Goal: Transaction & Acquisition: Purchase product/service

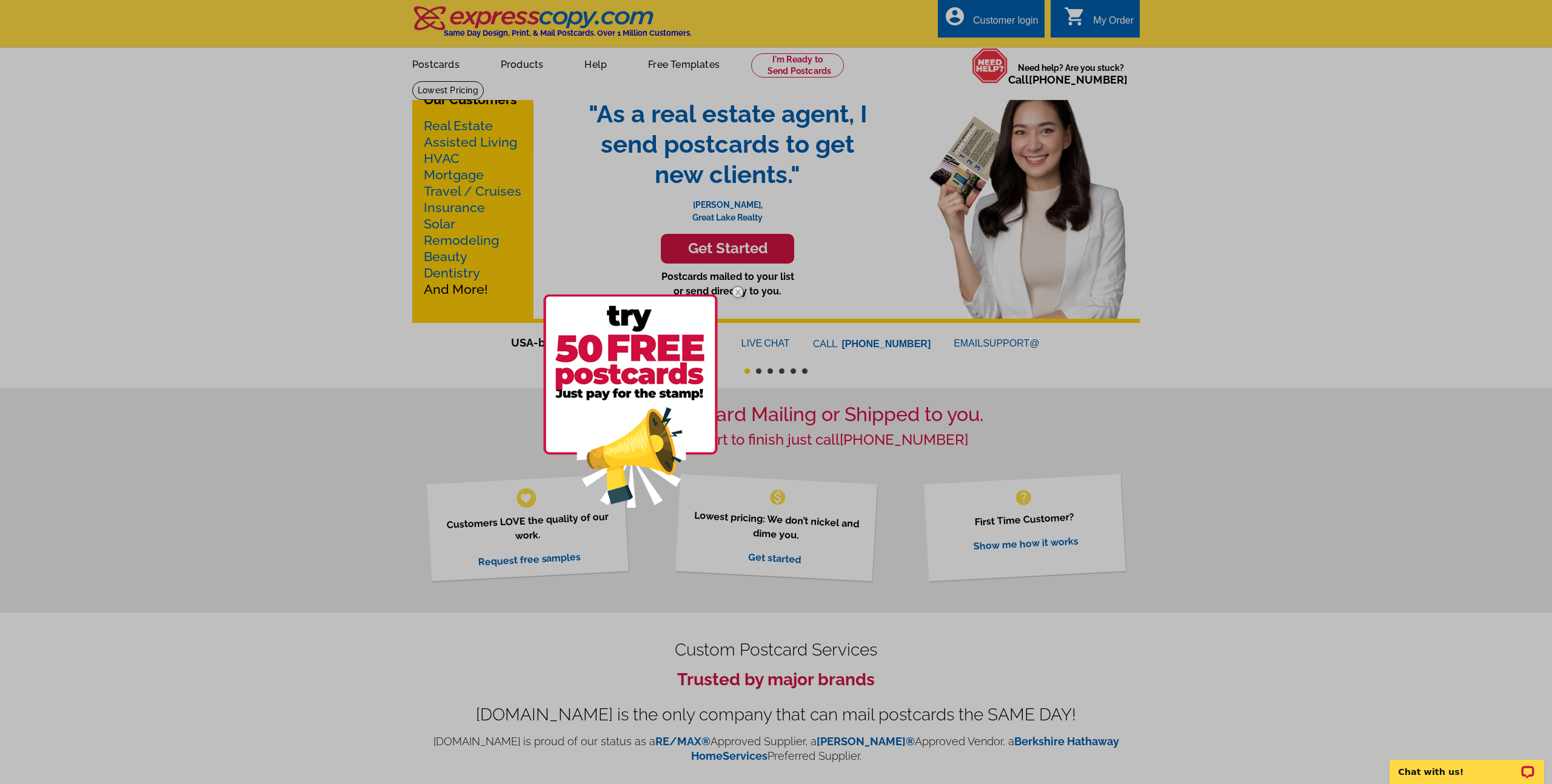
click at [730, 256] on div at bounding box center [776, 392] width 1552 height 784
click at [739, 289] on img at bounding box center [737, 292] width 35 height 35
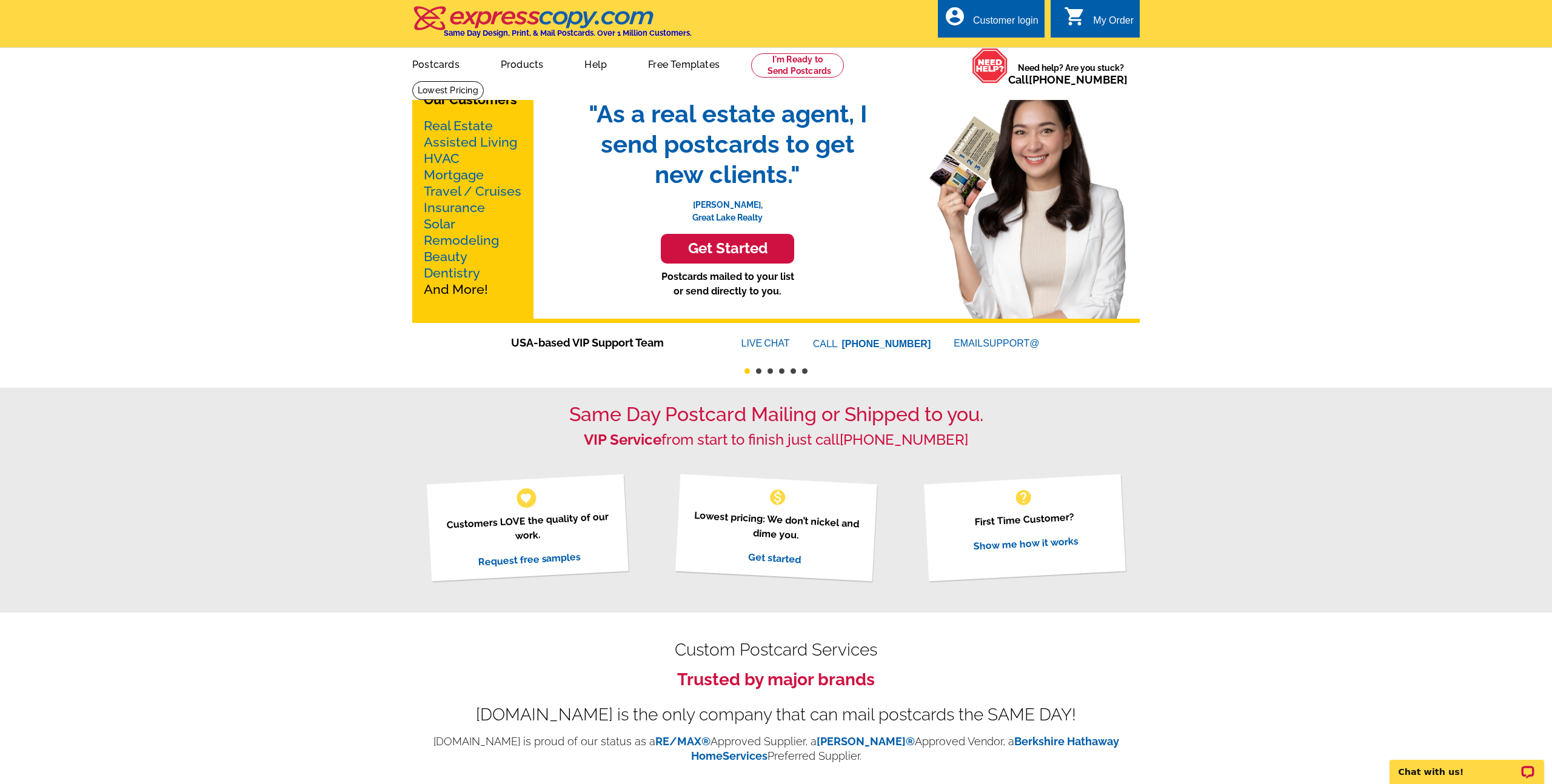
click at [737, 258] on h3 "Get Started" at bounding box center [726, 248] width 103 height 18
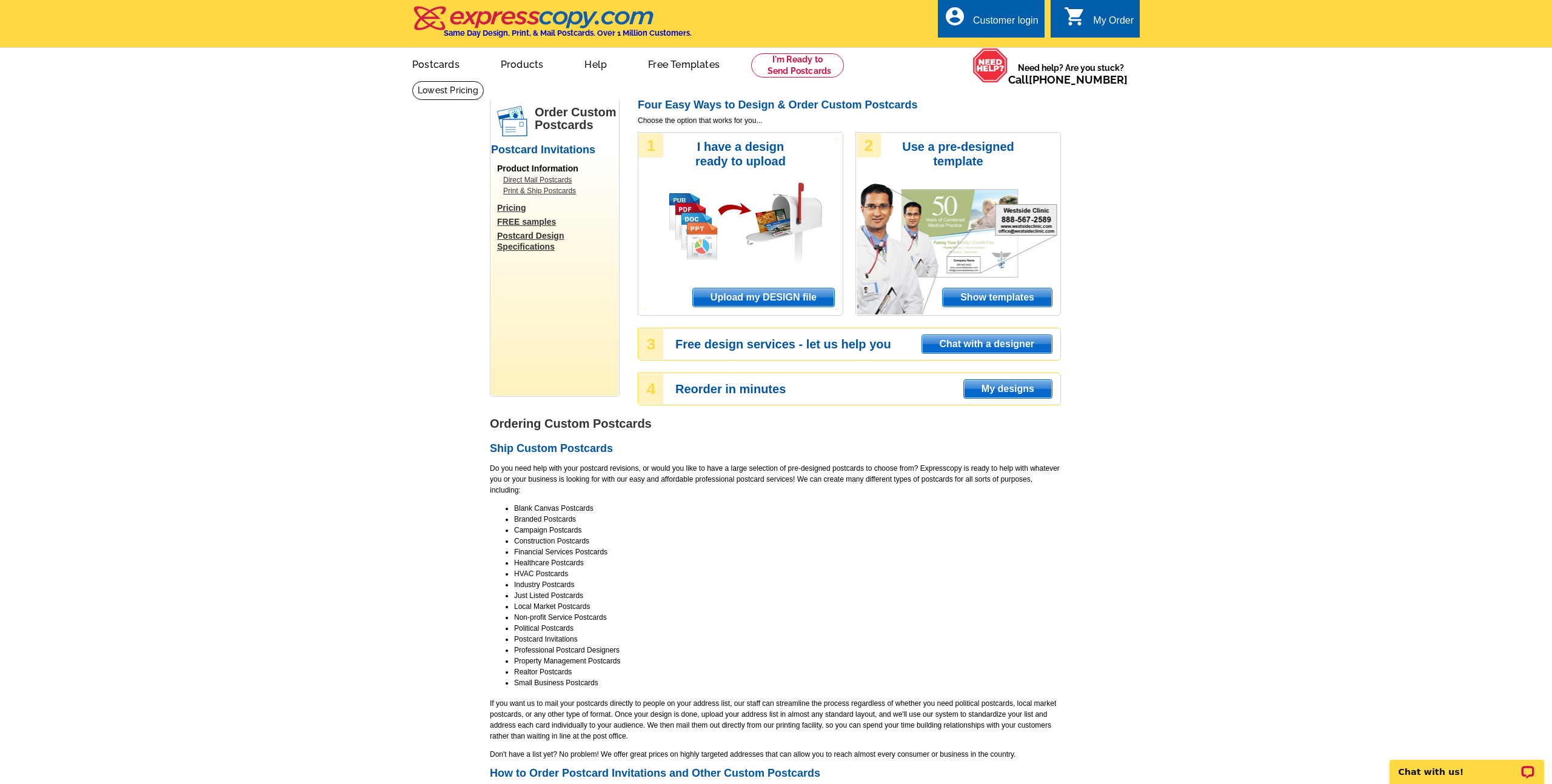
click at [981, 301] on span "Show templates" at bounding box center [997, 297] width 109 height 18
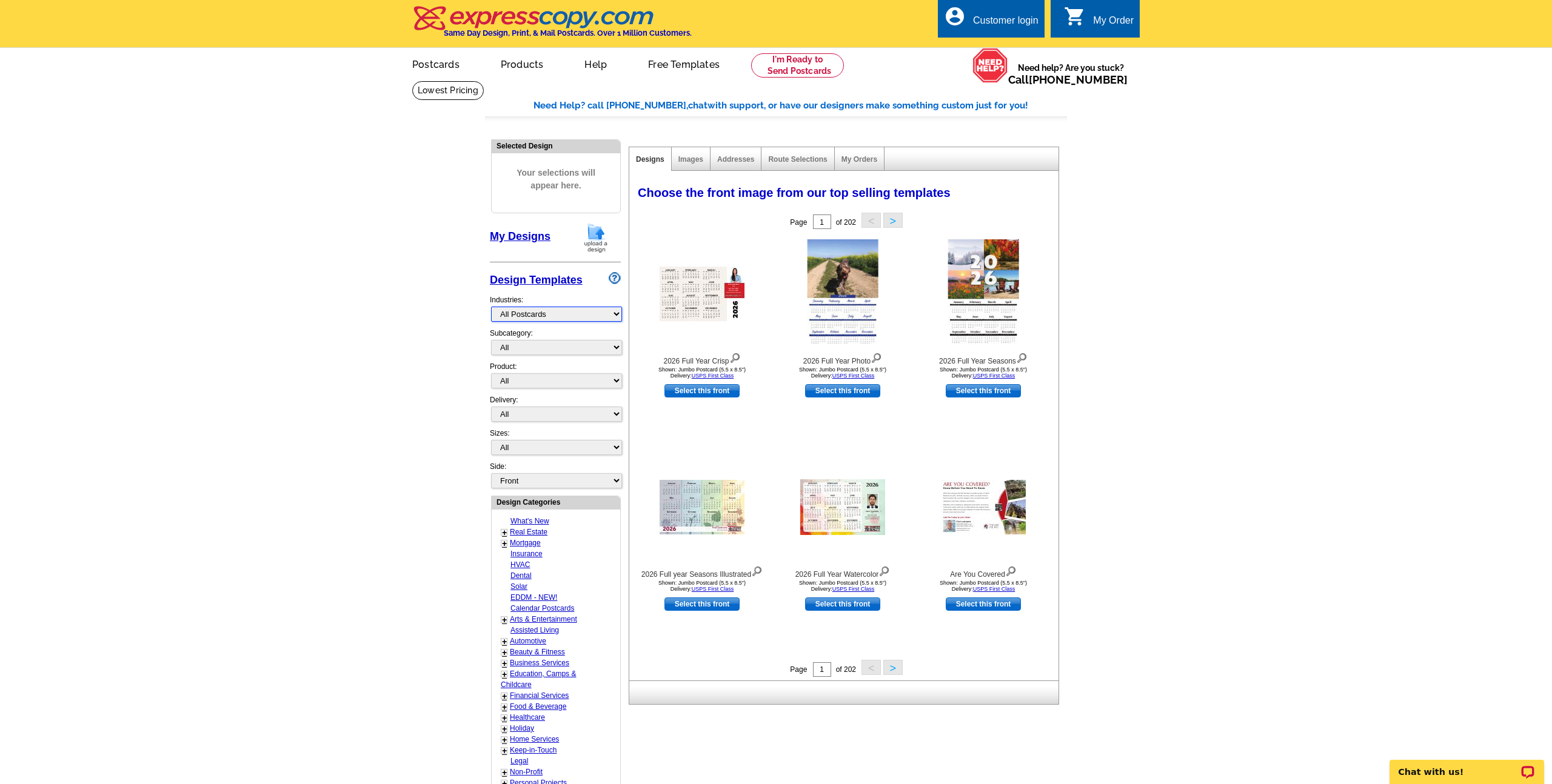
click at [615, 311] on select "What's New Real Estate Mortgage Insurance HVAC Dental Solar EDDM - NEW! Calenda…" at bounding box center [556, 314] width 131 height 15
select select "785"
click at [491, 307] on select "What's New Real Estate Mortgage Insurance HVAC Dental Solar EDDM - NEW! Calenda…" at bounding box center [556, 314] width 131 height 15
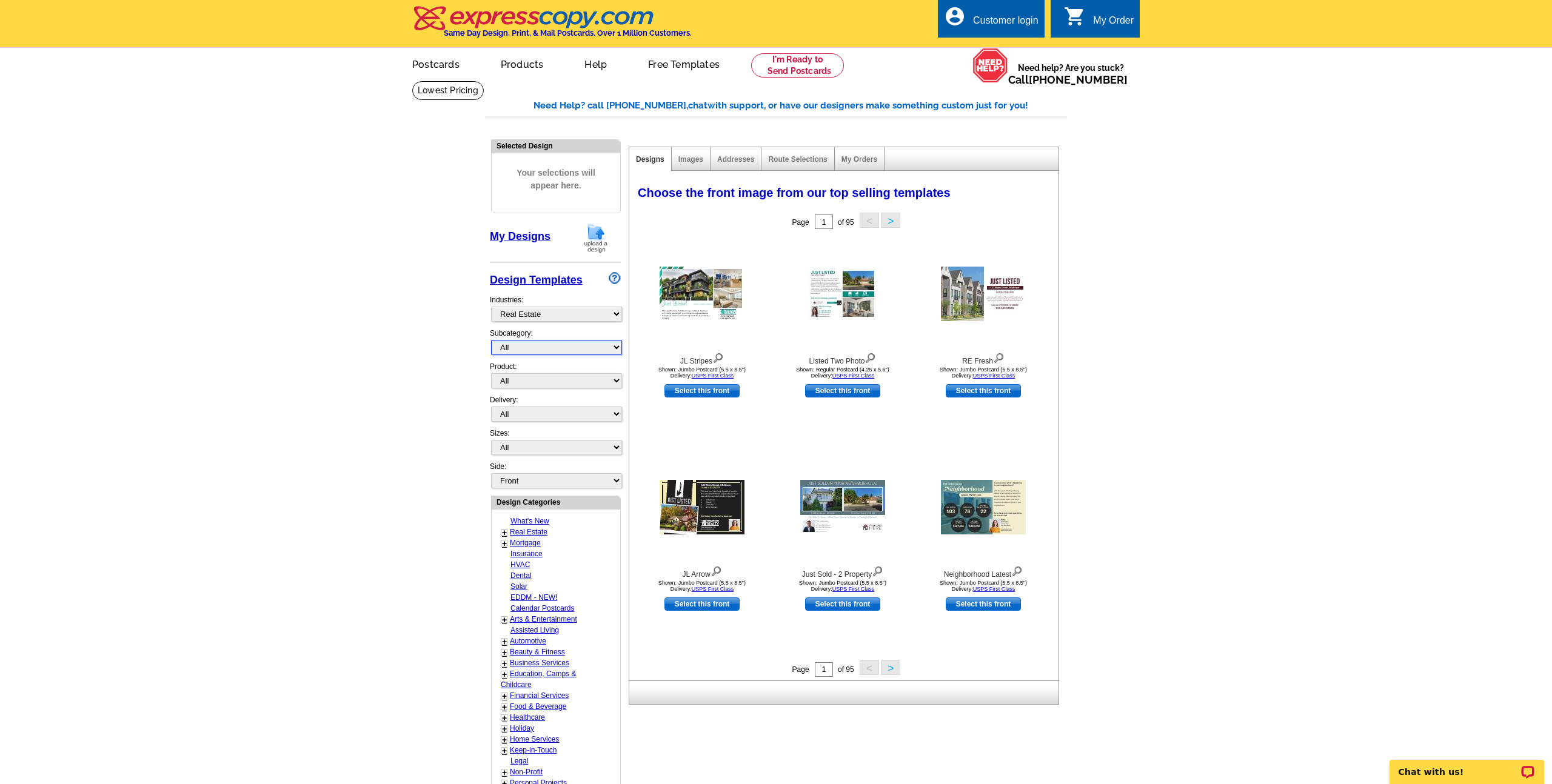
click at [611, 343] on select "All RE/MAX® Referrals Keller Williams® Berkshire Hathaway Home Services Century…" at bounding box center [556, 347] width 131 height 15
select select "793"
click at [491, 340] on select "All RE/MAX® Referrals Keller Williams® Berkshire Hathaway Home Services Century…" at bounding box center [556, 347] width 131 height 15
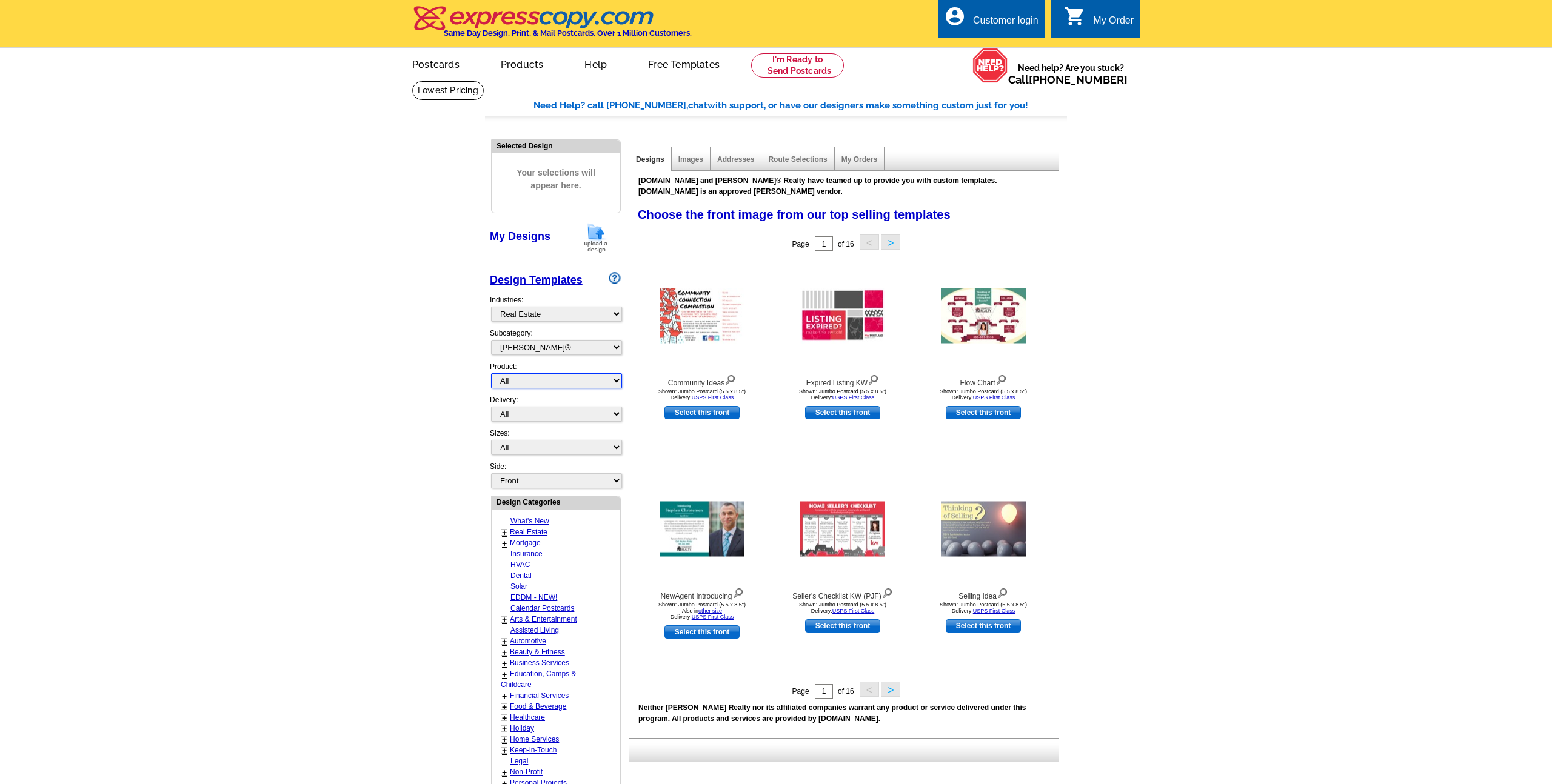
click at [614, 379] on select "All Postcards Letters and flyers Business Cards Door Hangers Greeting Cards" at bounding box center [556, 381] width 131 height 15
select select "1"
click at [491, 374] on select "All Postcards Letters and flyers Business Cards Door Hangers Greeting Cards" at bounding box center [556, 381] width 131 height 15
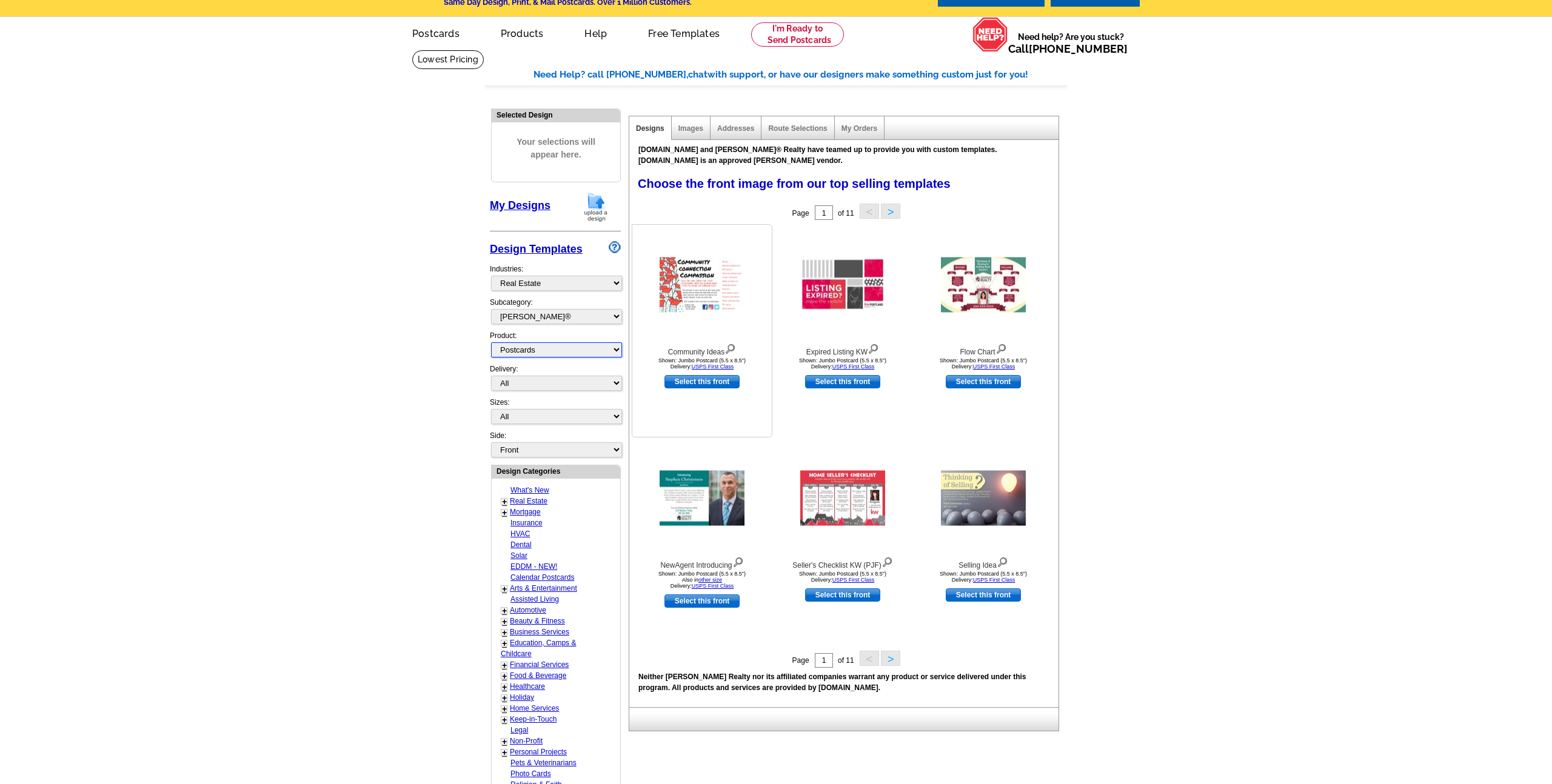
scroll to position [29, 0]
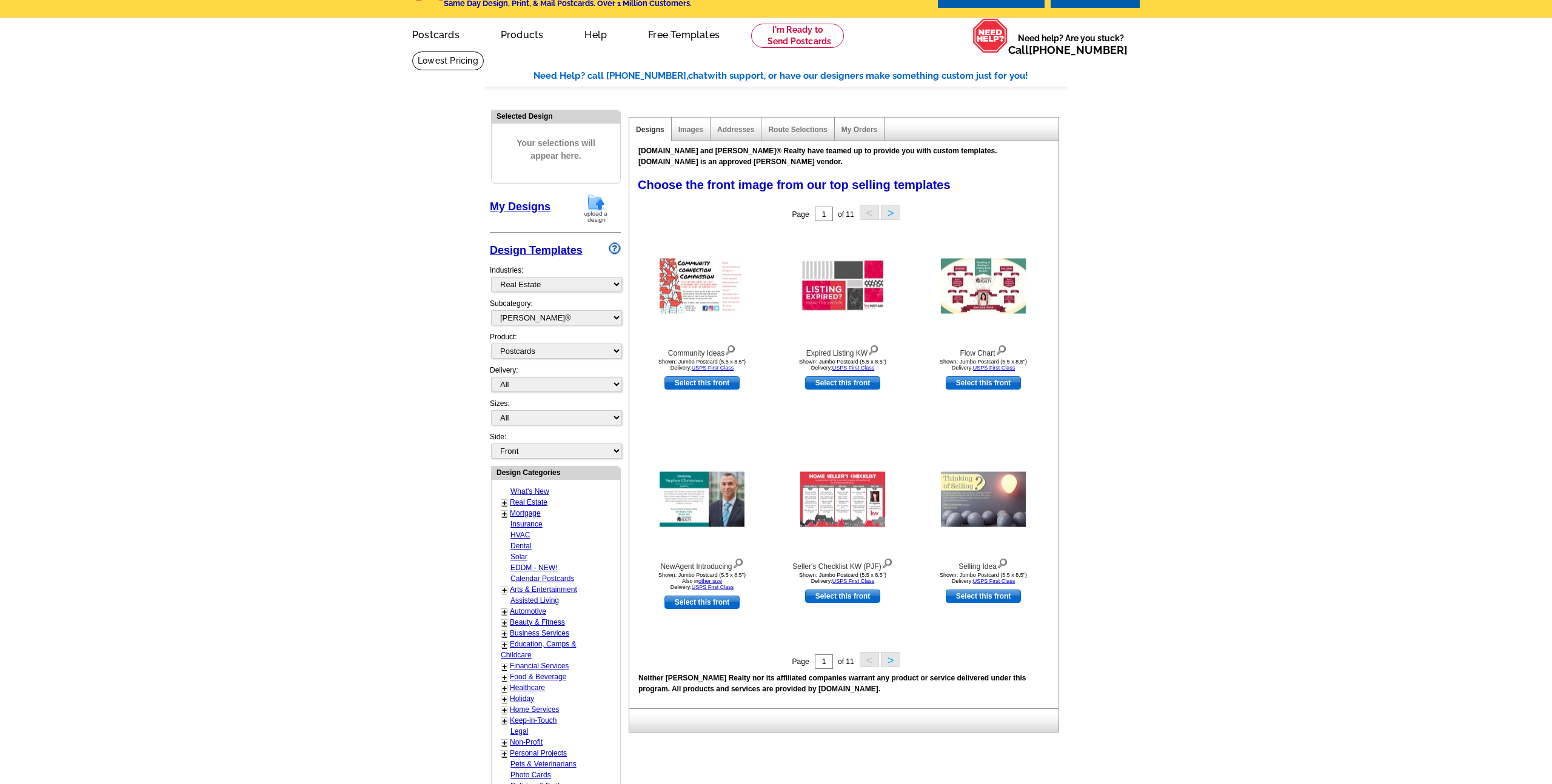
click at [889, 660] on button ">" at bounding box center [891, 659] width 20 height 15
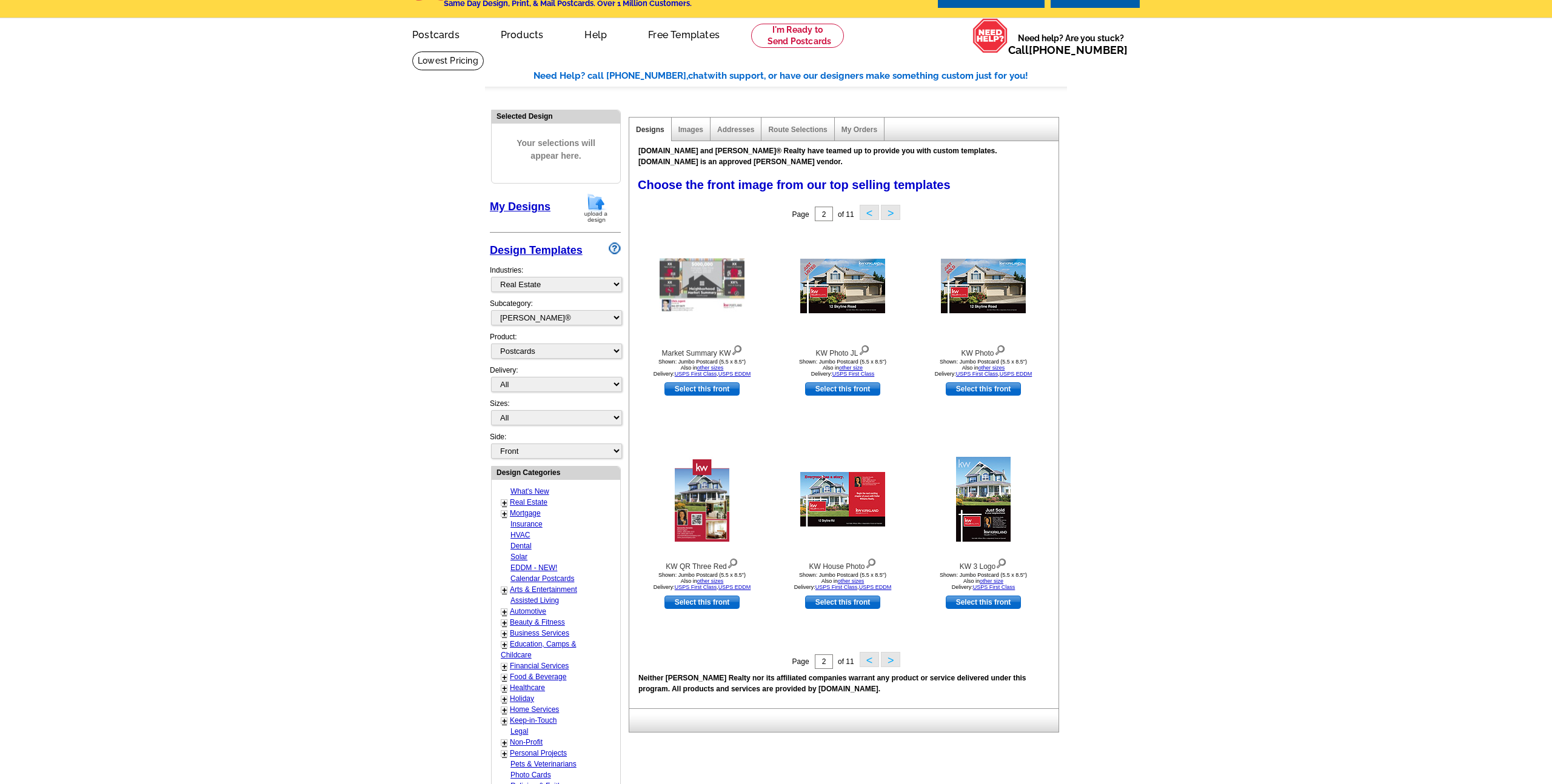
click at [866, 659] on button "<" at bounding box center [869, 659] width 20 height 15
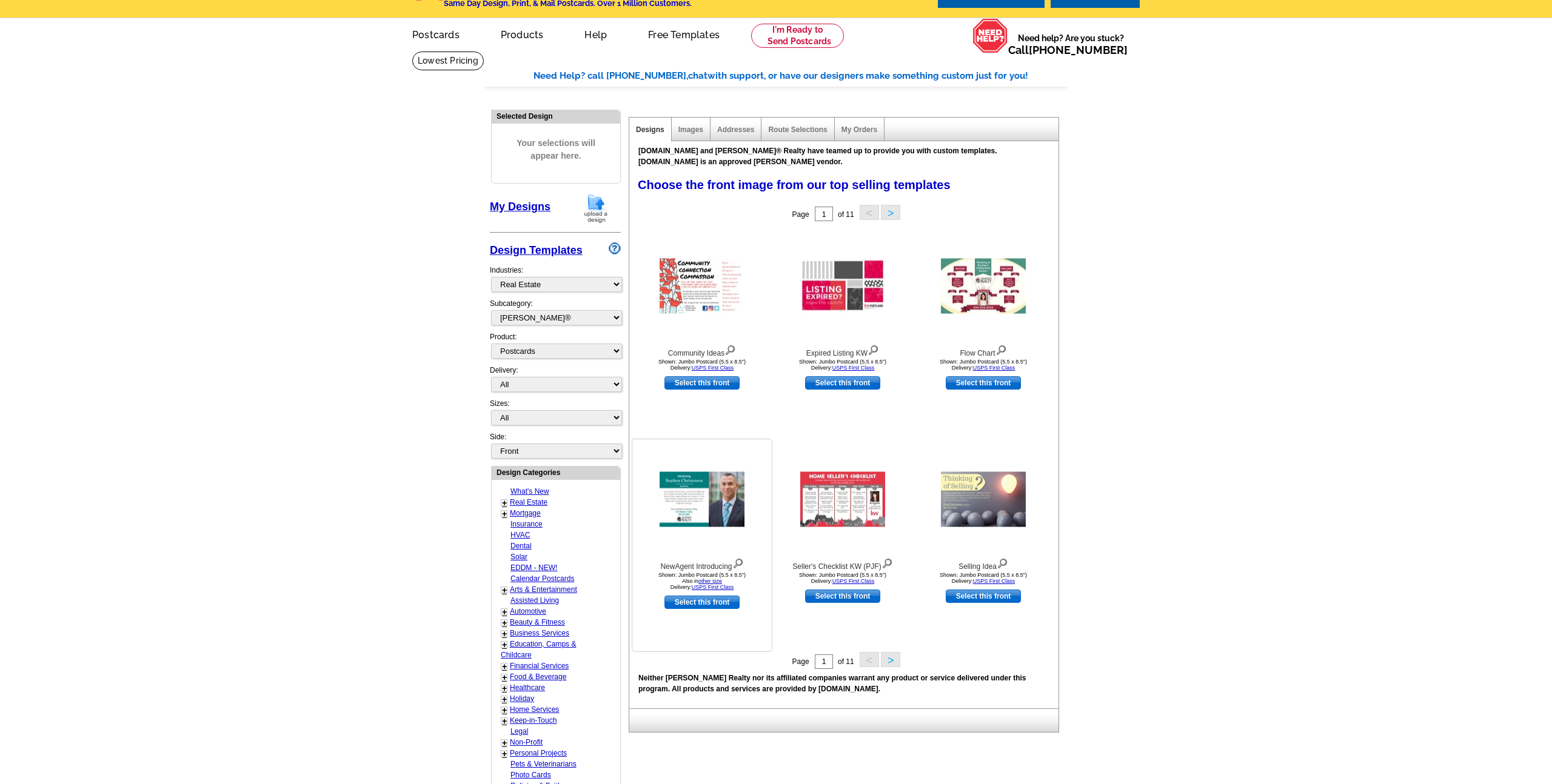
click at [705, 605] on link "Select this front" at bounding box center [702, 603] width 75 height 13
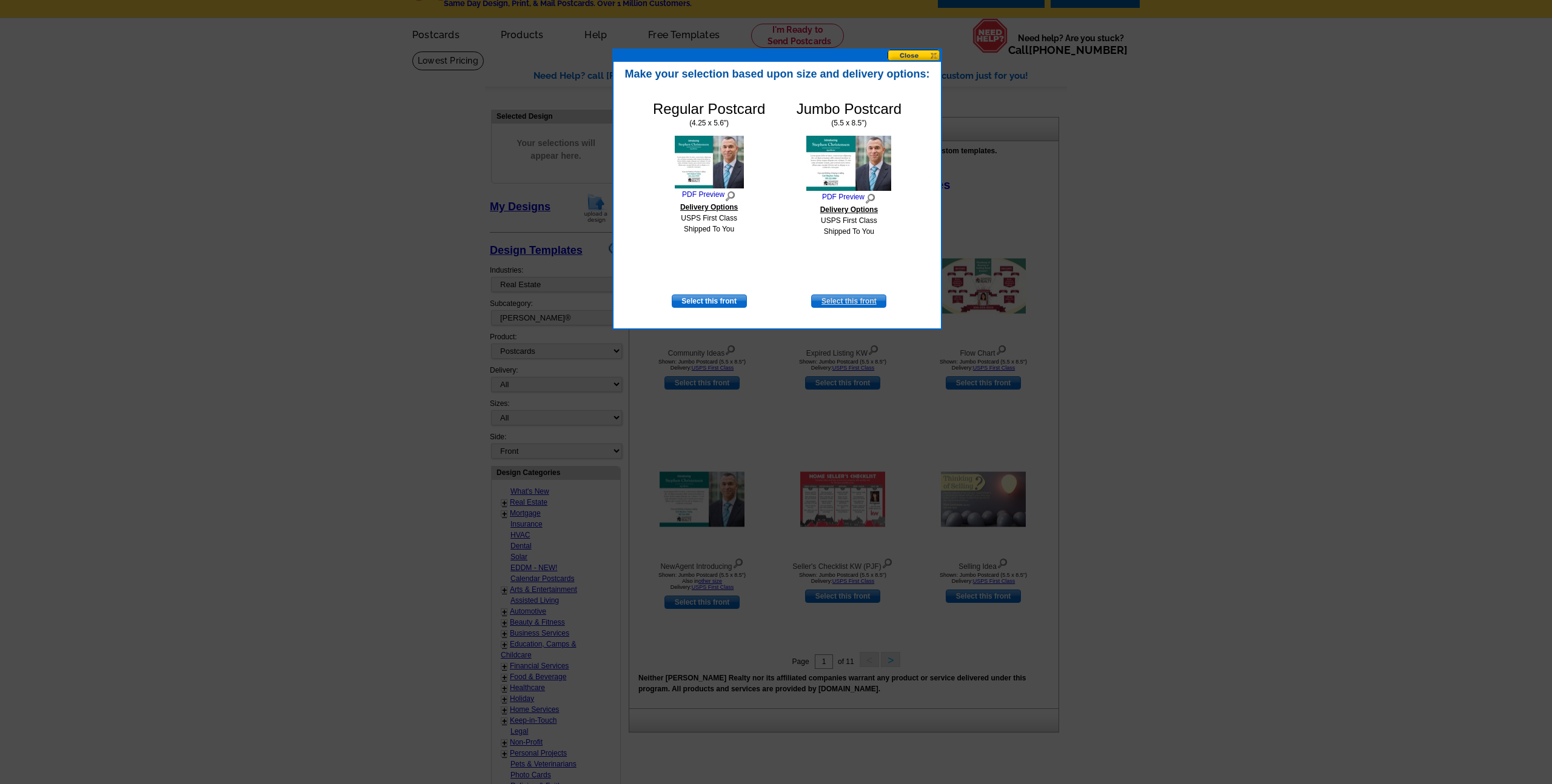
click at [849, 301] on link "Select this front" at bounding box center [849, 301] width 75 height 13
select select "2"
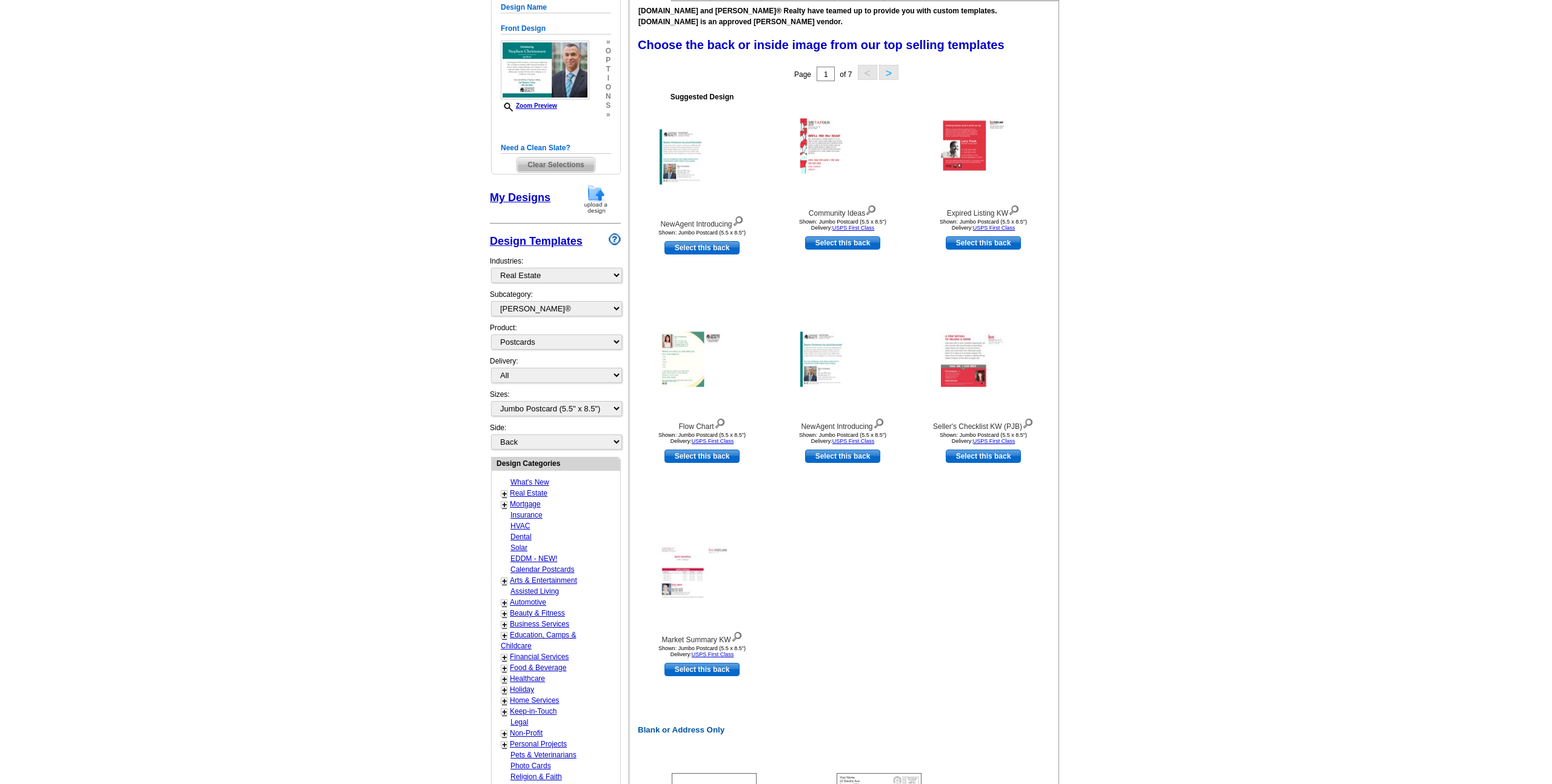
scroll to position [0, 0]
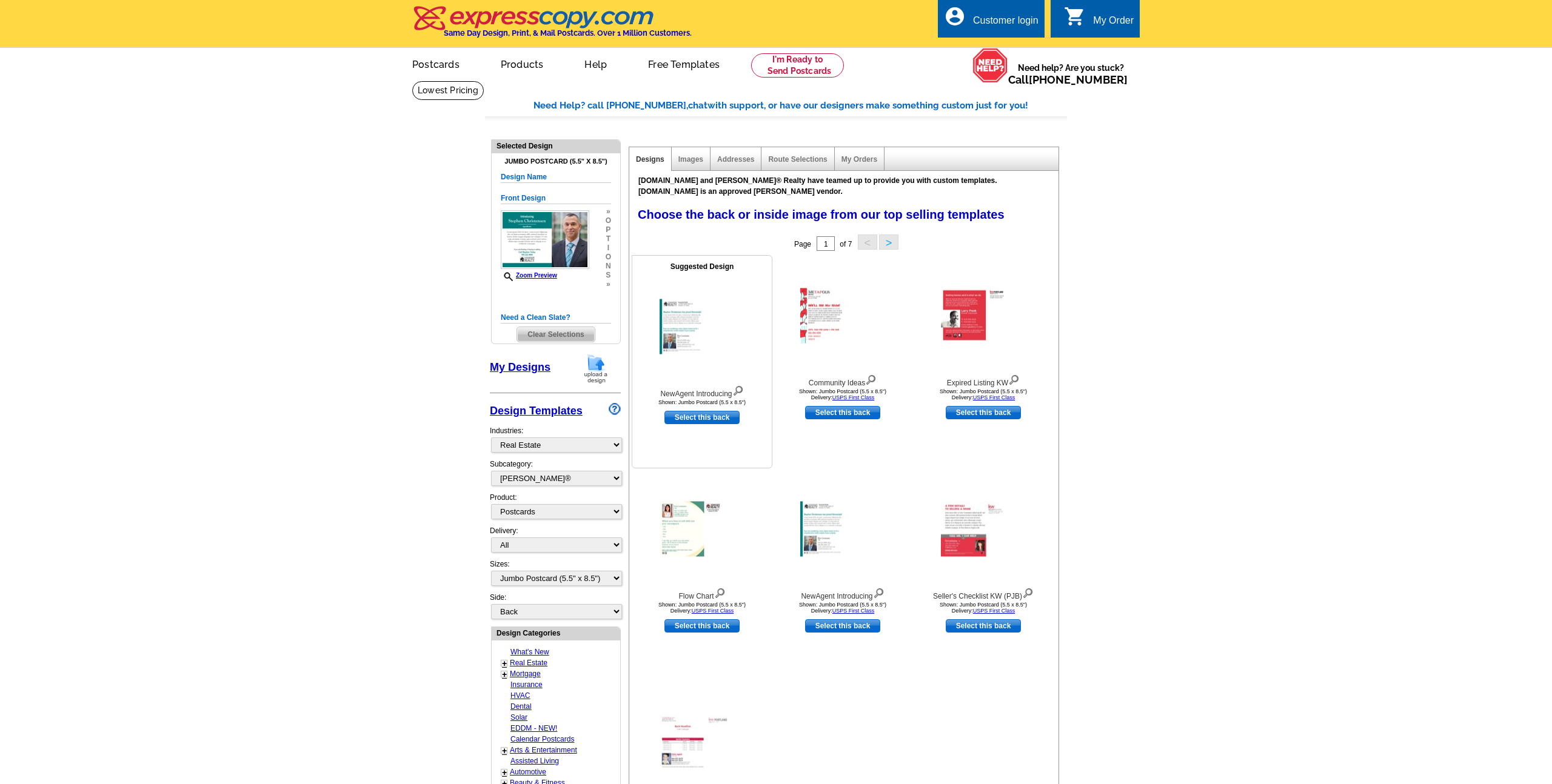
click at [700, 419] on link "Select this back" at bounding box center [702, 418] width 75 height 13
select select "front"
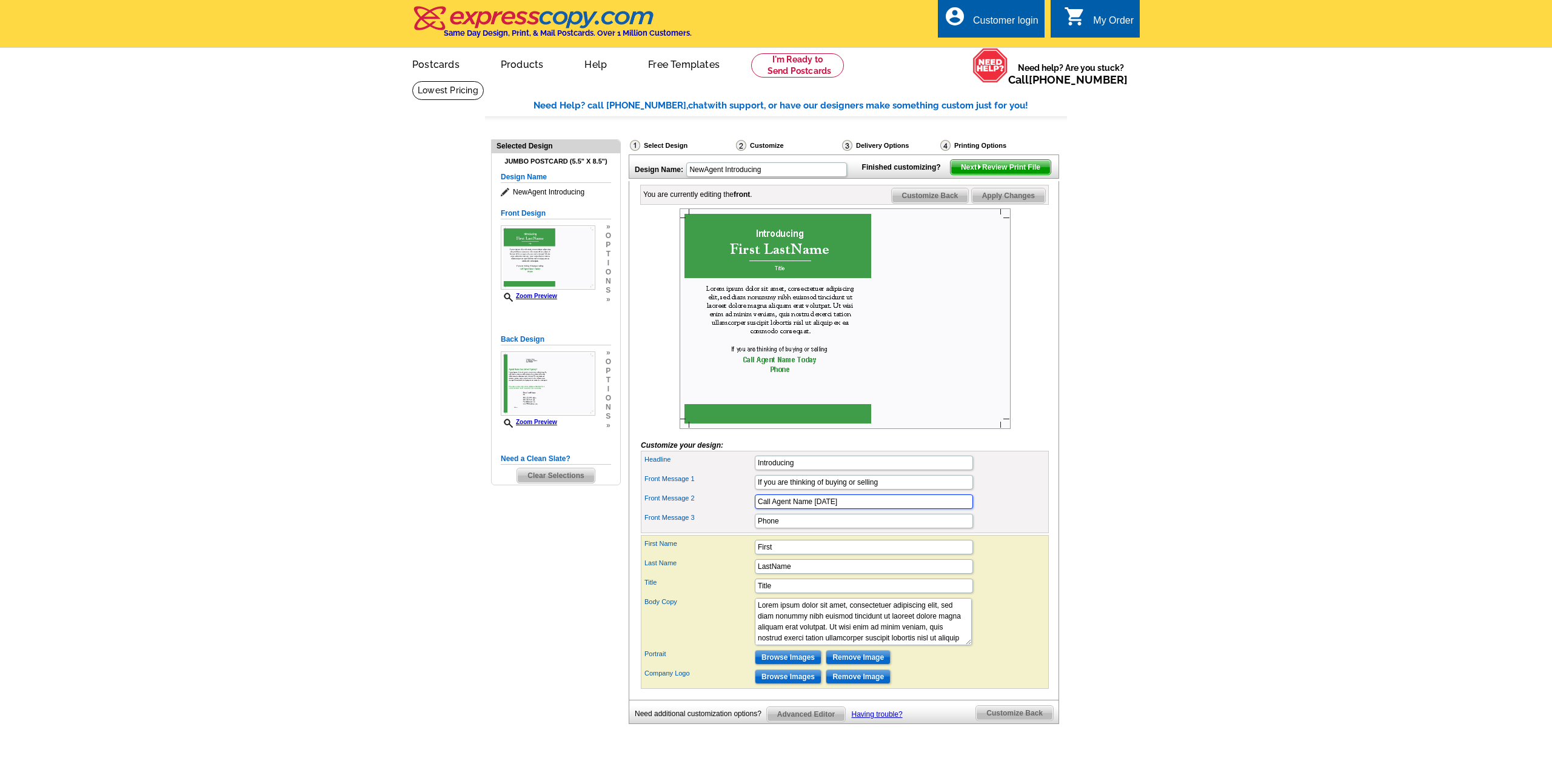
click at [843, 509] on input "Call Agent Name [DATE]" at bounding box center [863, 501] width 218 height 14
click at [1002, 203] on span "Apply Changes" at bounding box center [1009, 195] width 74 height 14
click at [1001, 721] on span "Customize Back" at bounding box center [1015, 713] width 77 height 14
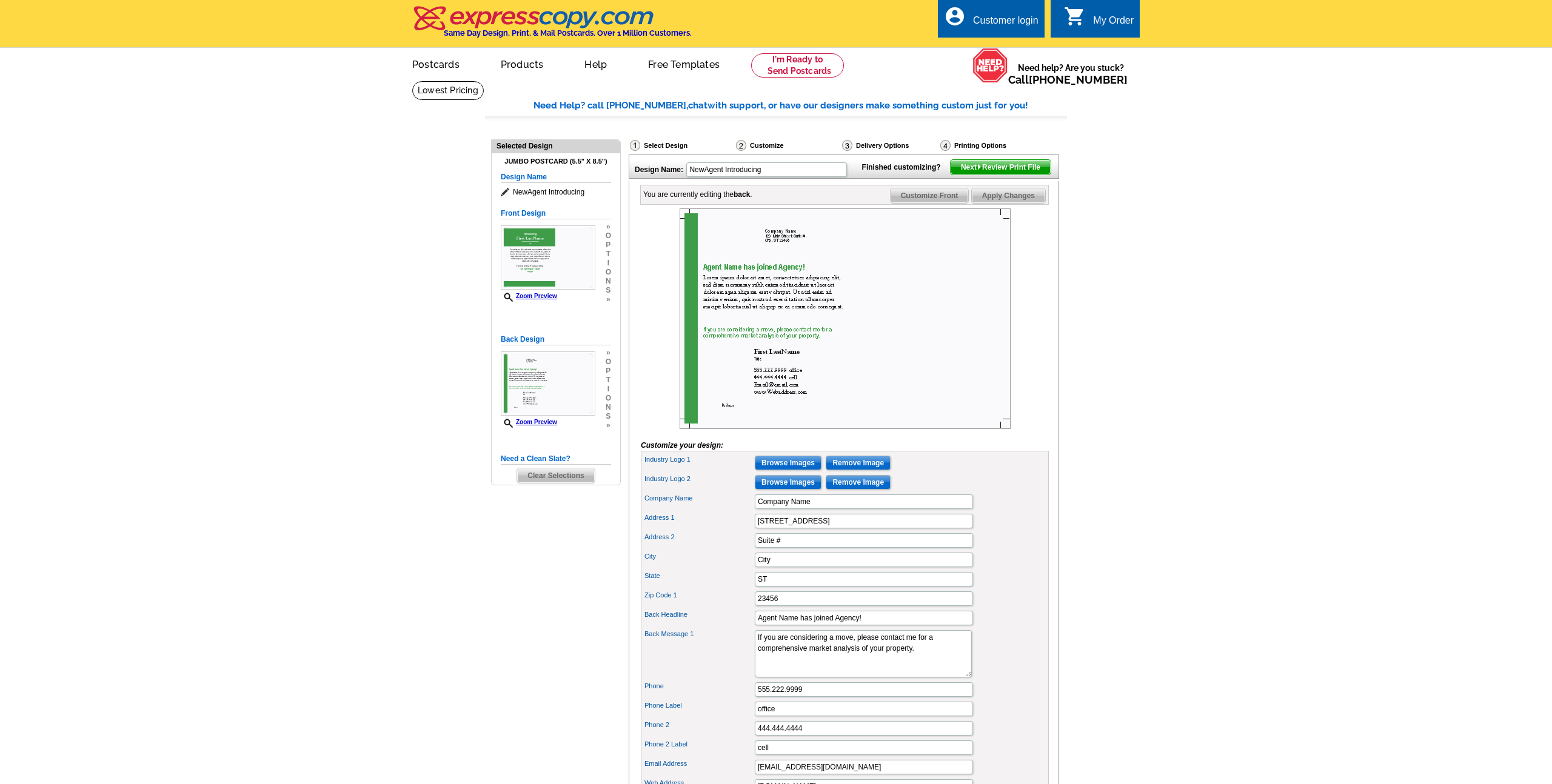
click at [998, 203] on span "Apply Changes" at bounding box center [1009, 195] width 74 height 14
click at [1007, 175] on span "Next Review Print File" at bounding box center [1001, 167] width 100 height 14
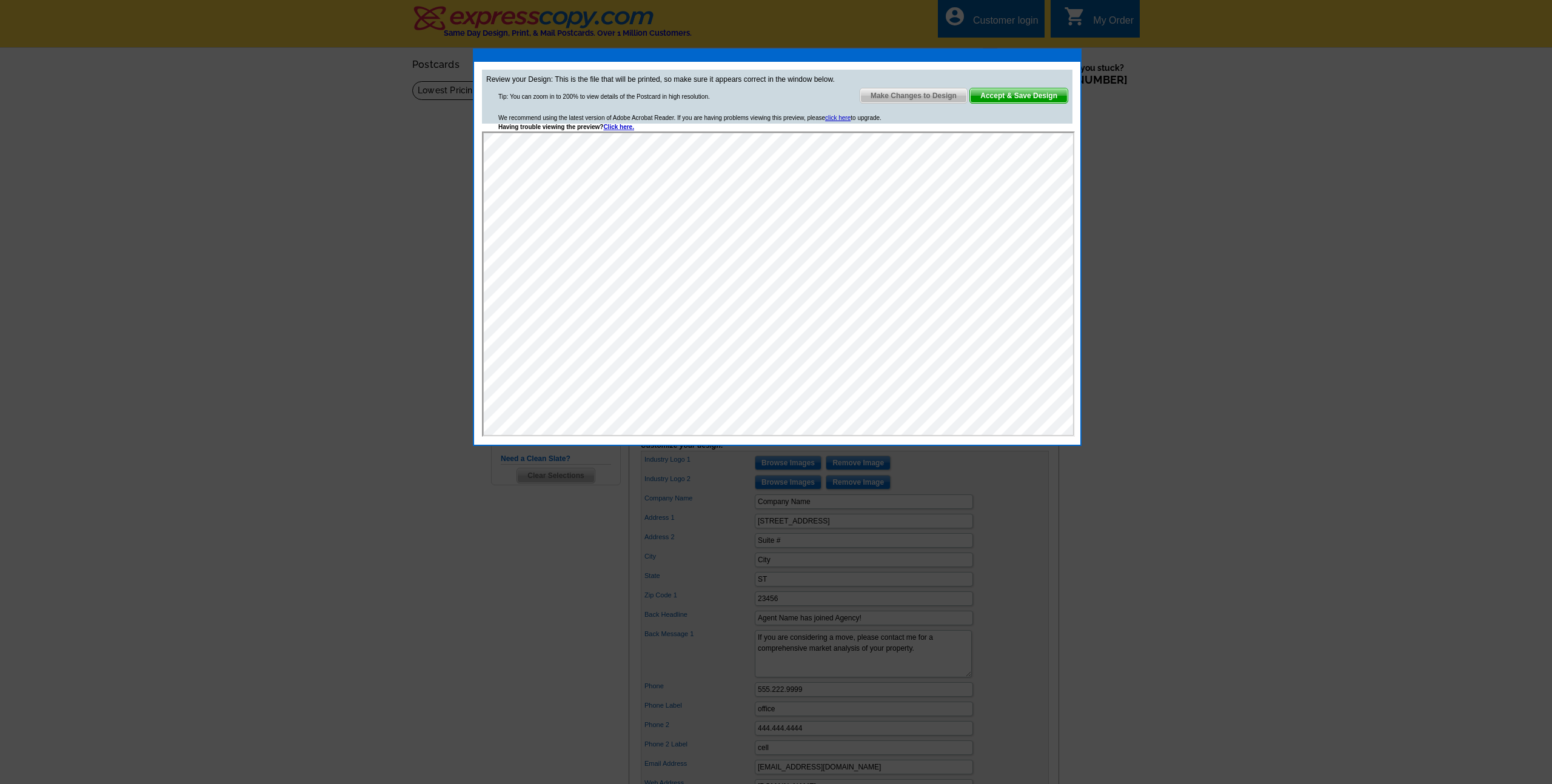
click at [1020, 96] on span "Accept & Save Design" at bounding box center [1018, 95] width 97 height 14
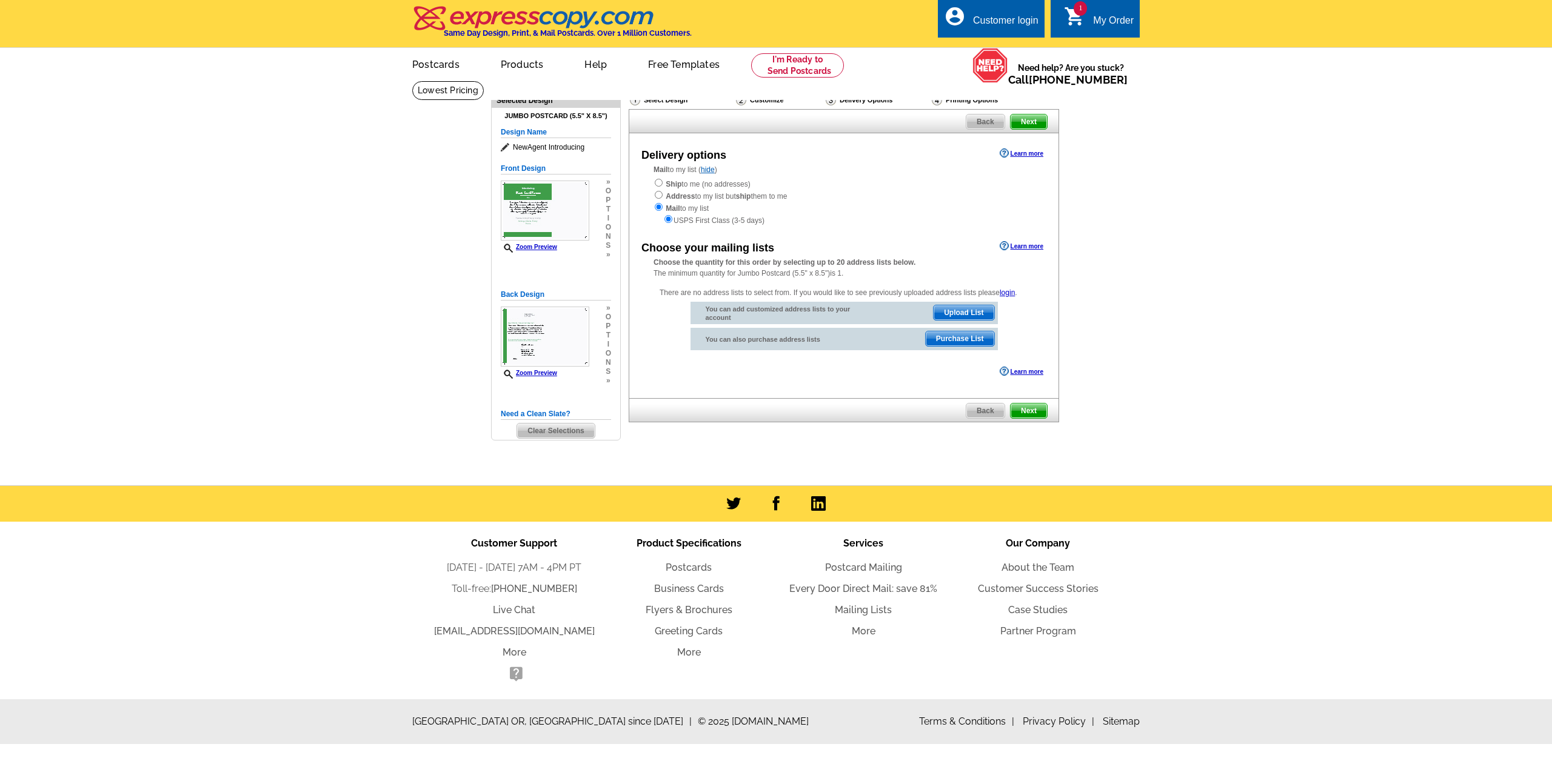
click at [940, 342] on span "Purchase List" at bounding box center [960, 338] width 69 height 14
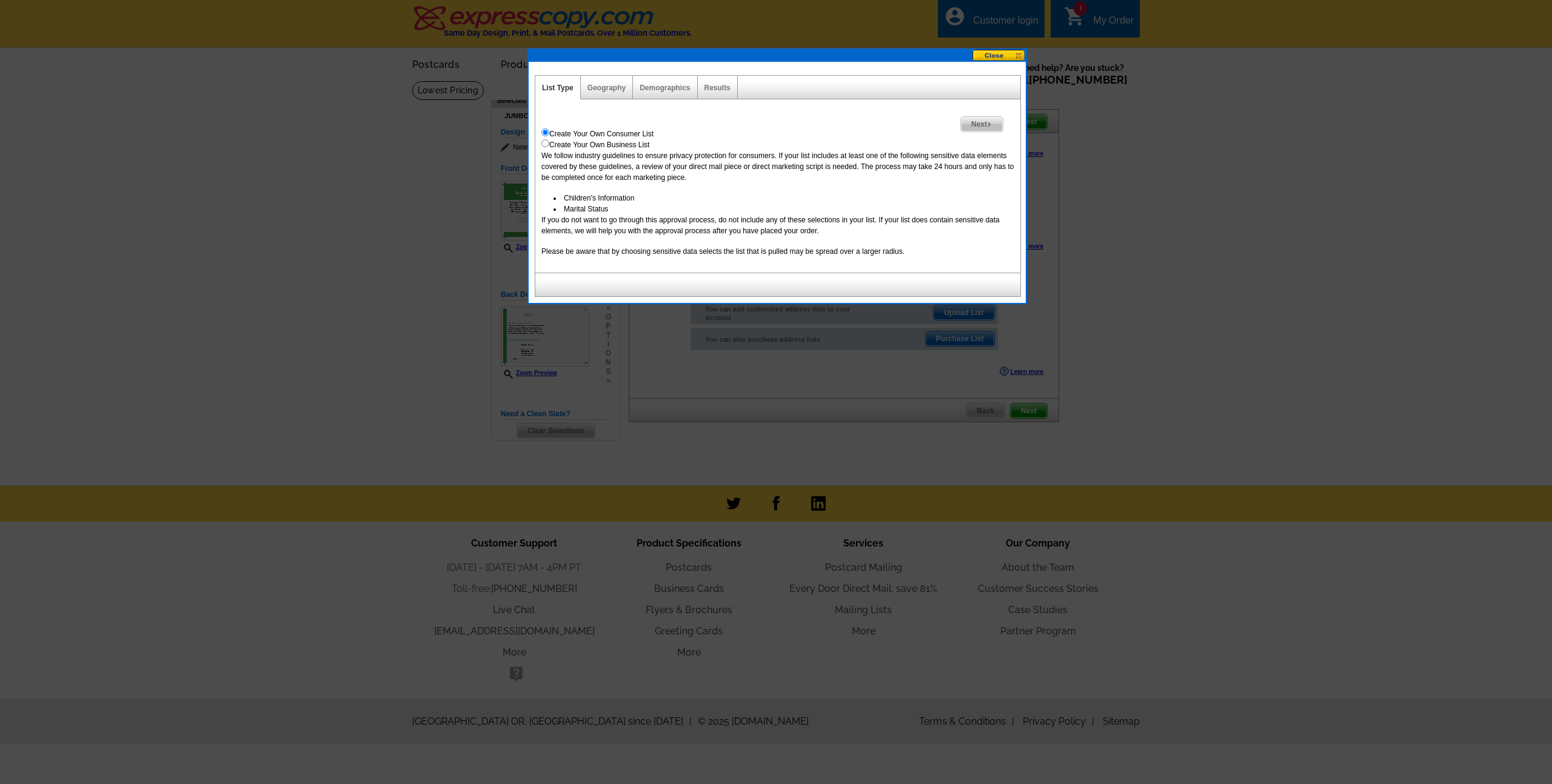
click at [545, 146] on input "radio" at bounding box center [545, 143] width 8 height 8
radio input "true"
click at [977, 123] on span "Next" at bounding box center [981, 124] width 42 height 14
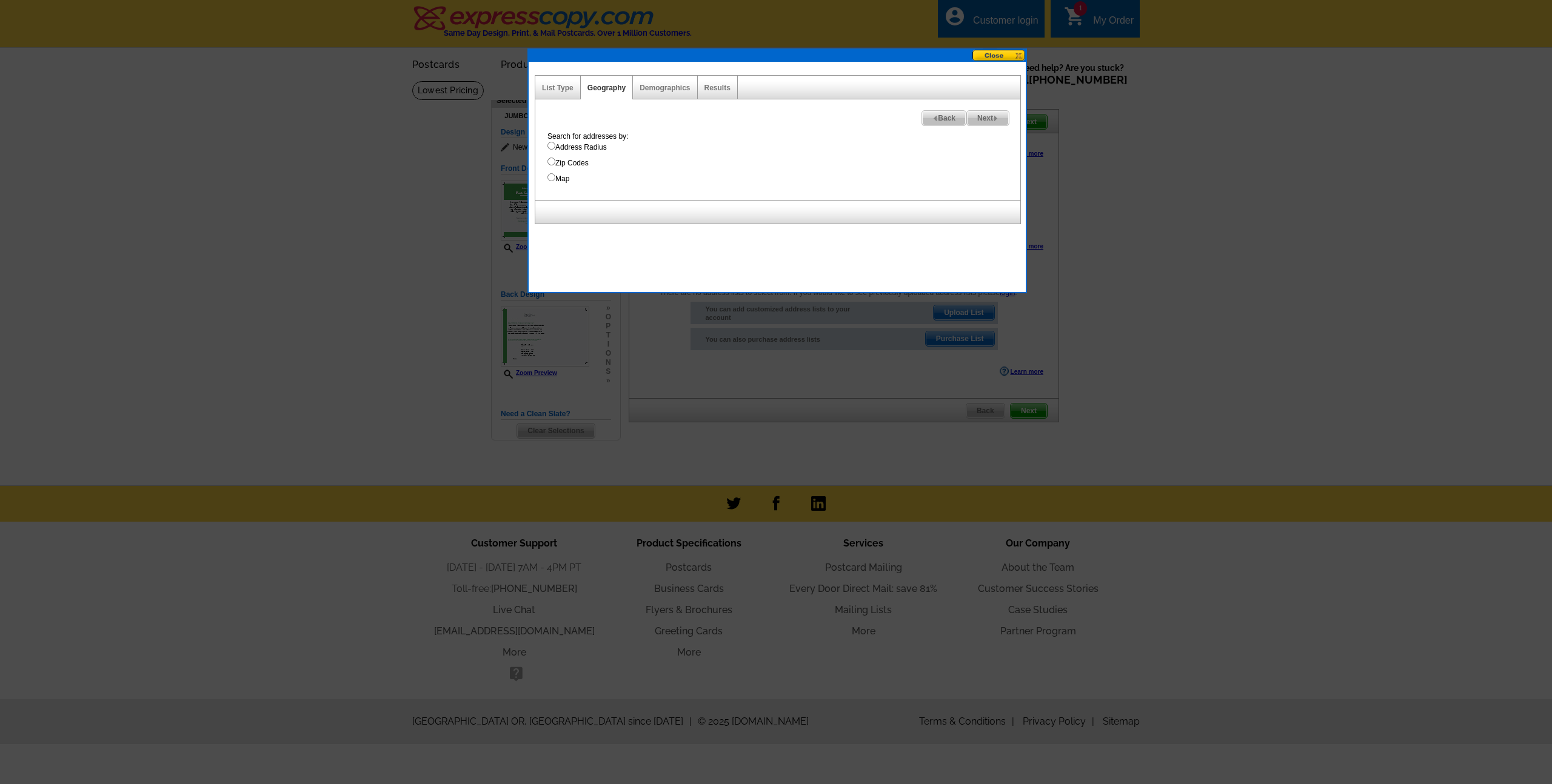
click at [552, 162] on input "Zip Codes" at bounding box center [551, 161] width 8 height 8
radio input "true"
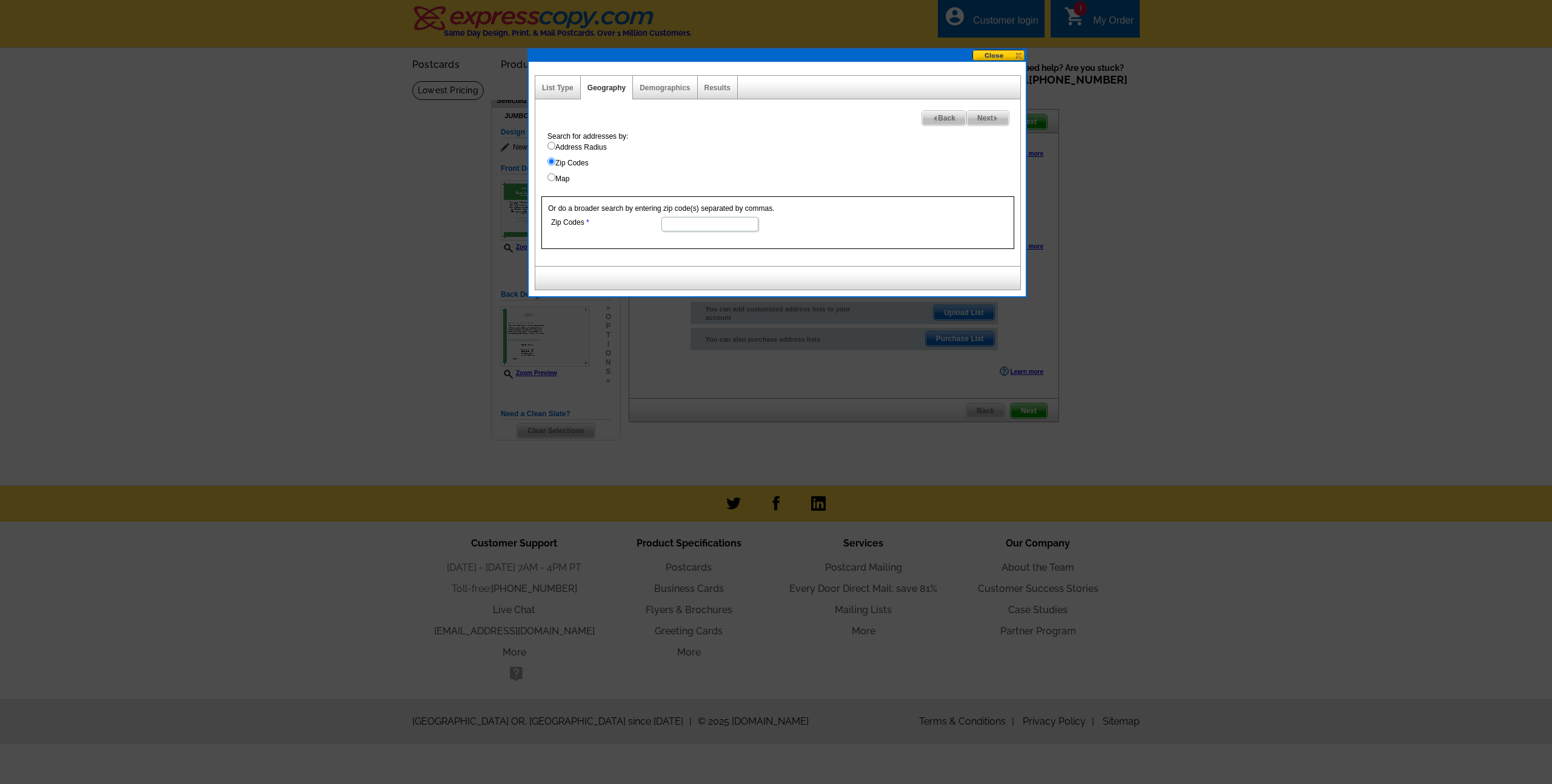
click at [688, 222] on input "Zip Codes" at bounding box center [709, 224] width 97 height 14
type input "08540"
click at [975, 114] on span "Next" at bounding box center [988, 118] width 42 height 14
select select
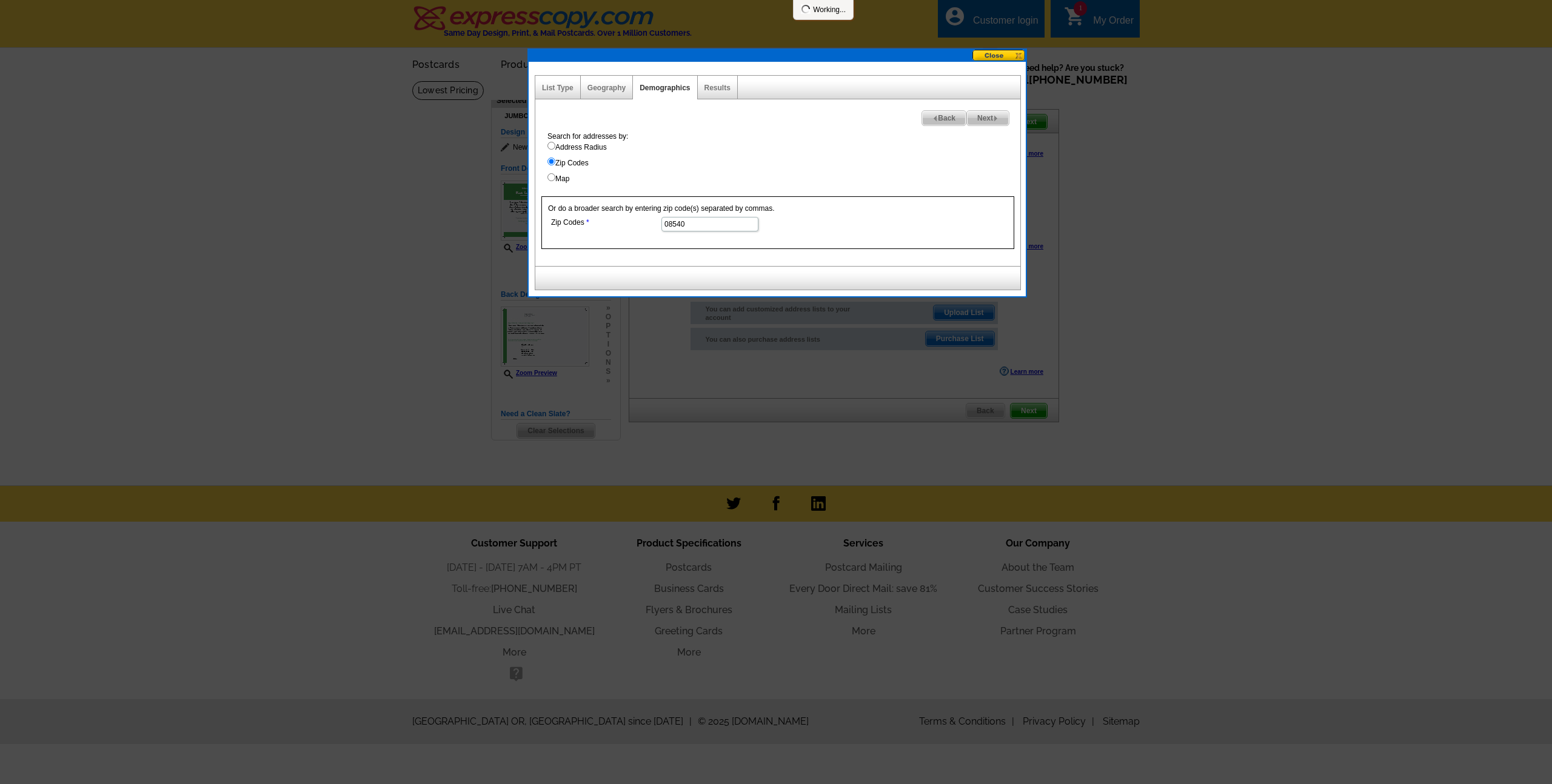
select select
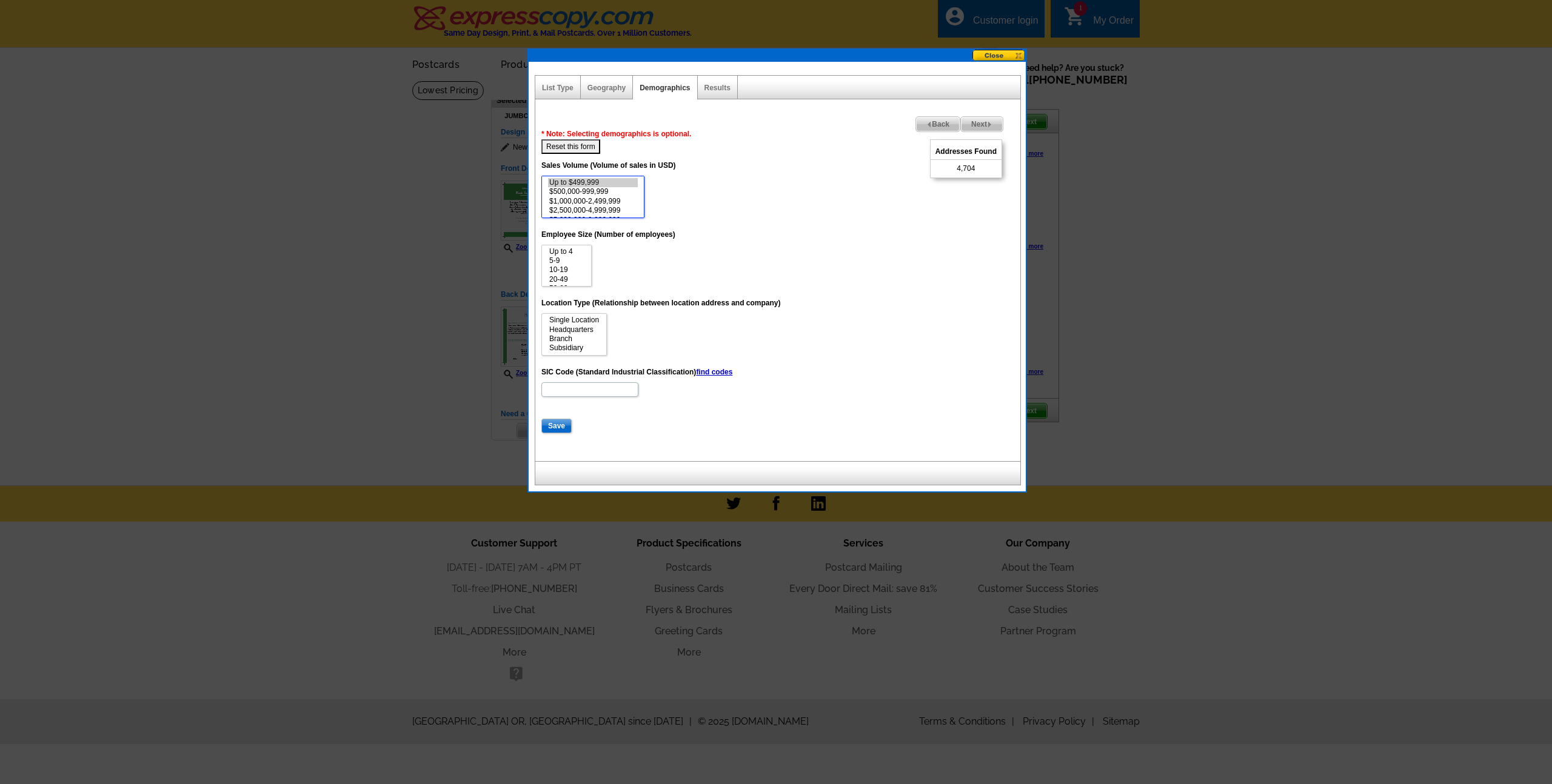
click at [590, 183] on option "Up to $499,999" at bounding box center [592, 183] width 90 height 9
click at [591, 191] on option "$500,000-999,999" at bounding box center [592, 192] width 90 height 9
select select "0-499999"
click at [592, 199] on option "$1,000,000-2,499,999" at bounding box center [592, 202] width 90 height 9
click at [560, 88] on link "List Type" at bounding box center [557, 88] width 31 height 8
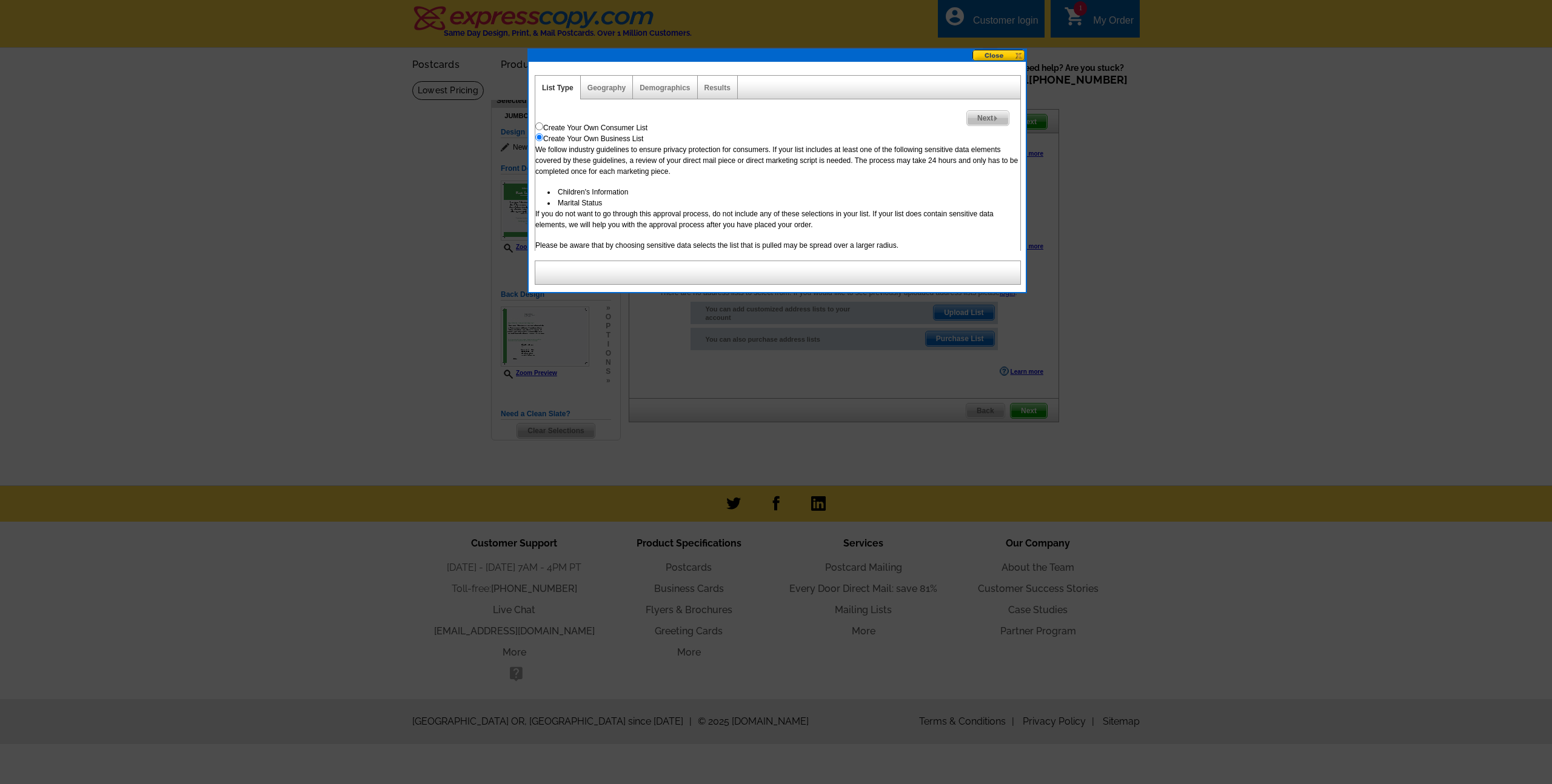
click at [541, 126] on input "radio" at bounding box center [539, 126] width 8 height 8
radio input "true"
click at [990, 113] on span "Next" at bounding box center [988, 118] width 42 height 14
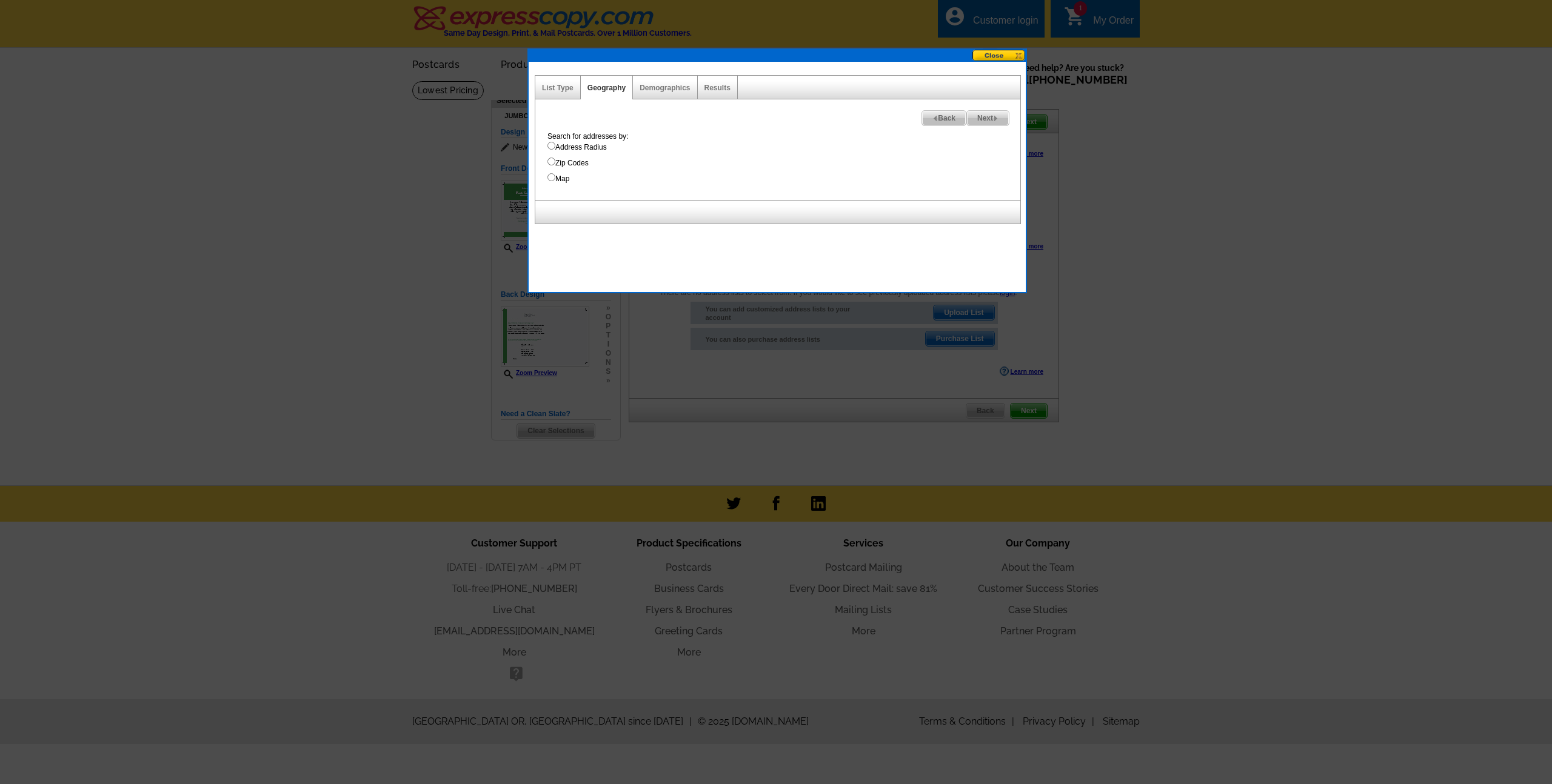
click at [556, 162] on label "Zip Codes" at bounding box center [783, 163] width 473 height 11
click at [556, 162] on input "Zip Codes" at bounding box center [551, 161] width 8 height 8
radio input "true"
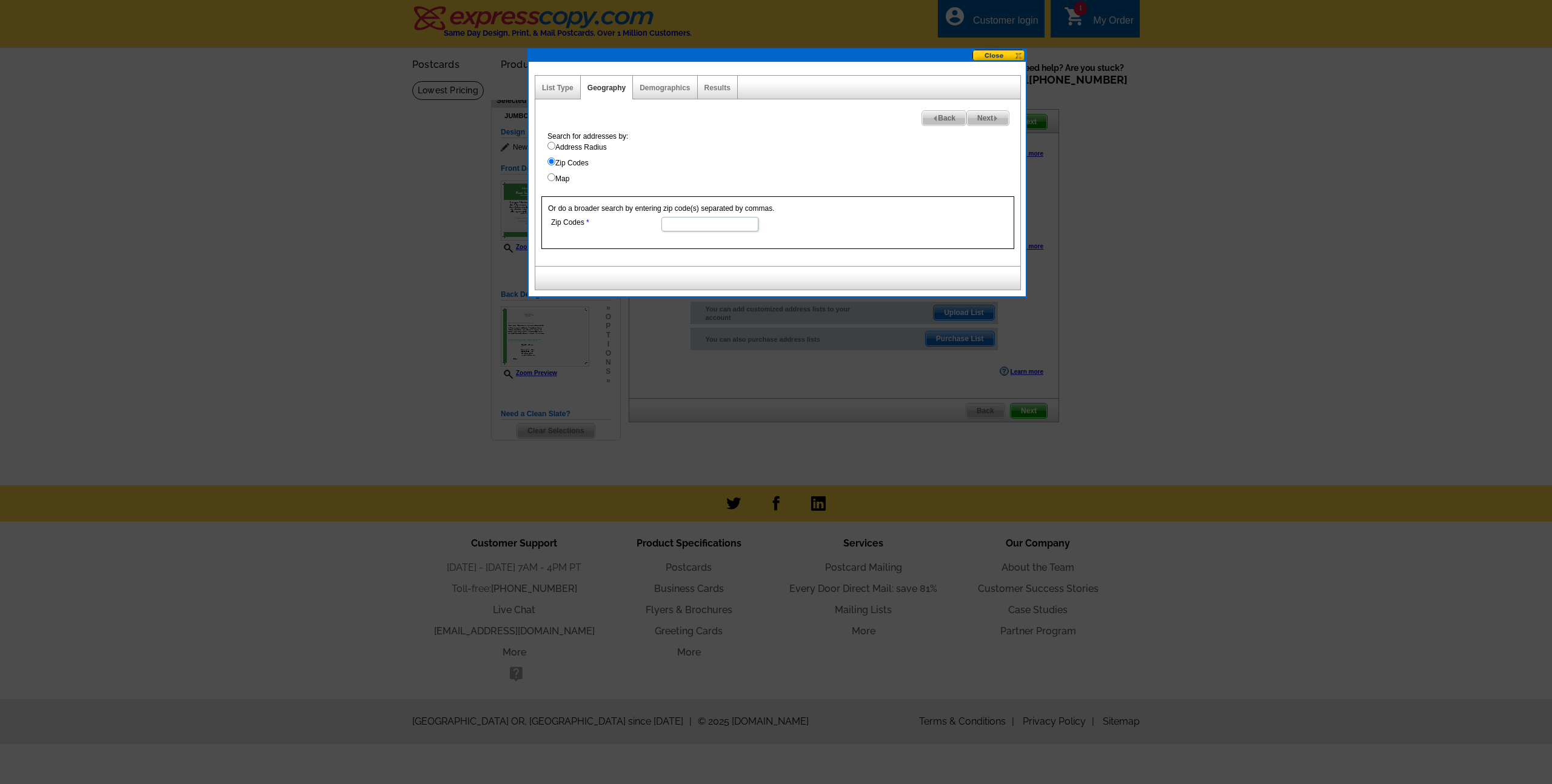
click at [705, 226] on input "Zip Codes" at bounding box center [709, 224] width 97 height 14
type input "08540"
click at [994, 118] on img at bounding box center [996, 119] width 6 height 6
select select
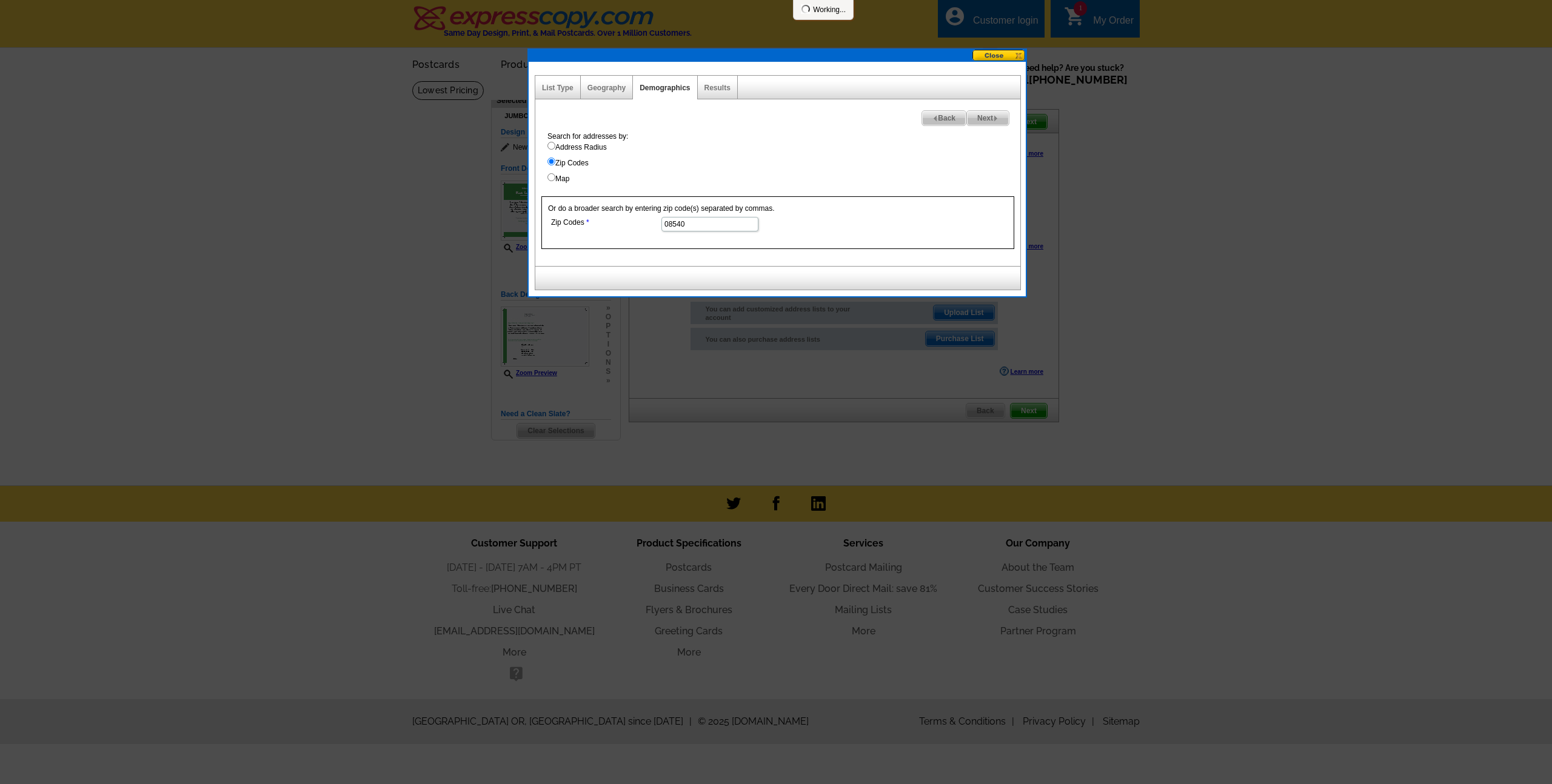
select select
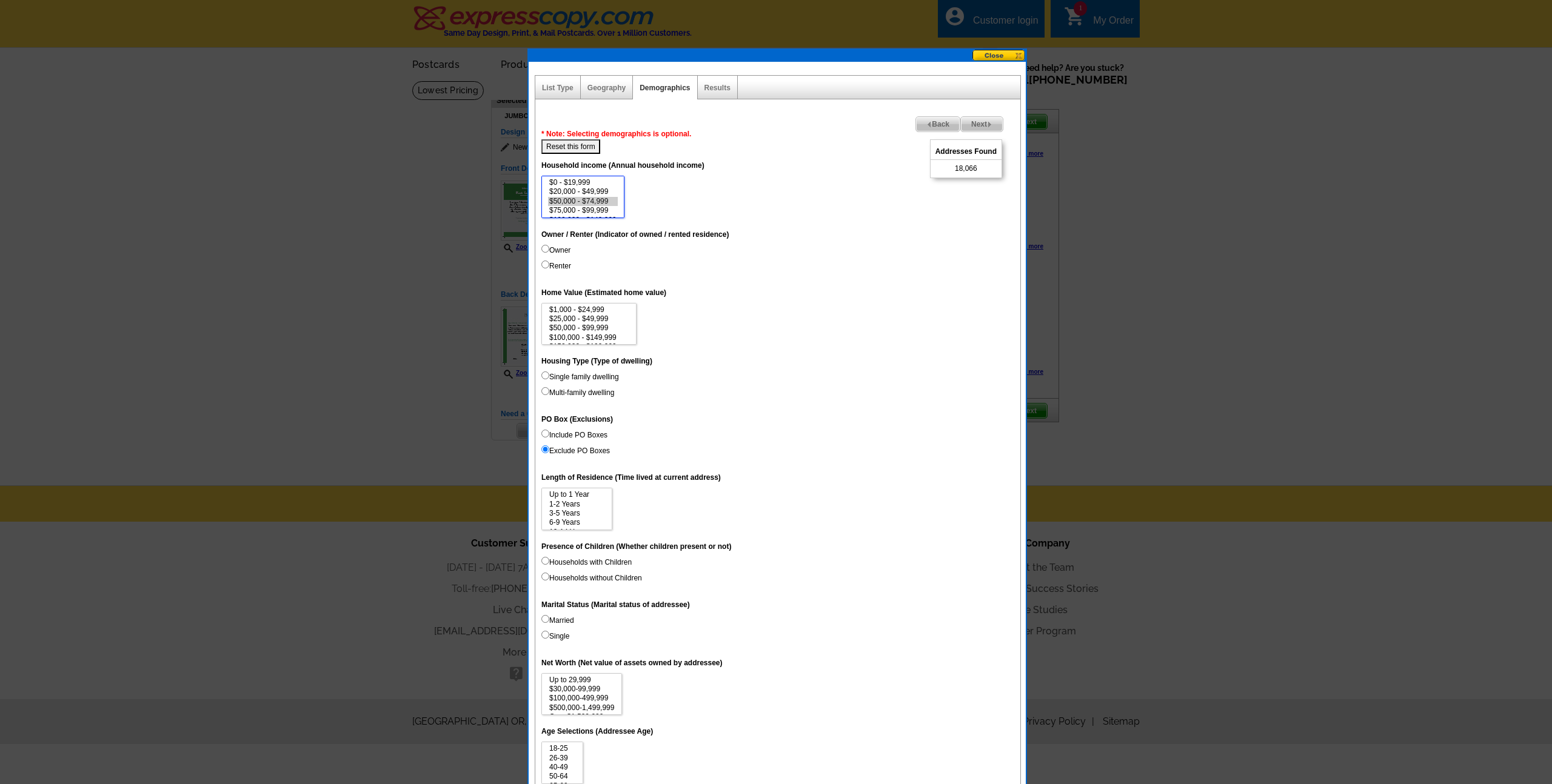
click at [594, 202] on option "$50,000 - $74,999" at bounding box center [583, 202] width 70 height 9
click at [592, 209] on option "$75,000 - $99,999" at bounding box center [583, 210] width 70 height 9
click at [601, 191] on option "$100,000 - $149,999" at bounding box center [583, 192] width 70 height 9
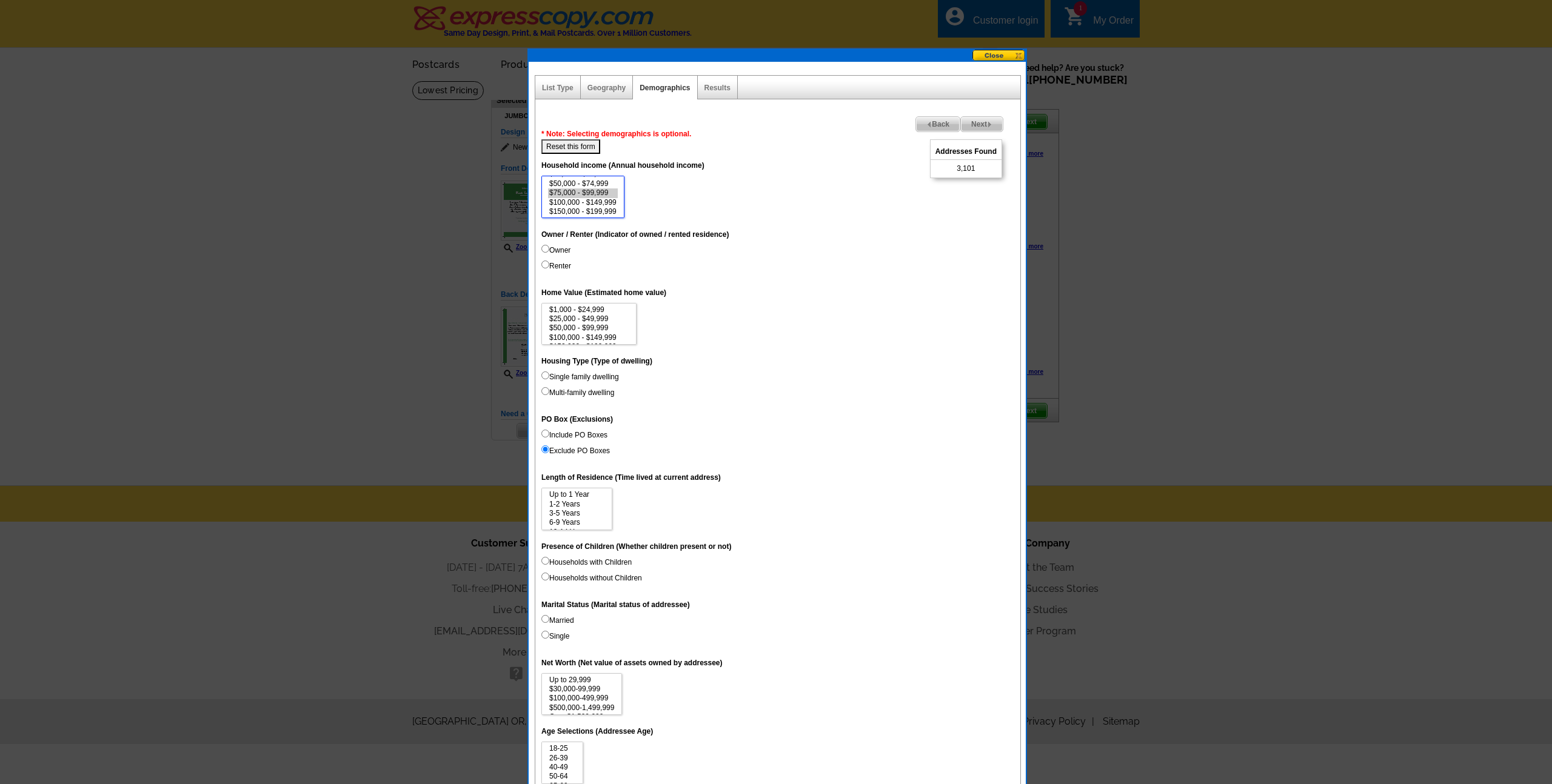
click at [588, 192] on option "$75,000 - $99,999" at bounding box center [583, 193] width 70 height 9
click at [595, 214] on option "$150,000 - $199,999" at bounding box center [583, 212] width 70 height 9
click at [619, 198] on select "$0 - $19,999 $20,000 - $49,999 $50,000 - $74,999 $75,000 - $99,999 $100,000 - $…" at bounding box center [583, 196] width 83 height 42
drag, startPoint x: 624, startPoint y: 192, endPoint x: 624, endPoint y: 199, distance: 7.0
click at [624, 199] on select "$0 - $19,999 $20,000 - $49,999 $50,000 - $74,999 $75,000 - $99,999 $100,000 - $…" at bounding box center [583, 196] width 83 height 42
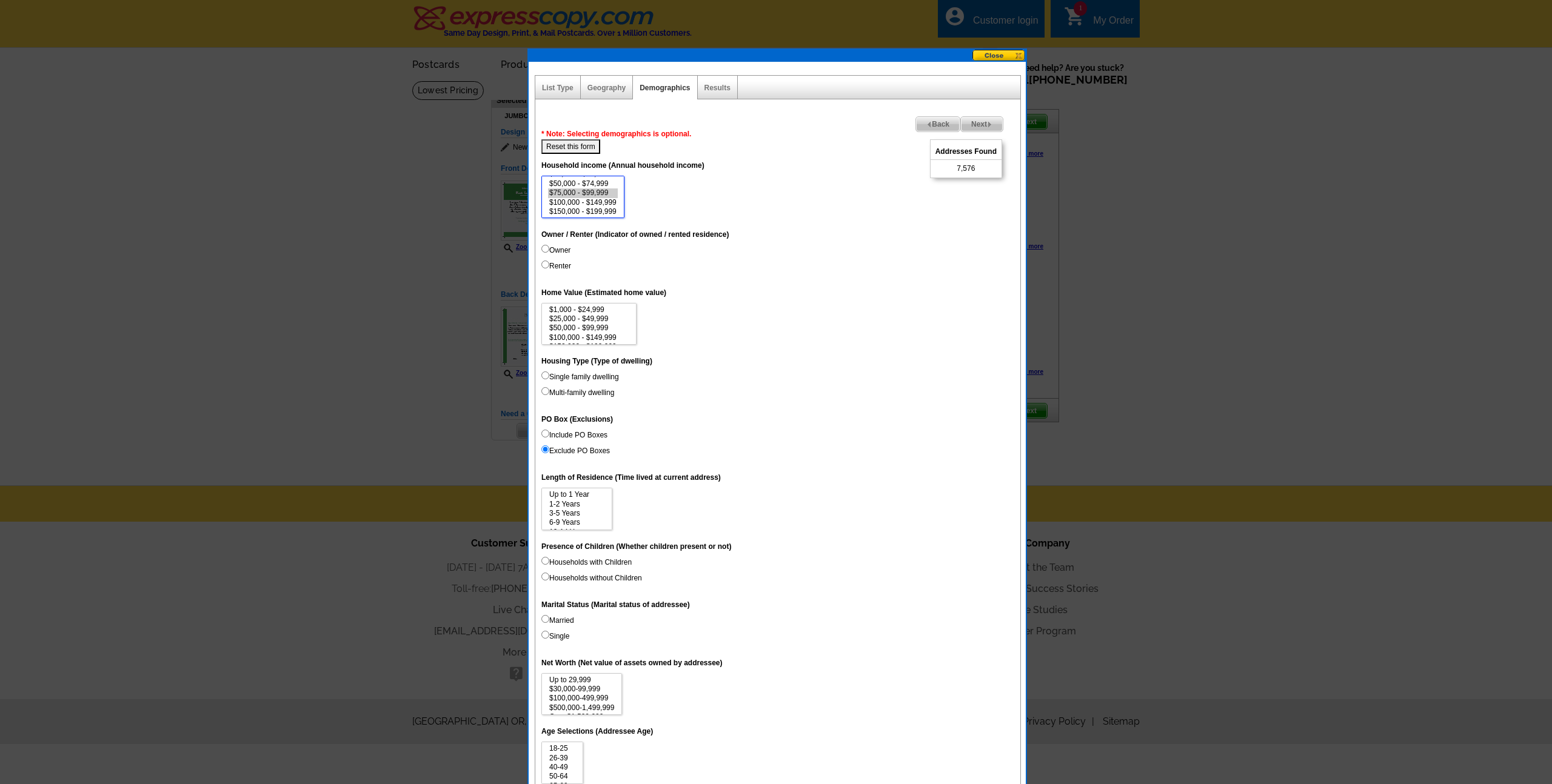
click at [621, 200] on select "$0 - $19,999 $20,000 - $49,999 $50,000 - $74,999 $75,000 - $99,999 $100,000 - $…" at bounding box center [583, 196] width 83 height 42
click at [585, 196] on option "$200,000 - $249,999" at bounding box center [583, 197] width 70 height 9
click at [583, 207] on option "$250,000 - $499,999" at bounding box center [583, 208] width 70 height 9
select select "75000-99999"
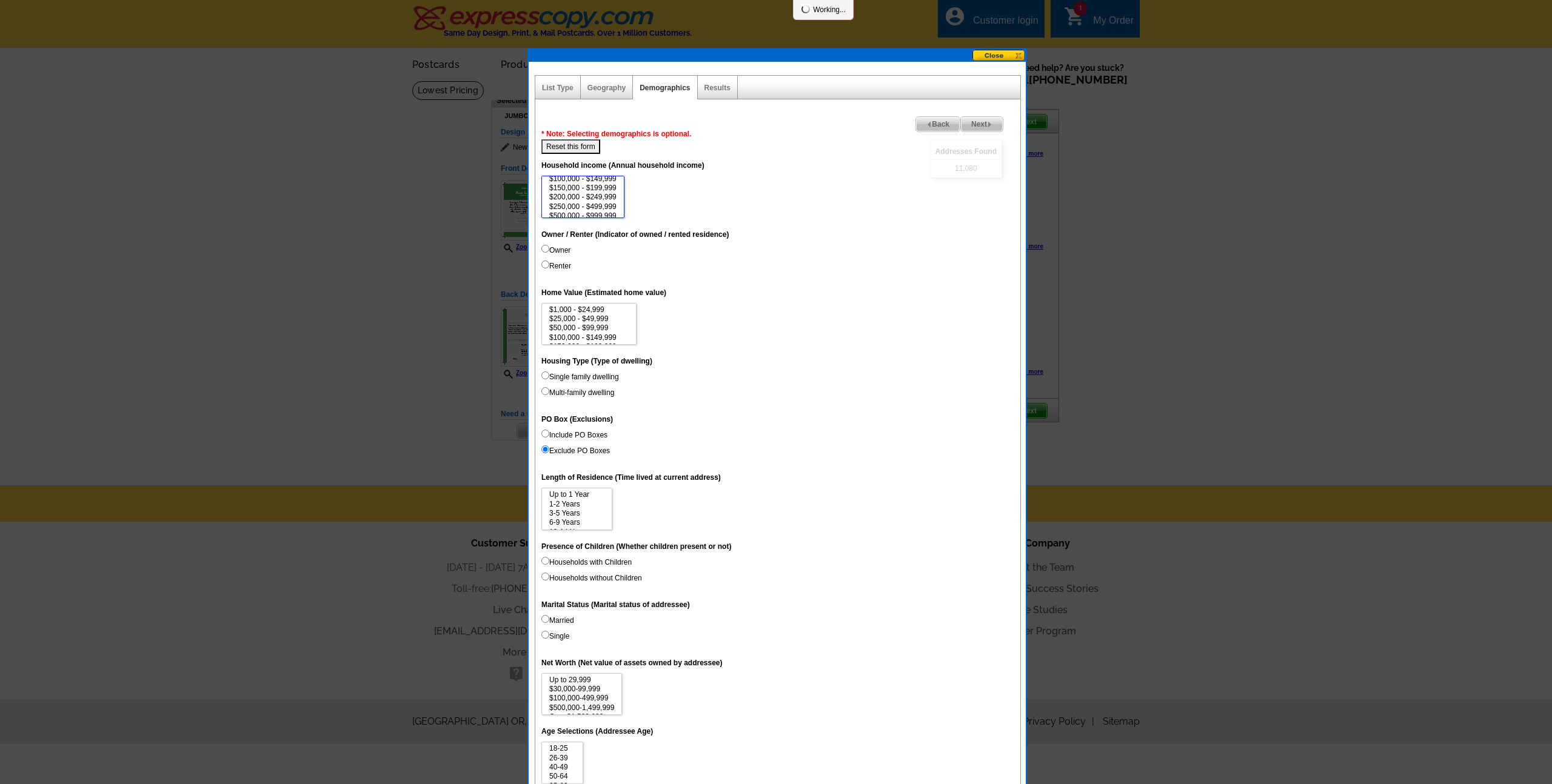
click at [580, 212] on option "$500,000 - $999,999" at bounding box center [583, 216] width 70 height 9
click at [545, 250] on input "Owner" at bounding box center [545, 249] width 8 height 8
radio input "true"
click at [592, 328] on option "$50,000 - $99,999" at bounding box center [589, 328] width 82 height 9
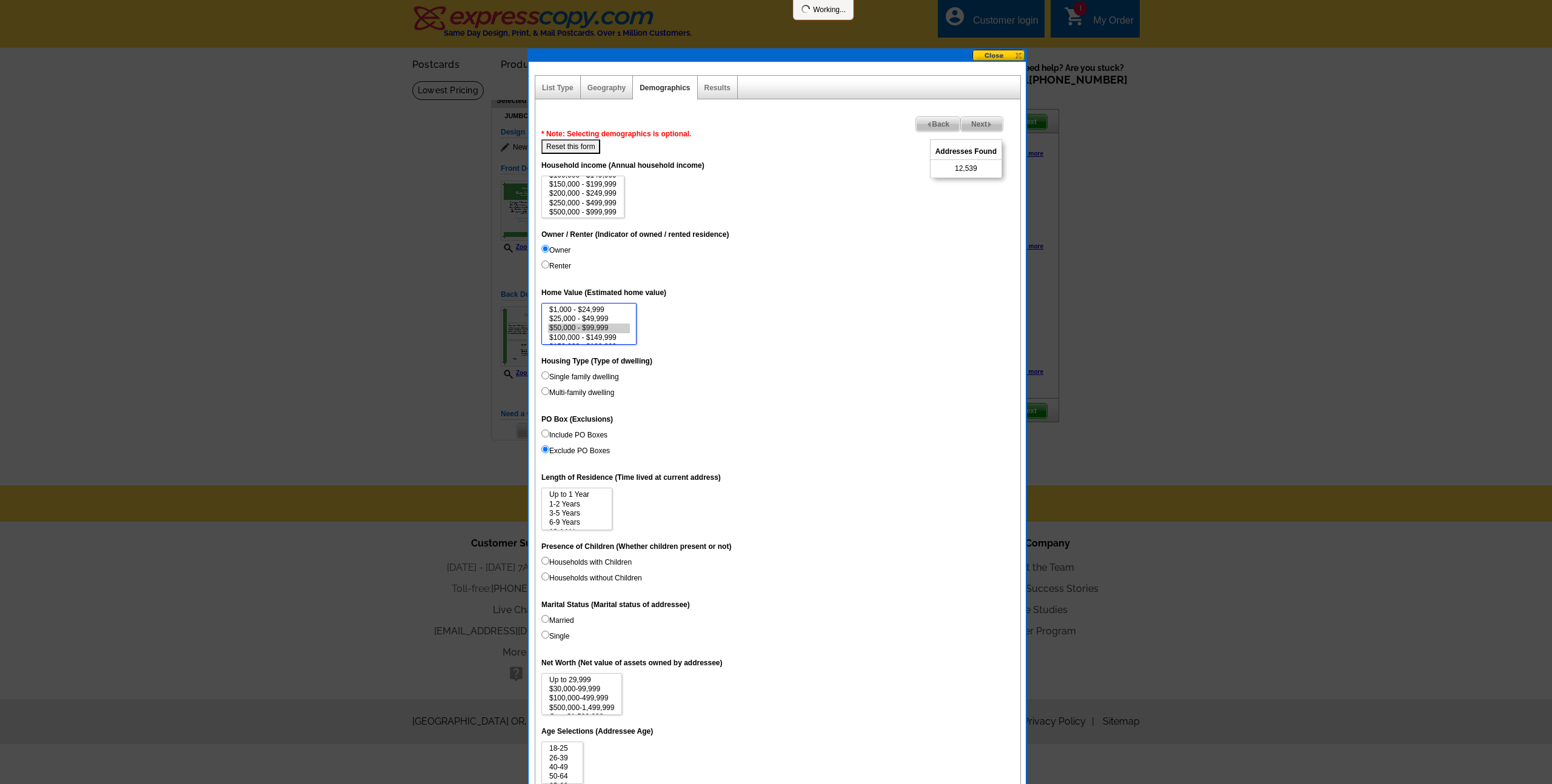
click at [592, 339] on option "$100,000 - $149,999" at bounding box center [589, 338] width 82 height 9
click at [592, 312] on option "$150,000 - $199,999" at bounding box center [589, 314] width 82 height 9
click at [592, 323] on option "$200,000 - $299,999" at bounding box center [589, 324] width 82 height 9
click at [592, 329] on option "$300,000 - $499,999" at bounding box center [589, 333] width 82 height 9
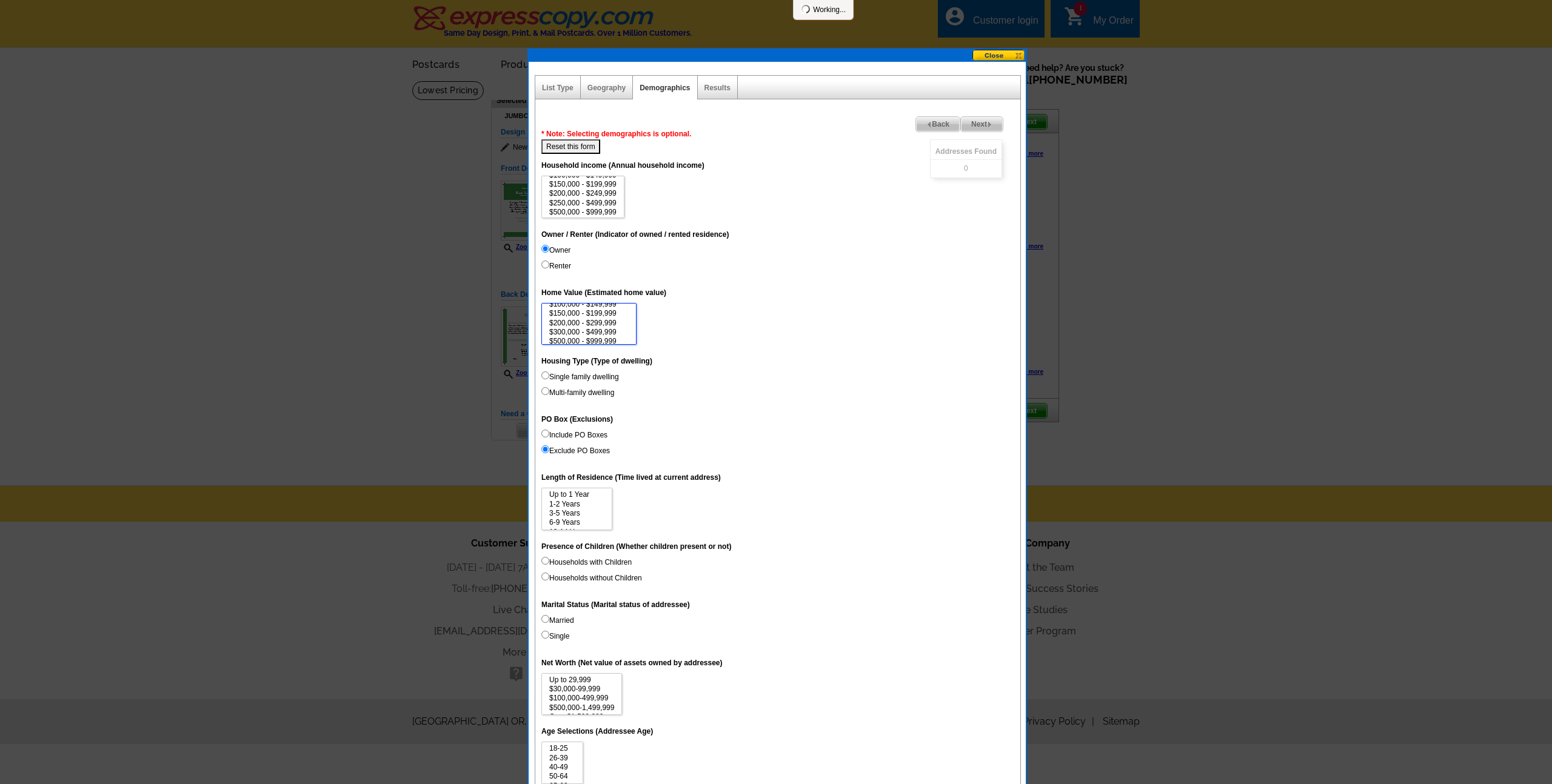
scroll to position [56, 0]
click at [590, 320] on option "$500,000 - $999,999" at bounding box center [589, 319] width 82 height 9
click at [586, 328] on option "$1,000,000 - $2,999,999" at bounding box center [589, 329] width 82 height 9
select select "50000-99999"
click at [580, 335] on option "$3,000,000+" at bounding box center [589, 338] width 82 height 9
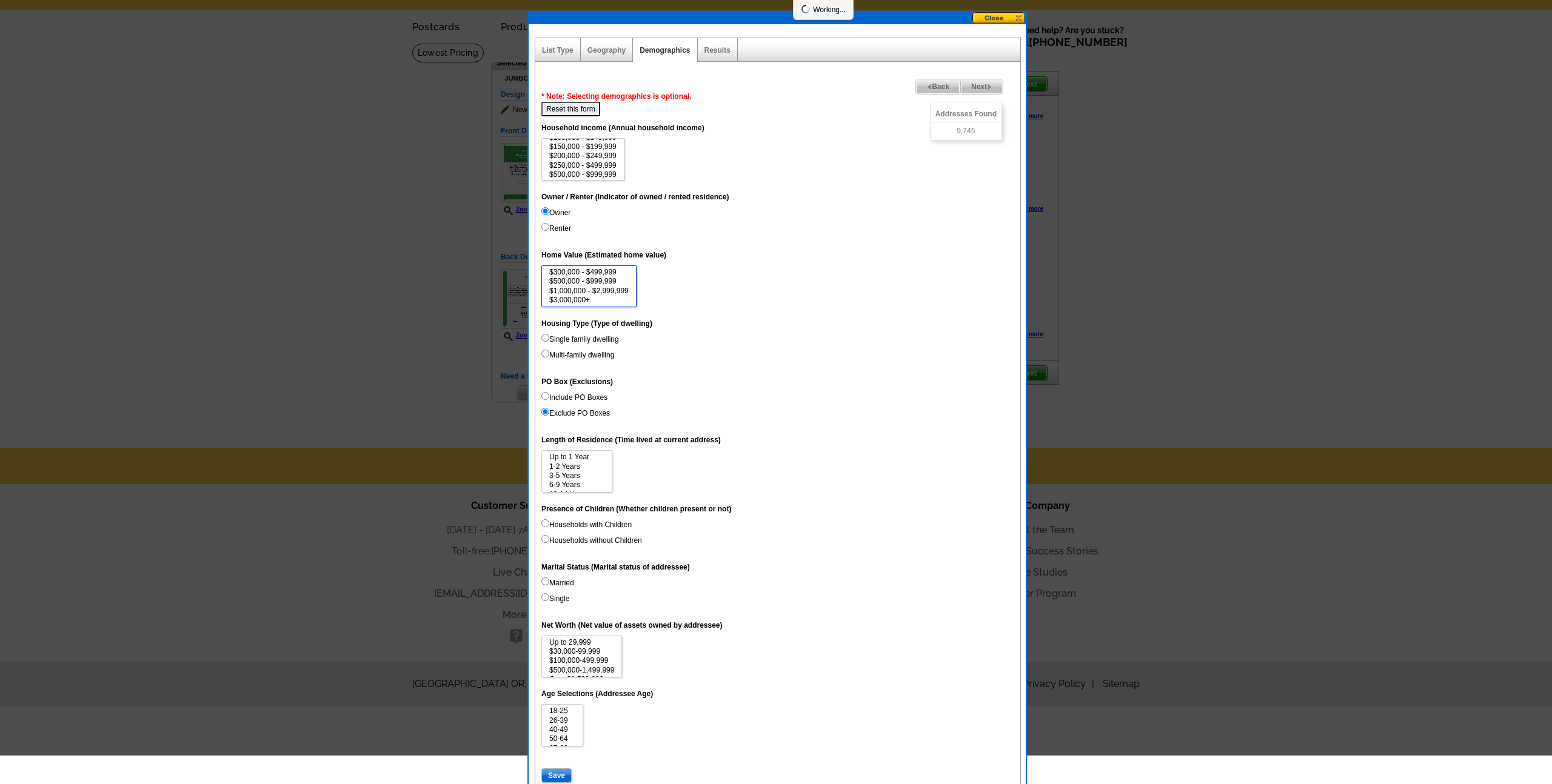
scroll to position [40, 0]
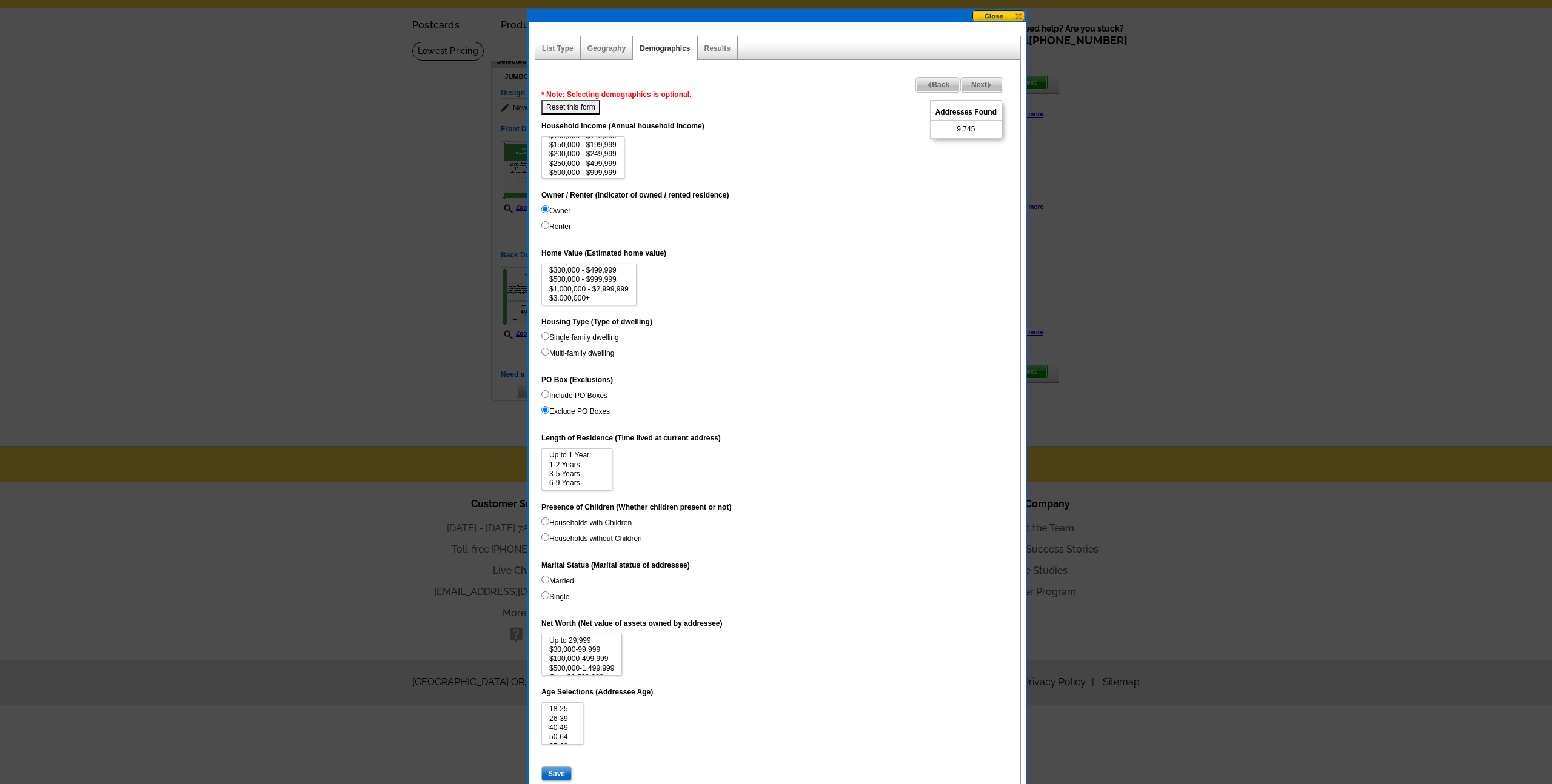
click at [545, 335] on input "Single family dwelling" at bounding box center [545, 336] width 8 height 8
radio input "true"
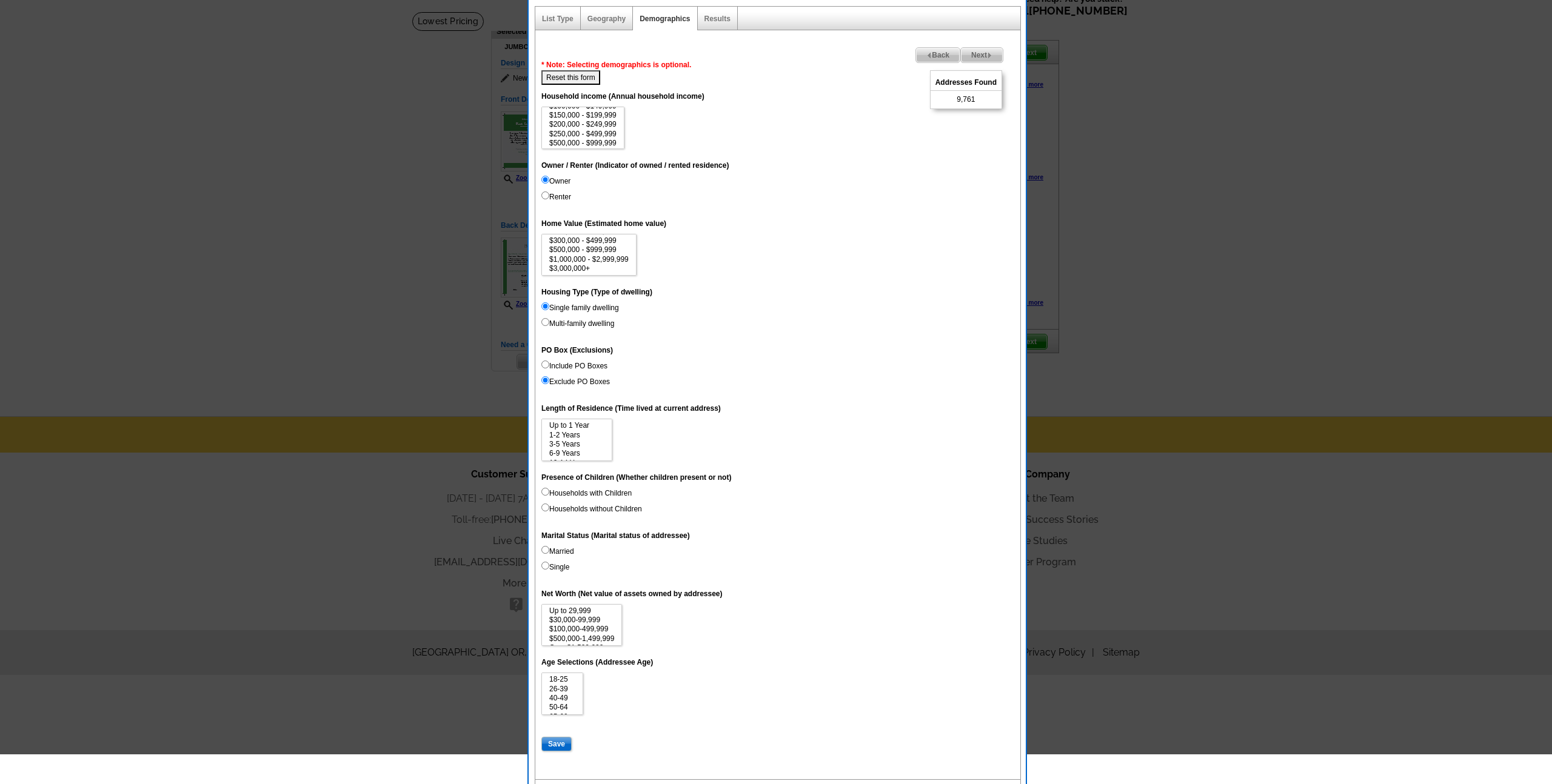
scroll to position [96, 0]
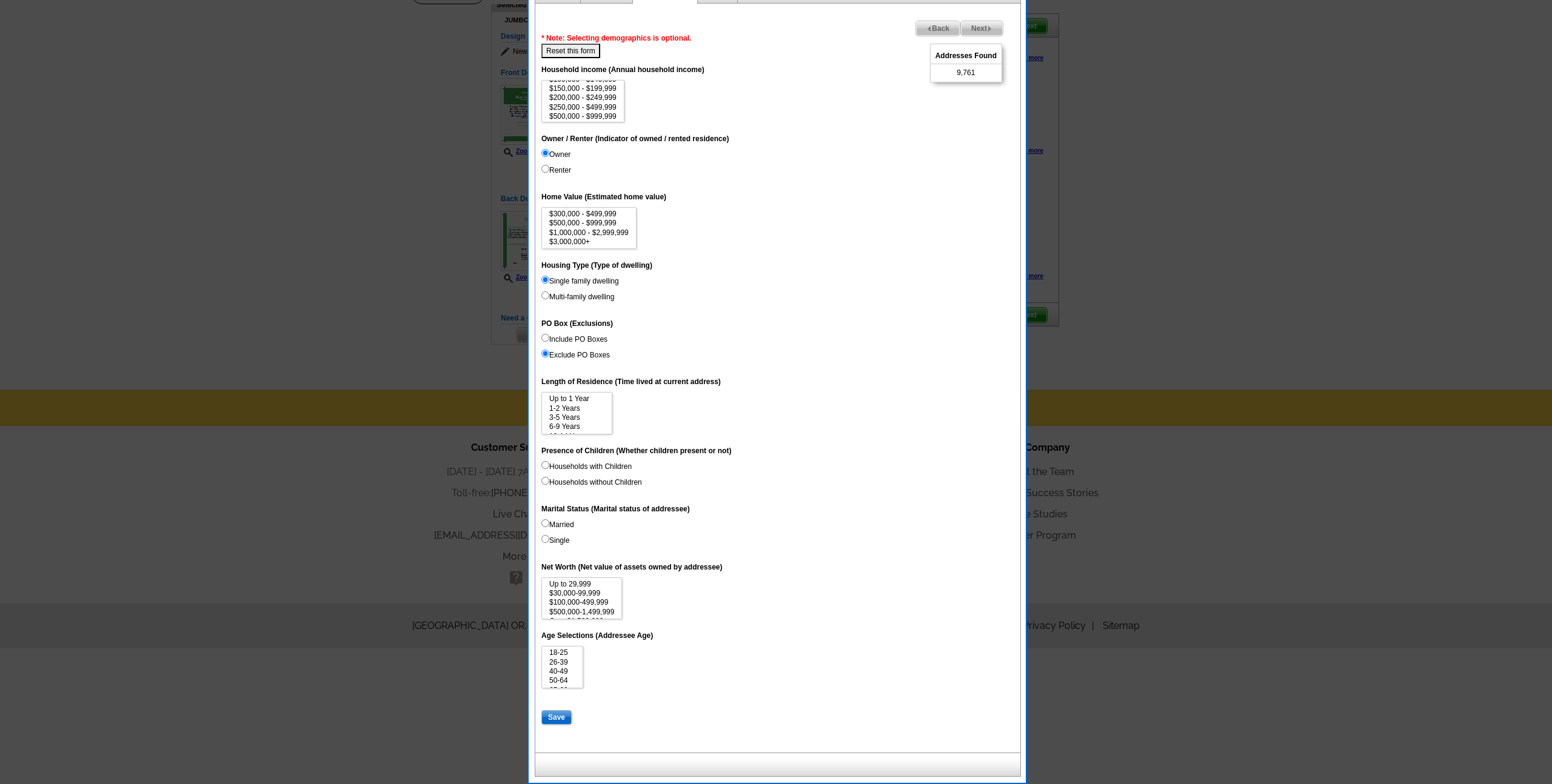
click at [543, 462] on input "Households with Children" at bounding box center [545, 465] width 8 height 8
radio input "true"
click at [544, 525] on input "Married" at bounding box center [545, 524] width 8 height 8
radio input "true"
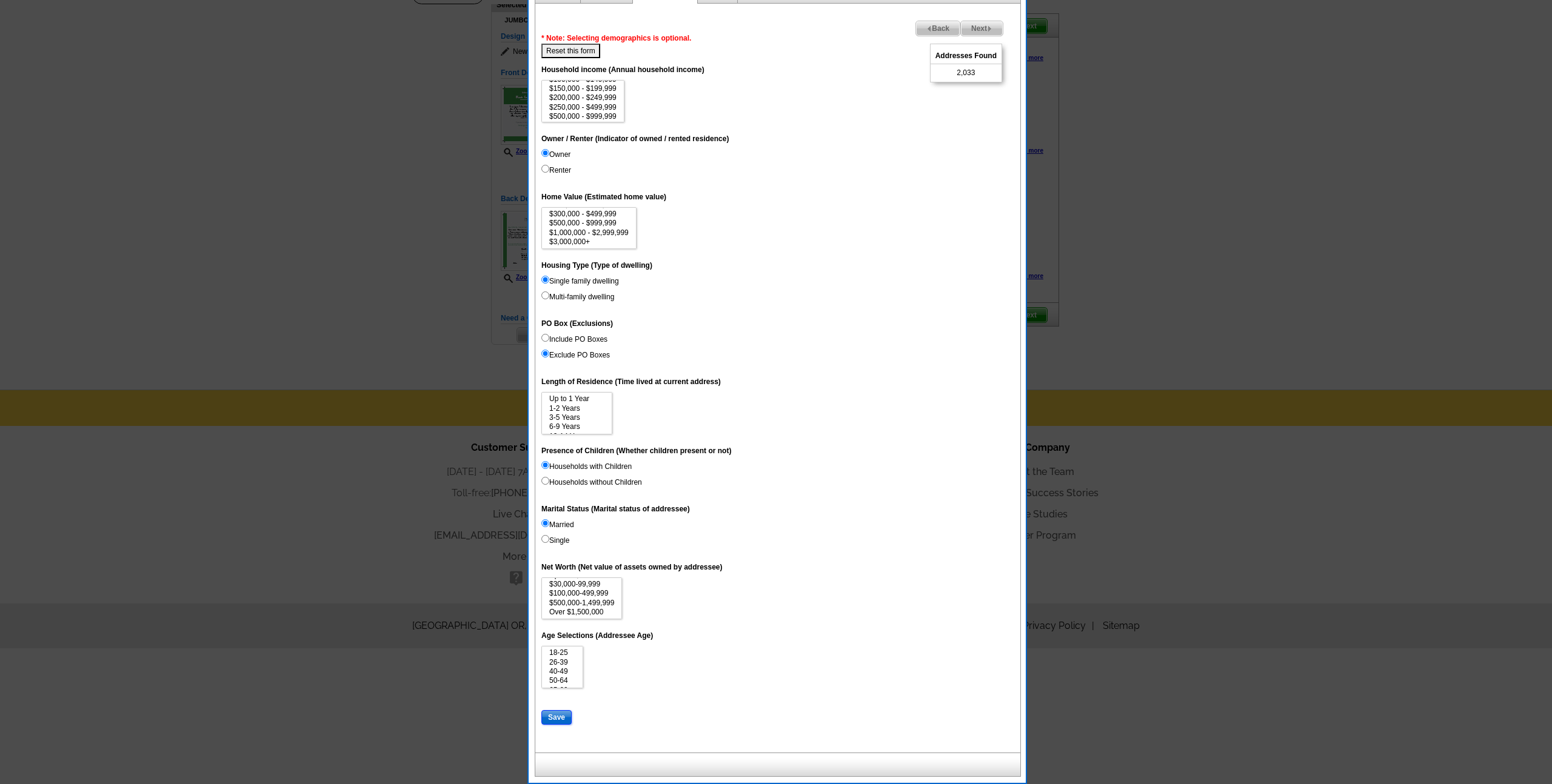
click at [563, 712] on input "Save" at bounding box center [557, 717] width 30 height 14
select select
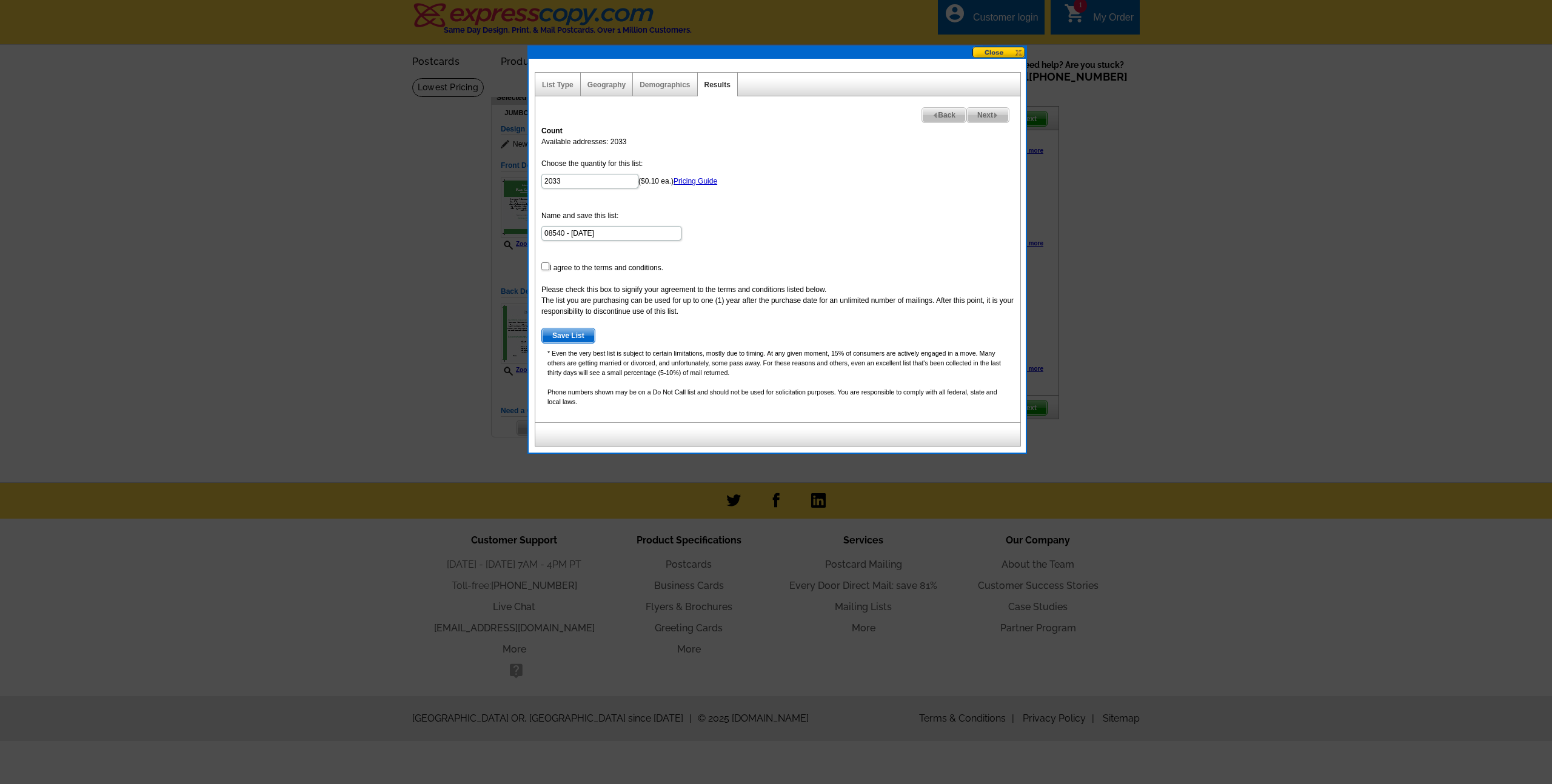
scroll to position [0, 0]
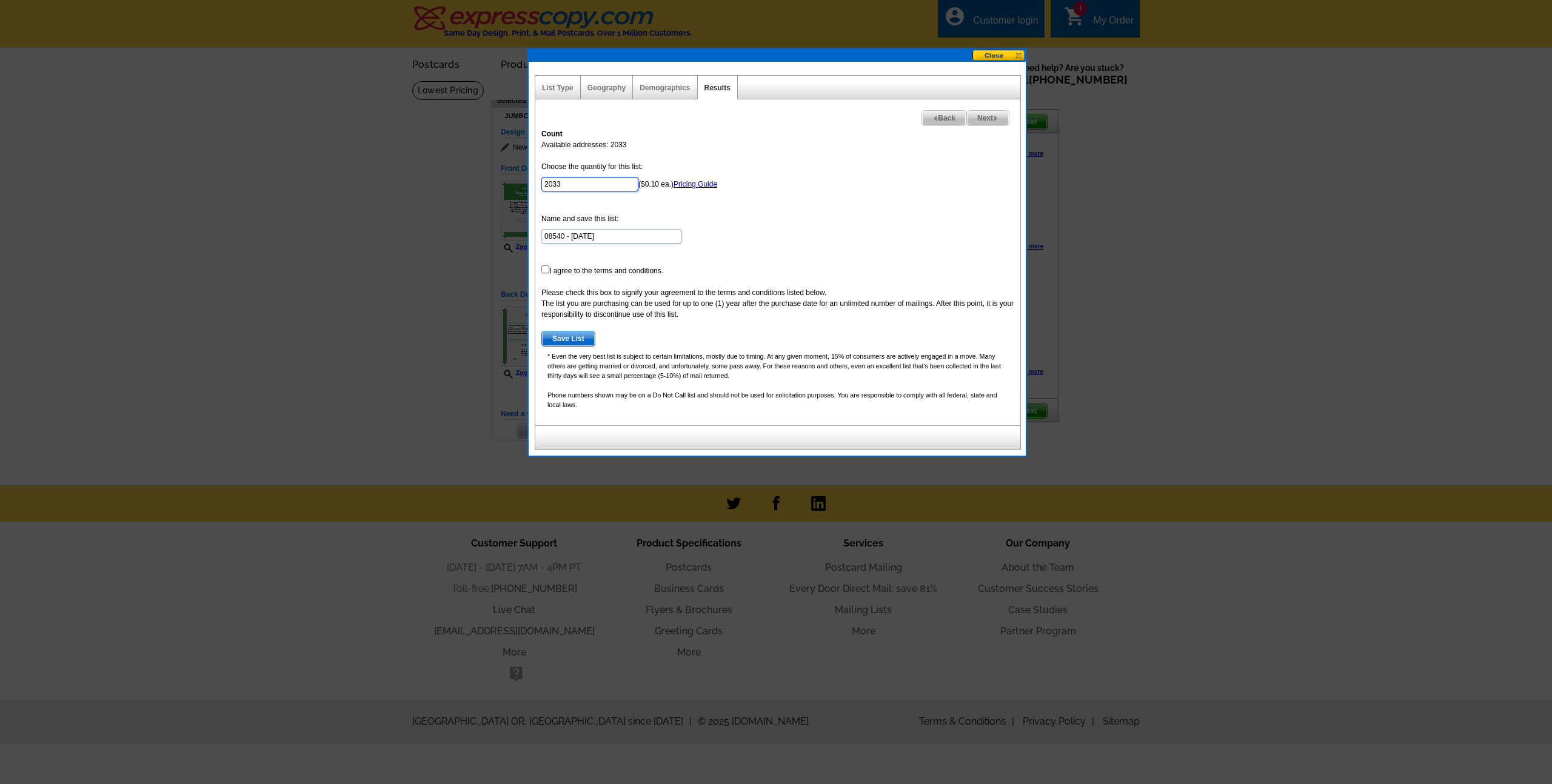
drag, startPoint x: 583, startPoint y: 187, endPoint x: 528, endPoint y: 187, distance: 55.0
click at [528, 187] on div "List Type Geography Map Demographics Results Next Back Count Available addresse…" at bounding box center [776, 259] width 497 height 394
click at [690, 182] on link "Pricing Guide" at bounding box center [695, 184] width 43 height 8
click at [590, 183] on input "2033" at bounding box center [590, 184] width 97 height 14
drag, startPoint x: 590, startPoint y: 183, endPoint x: 530, endPoint y: 182, distance: 60.0
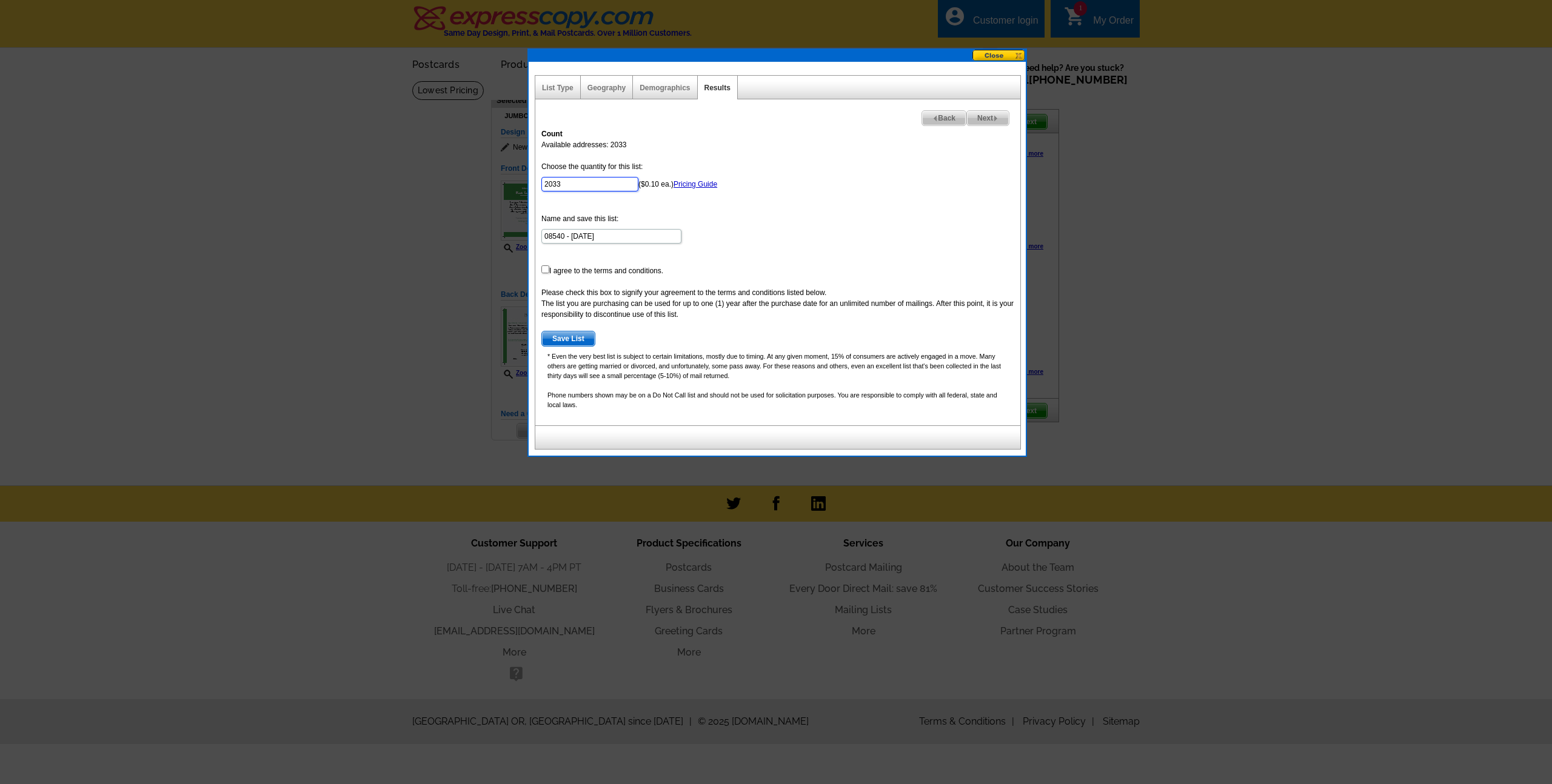
click at [530, 182] on div "List Type Geography Map Demographics Results Next Back Count Available addresse…" at bounding box center [776, 259] width 497 height 394
type input "600"
click at [661, 288] on div "Please check this box to signify your agreement to the terms and conditions lis…" at bounding box center [777, 304] width 473 height 33
click at [990, 123] on span "Next" at bounding box center [988, 118] width 42 height 14
click at [545, 270] on input "checkbox" at bounding box center [545, 269] width 8 height 8
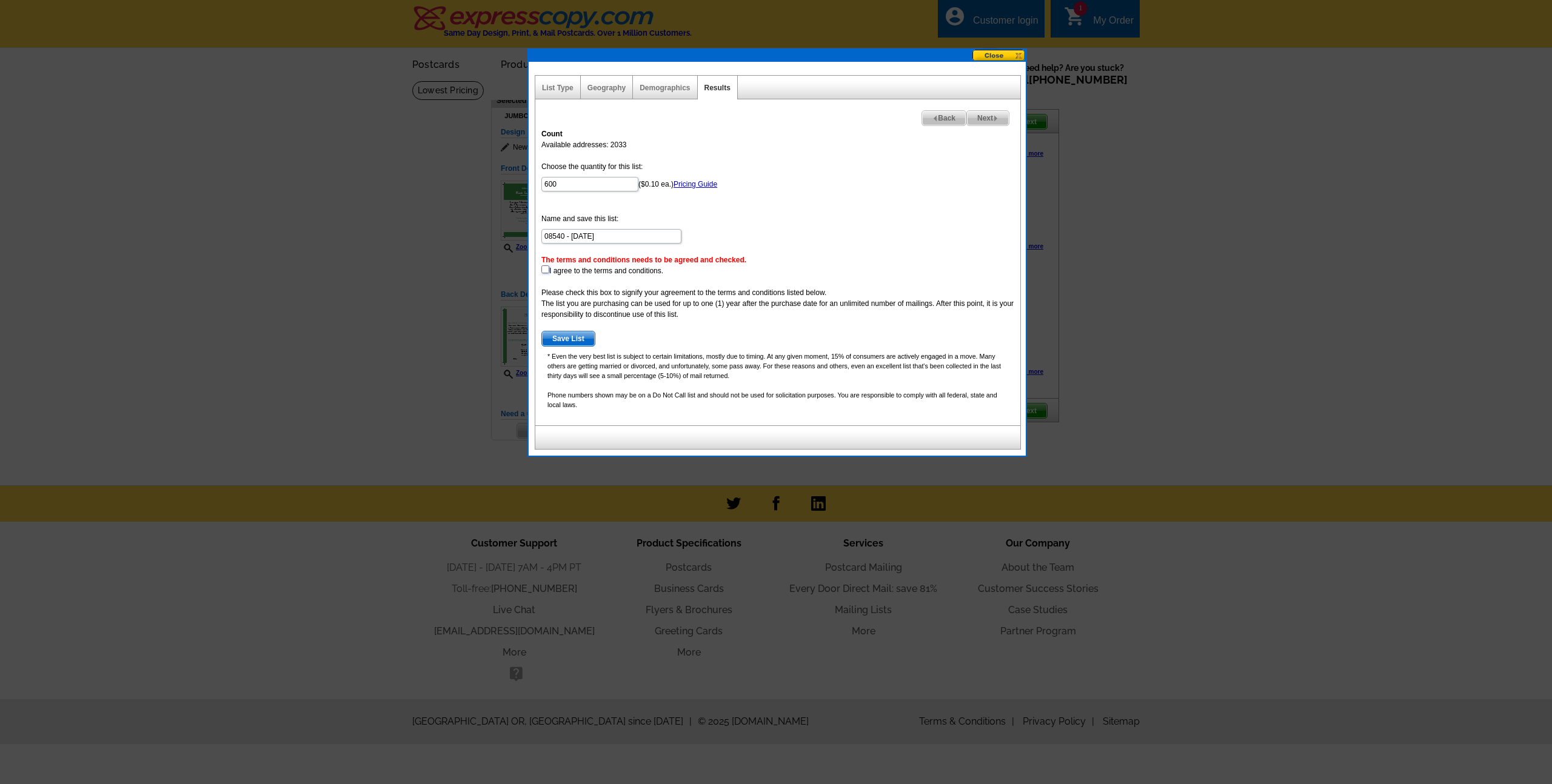
checkbox input "true"
click at [988, 117] on span "Next" at bounding box center [988, 118] width 42 height 14
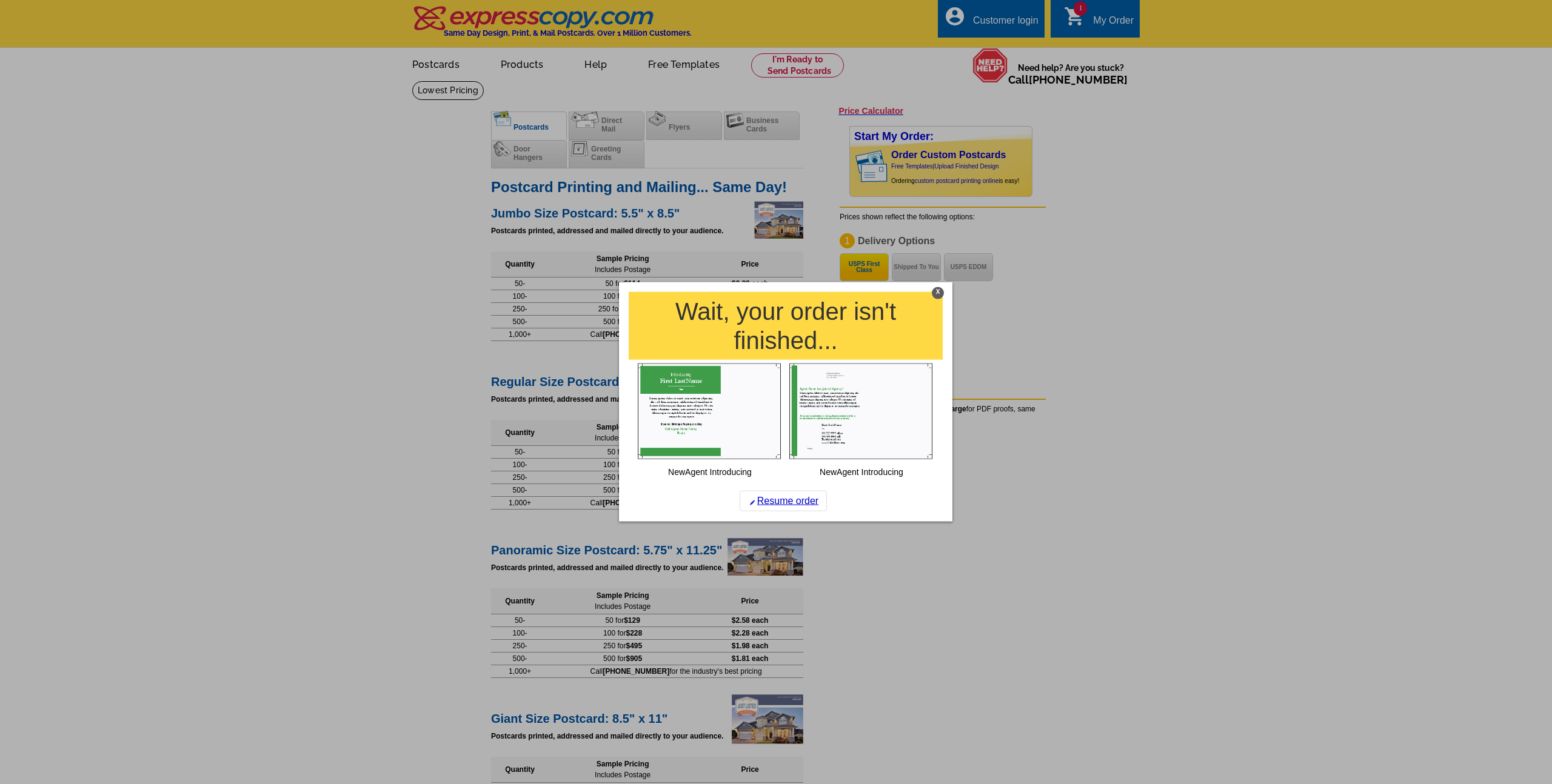
click at [938, 296] on div "X" at bounding box center [938, 293] width 12 height 12
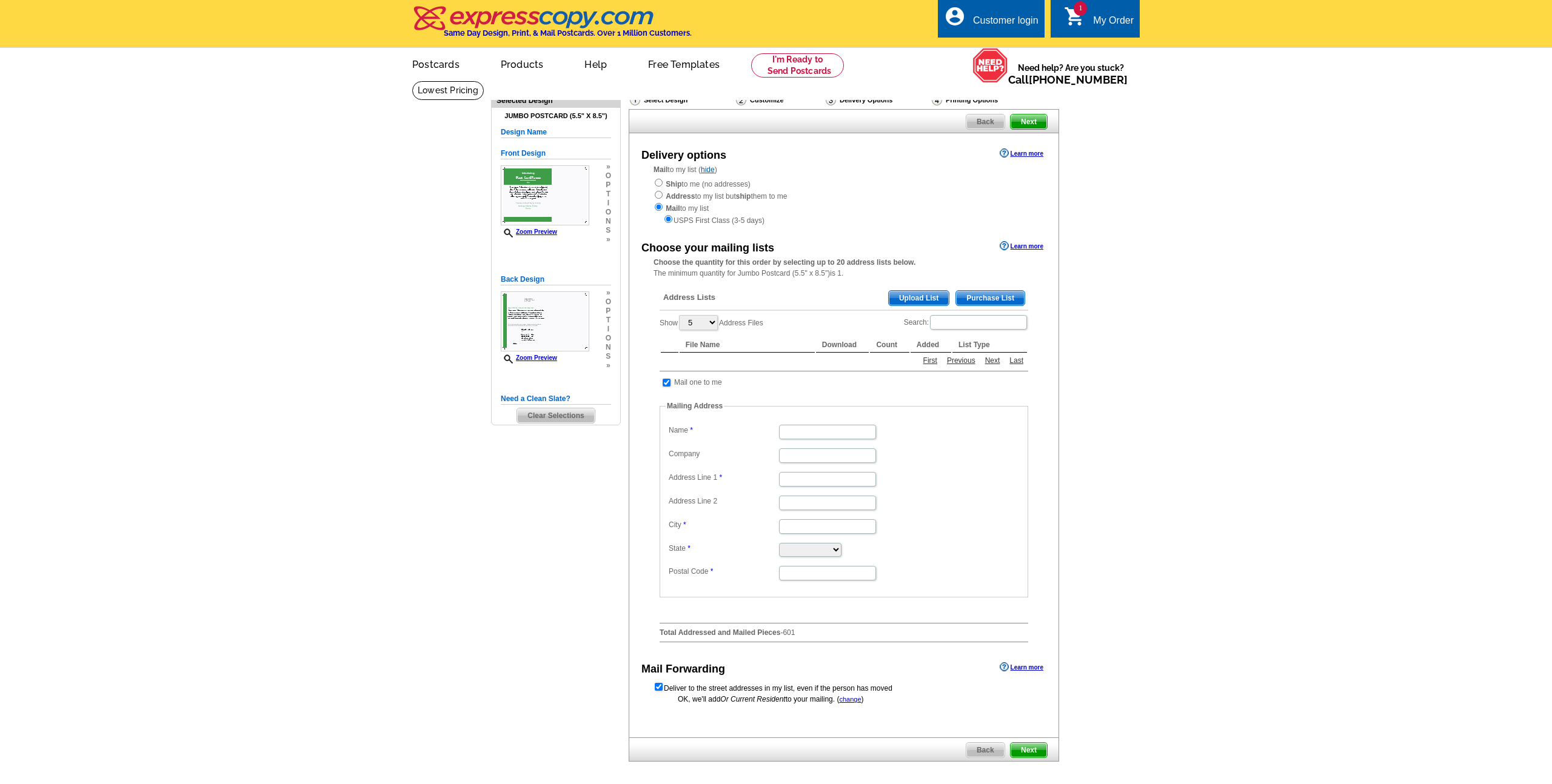
click at [1030, 124] on span "Next" at bounding box center [1028, 121] width 37 height 14
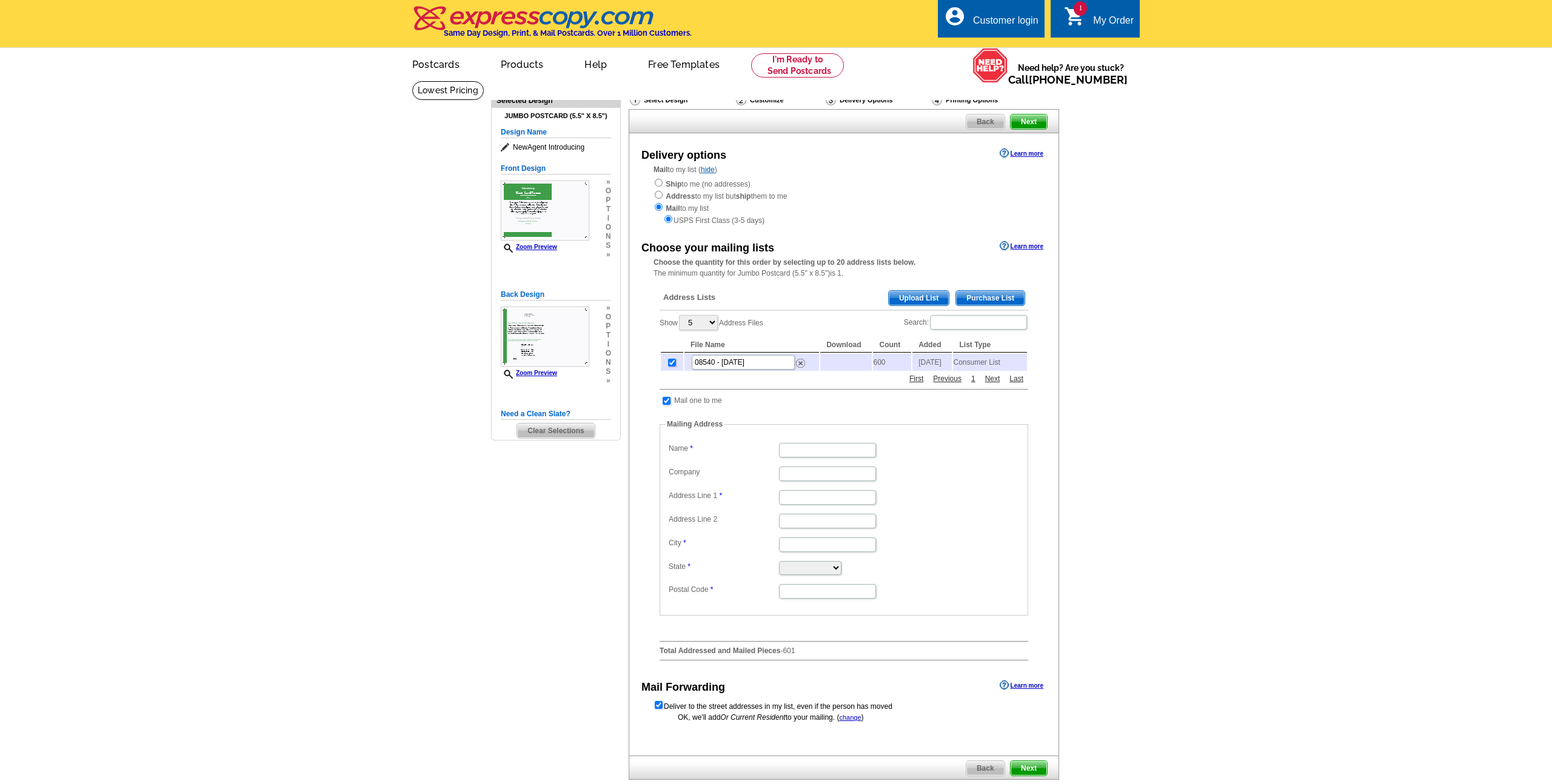
click at [666, 405] on input "checkbox" at bounding box center [666, 401] width 8 height 8
checkbox input "false"
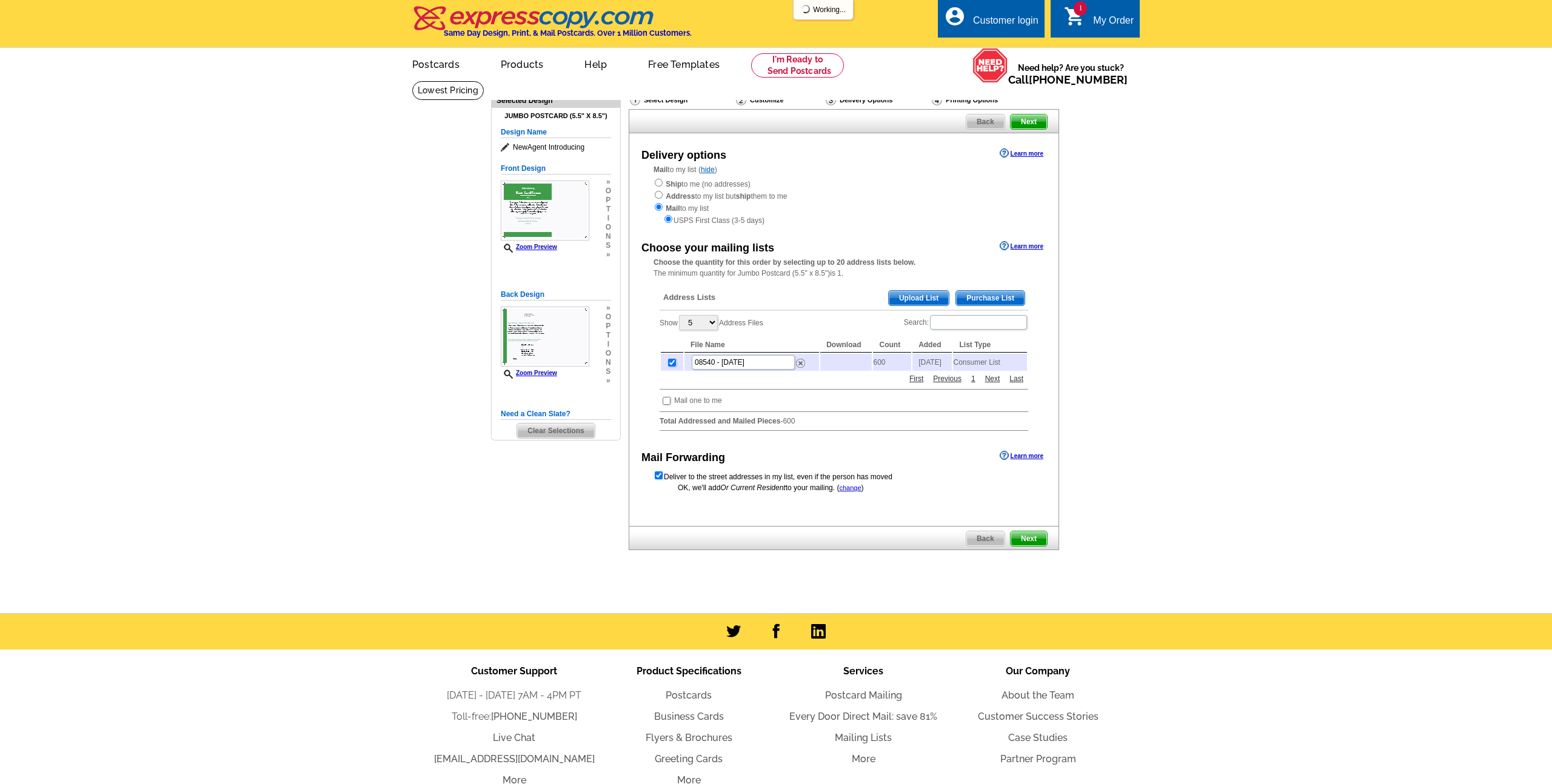
click at [1027, 542] on span "Next" at bounding box center [1028, 539] width 37 height 14
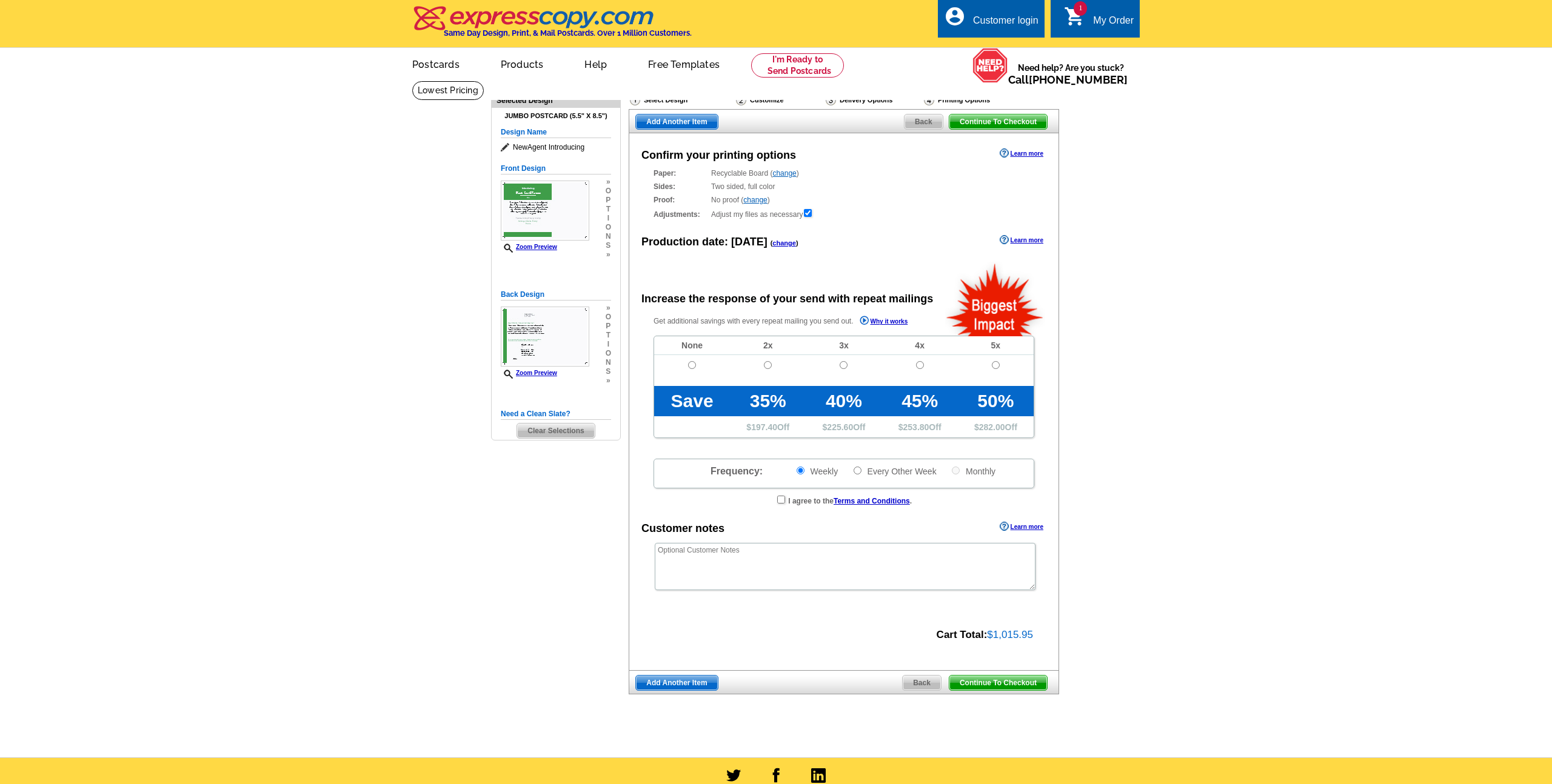
radio input "false"
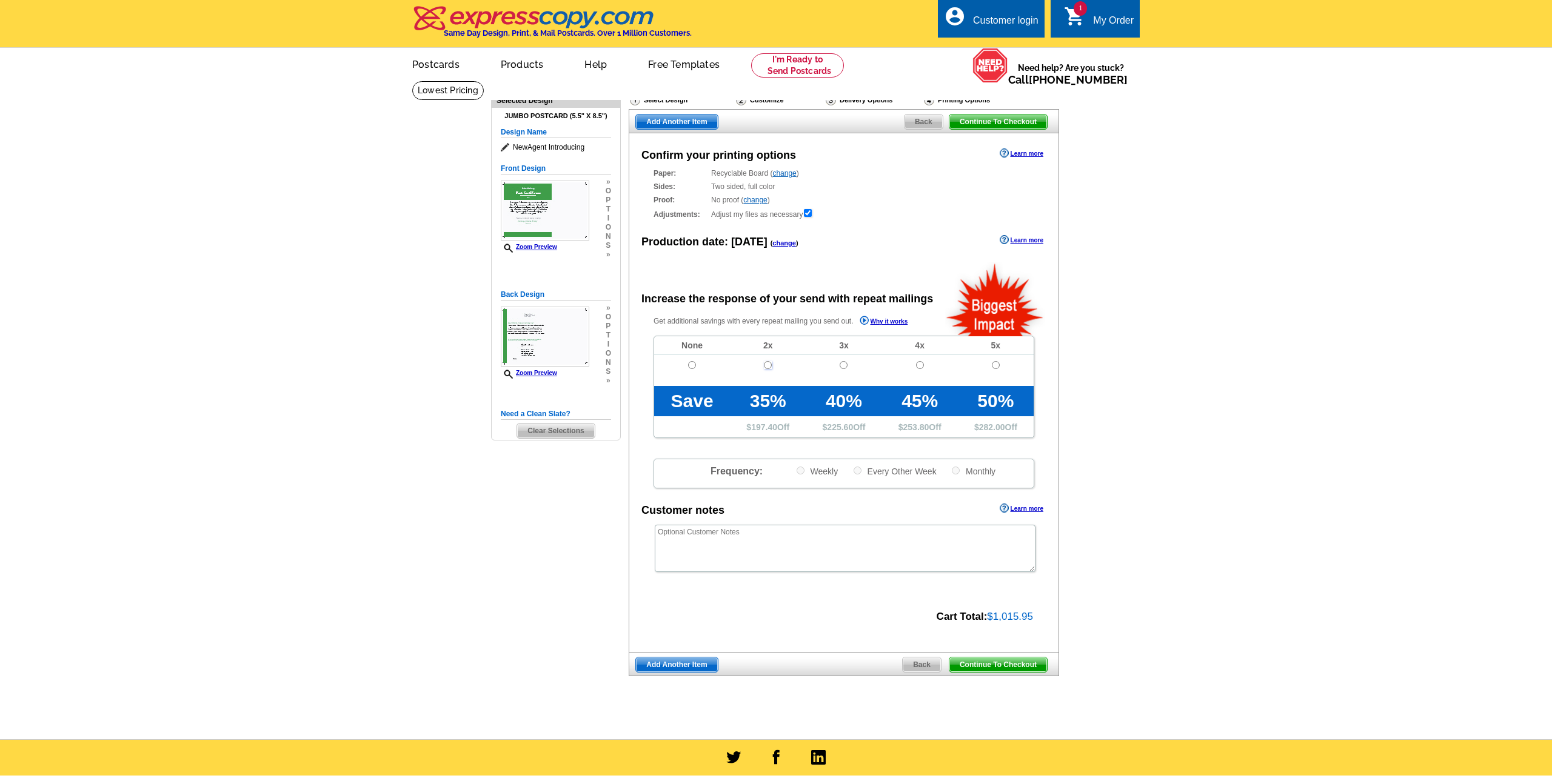
click at [767, 366] on input "radio" at bounding box center [768, 365] width 8 height 8
radio input "true"
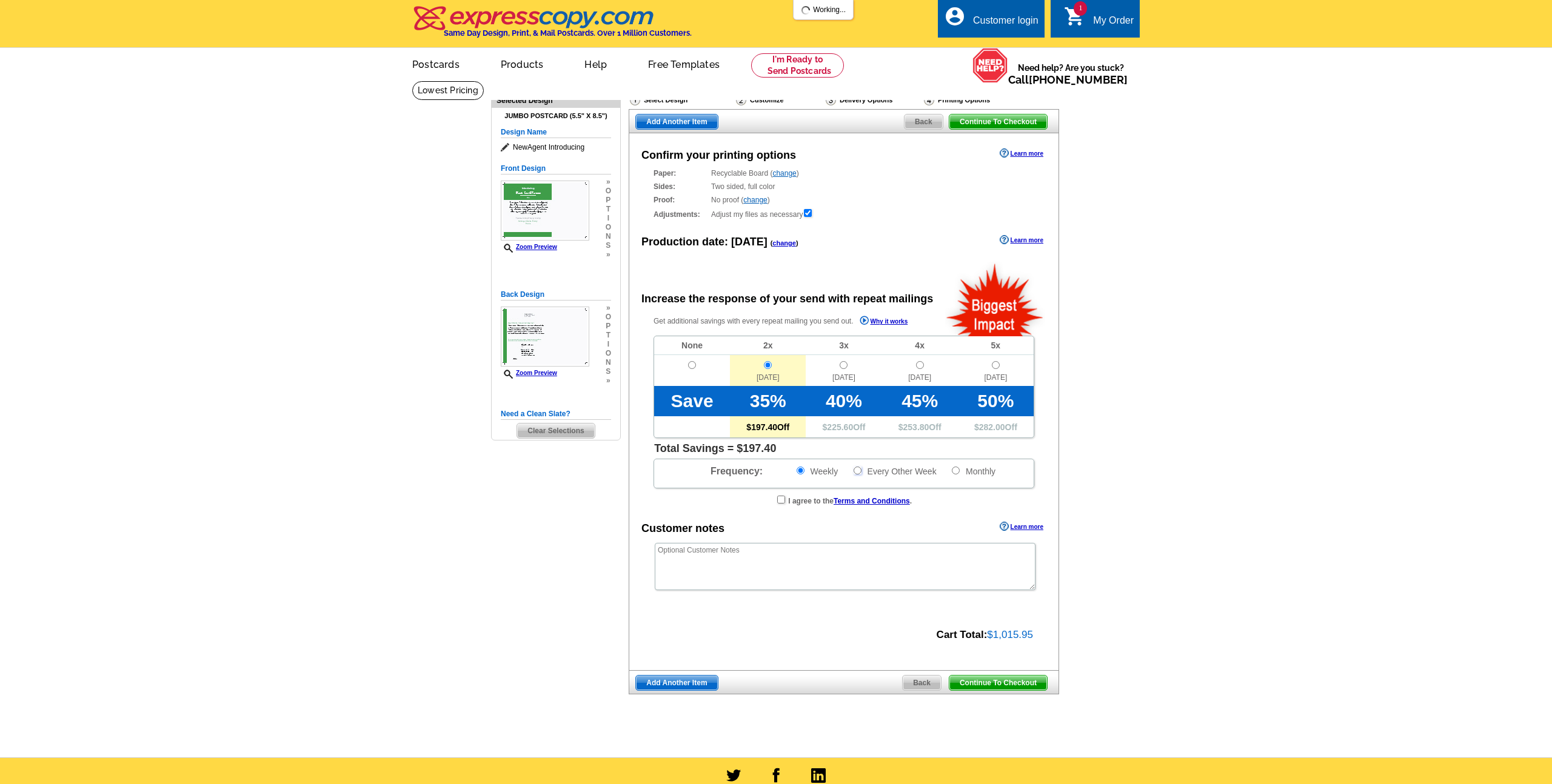
click at [858, 473] on input "Every Other Week" at bounding box center [858, 471] width 8 height 8
radio input "true"
click at [779, 500] on input "checkbox" at bounding box center [781, 500] width 8 height 8
checkbox input "true"
click at [693, 366] on input "radio" at bounding box center [692, 365] width 8 height 8
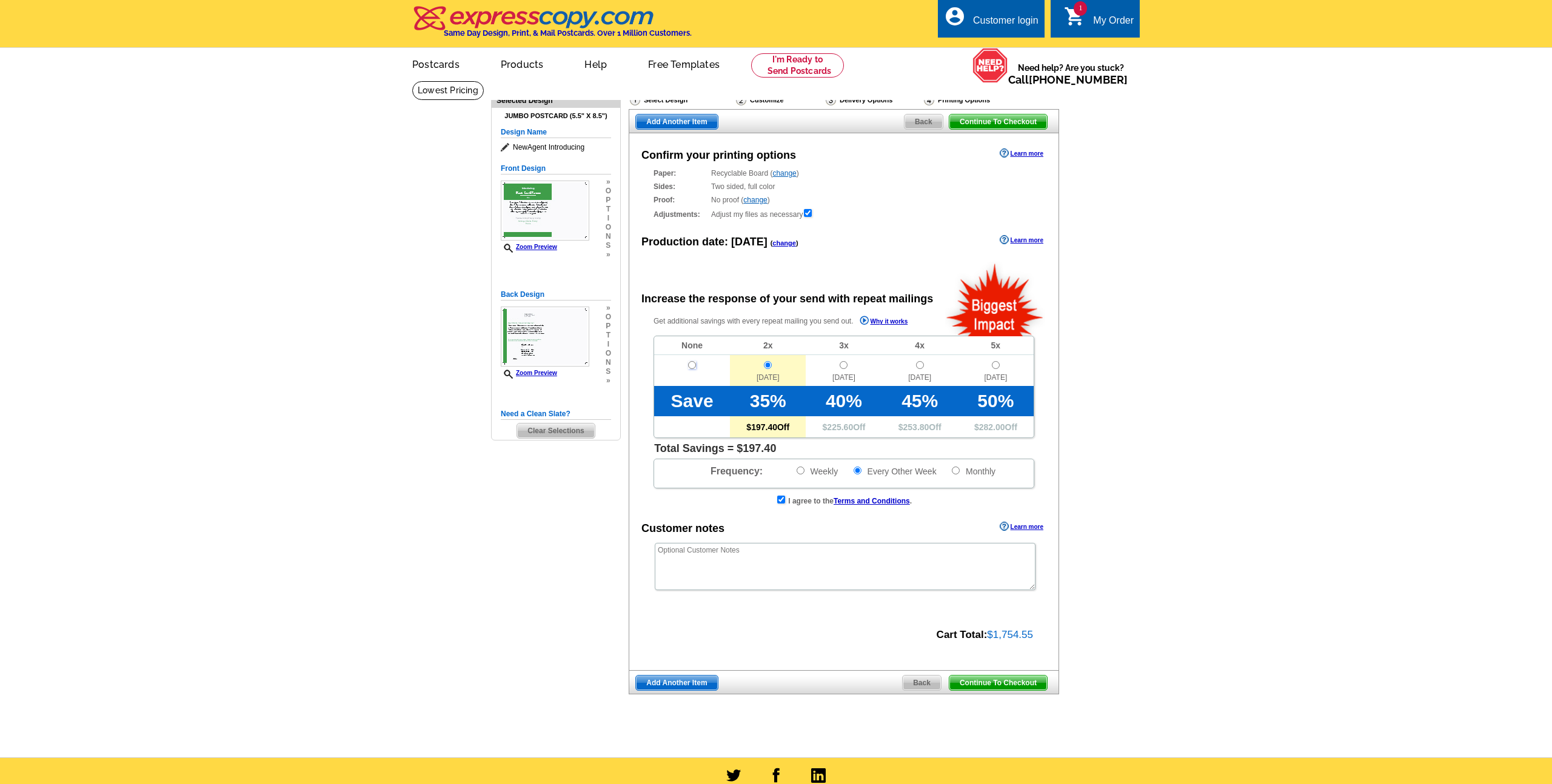
radio input "true"
radio input "false"
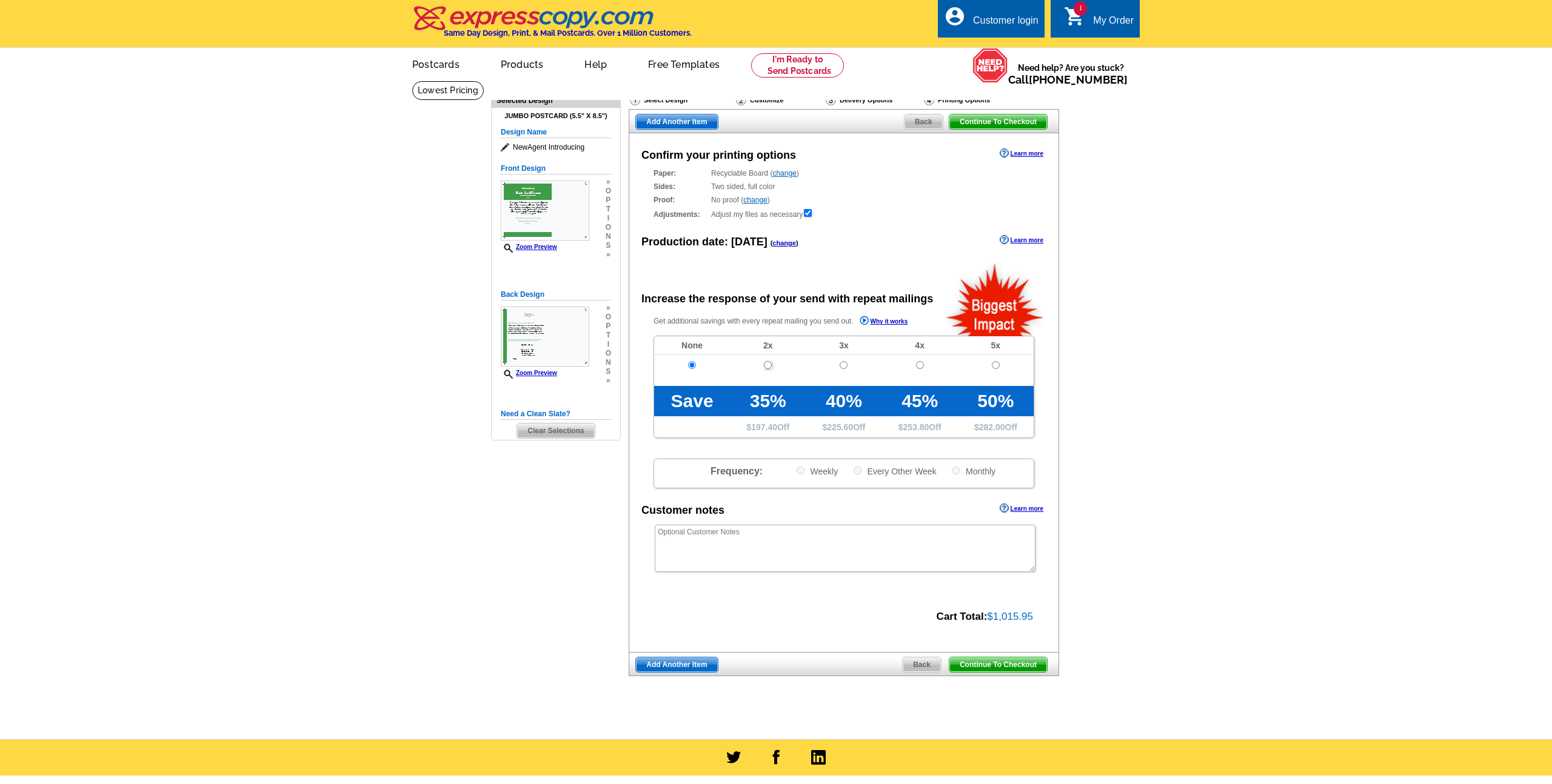
click at [769, 365] on input "radio" at bounding box center [768, 365] width 8 height 8
radio input "true"
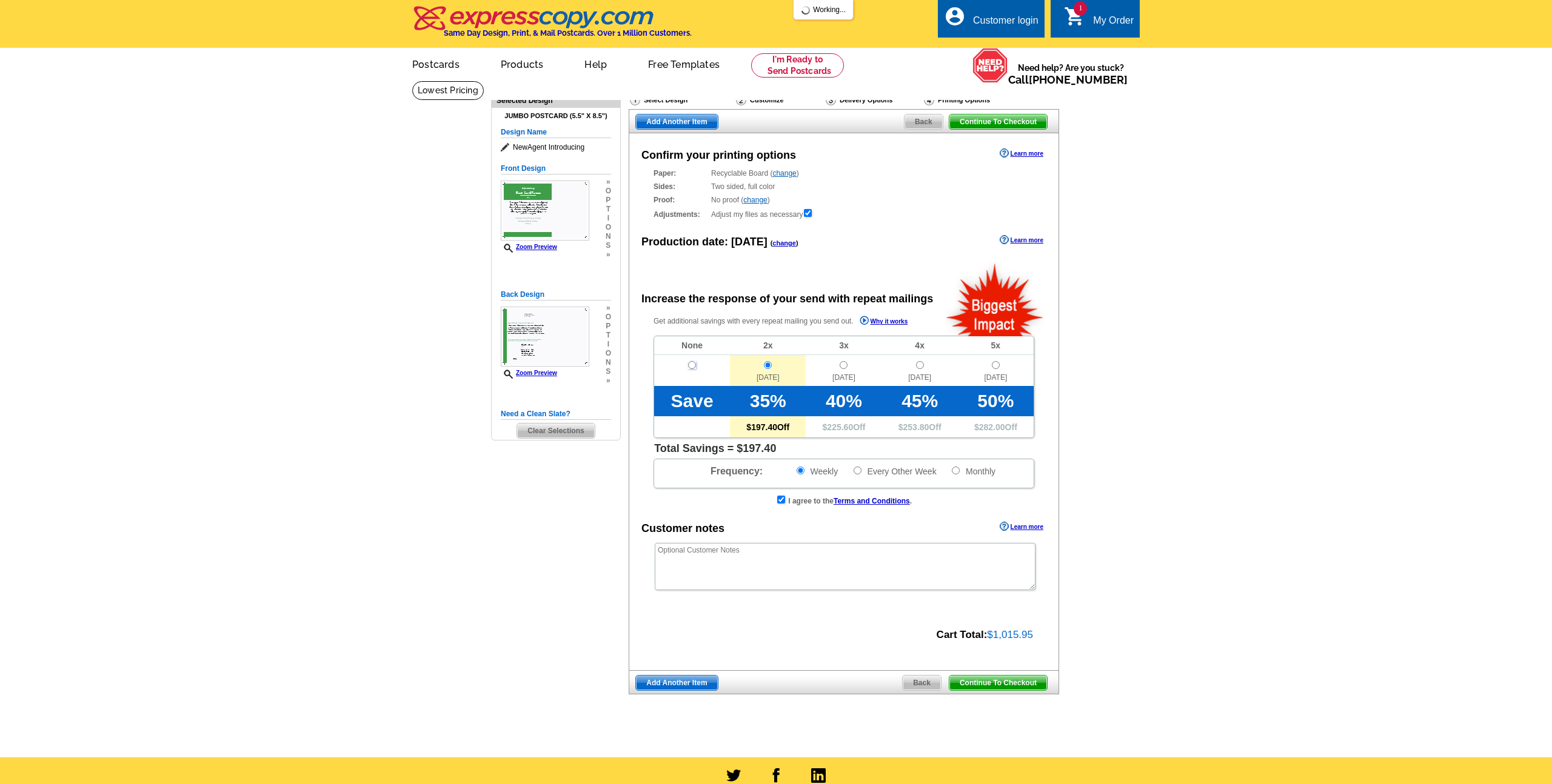
click at [692, 364] on input "radio" at bounding box center [692, 365] width 8 height 8
radio input "true"
radio input "false"
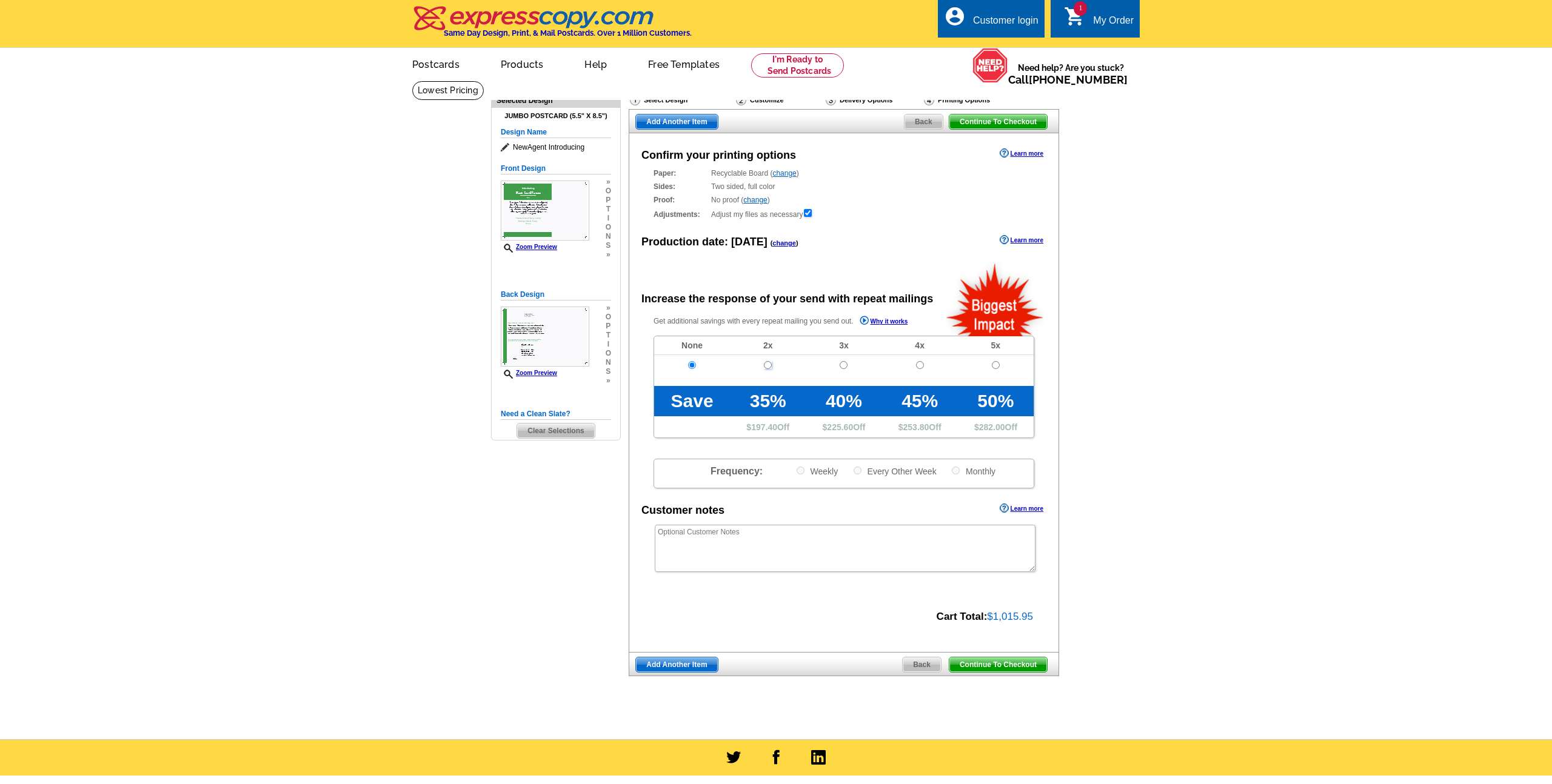
click at [769, 365] on input "radio" at bounding box center [768, 365] width 8 height 8
radio input "true"
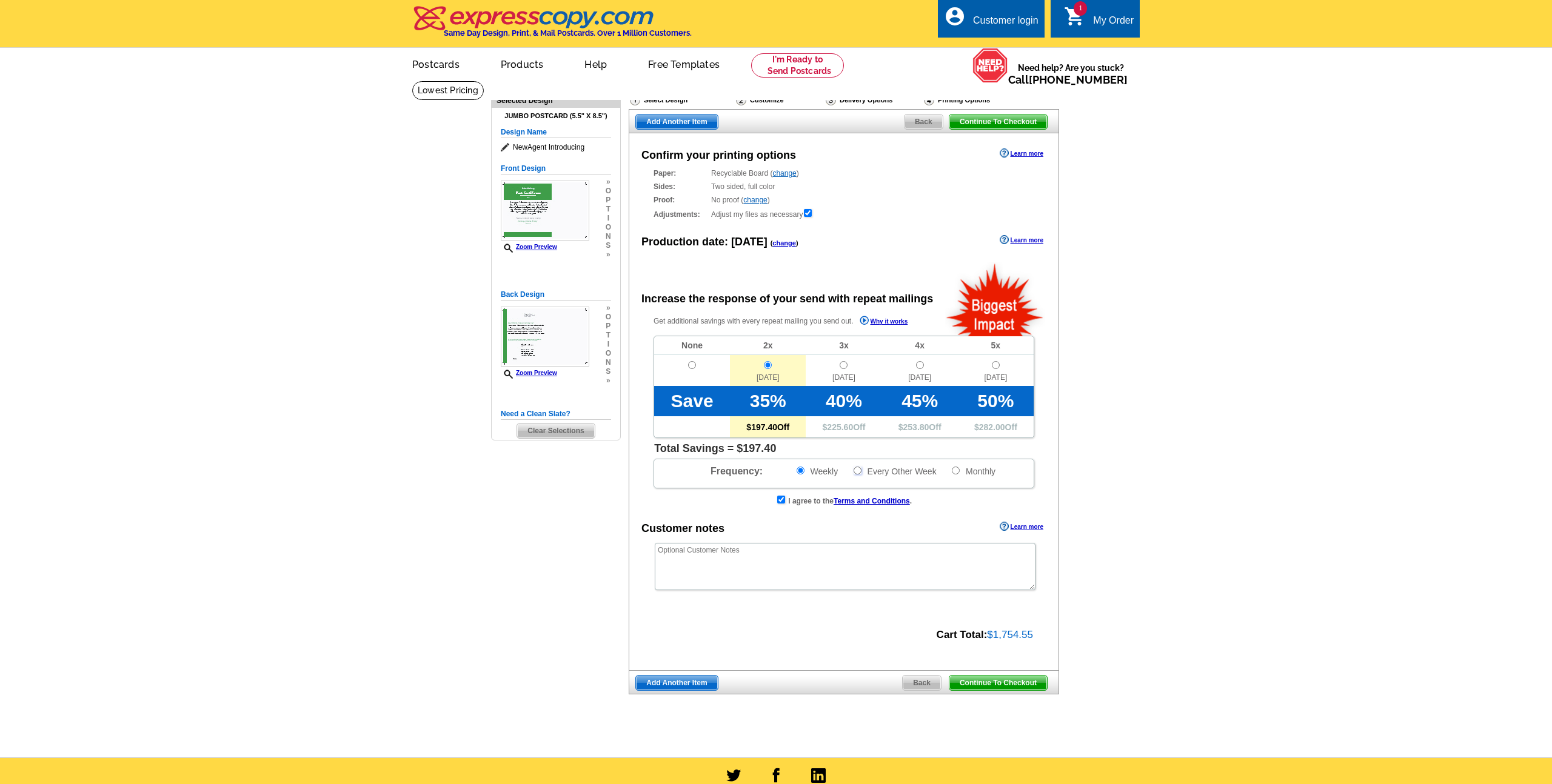
click at [859, 471] on input "Every Other Week" at bounding box center [858, 471] width 8 height 8
radio input "true"
click at [1008, 686] on span "Continue To Checkout" at bounding box center [997, 682] width 97 height 14
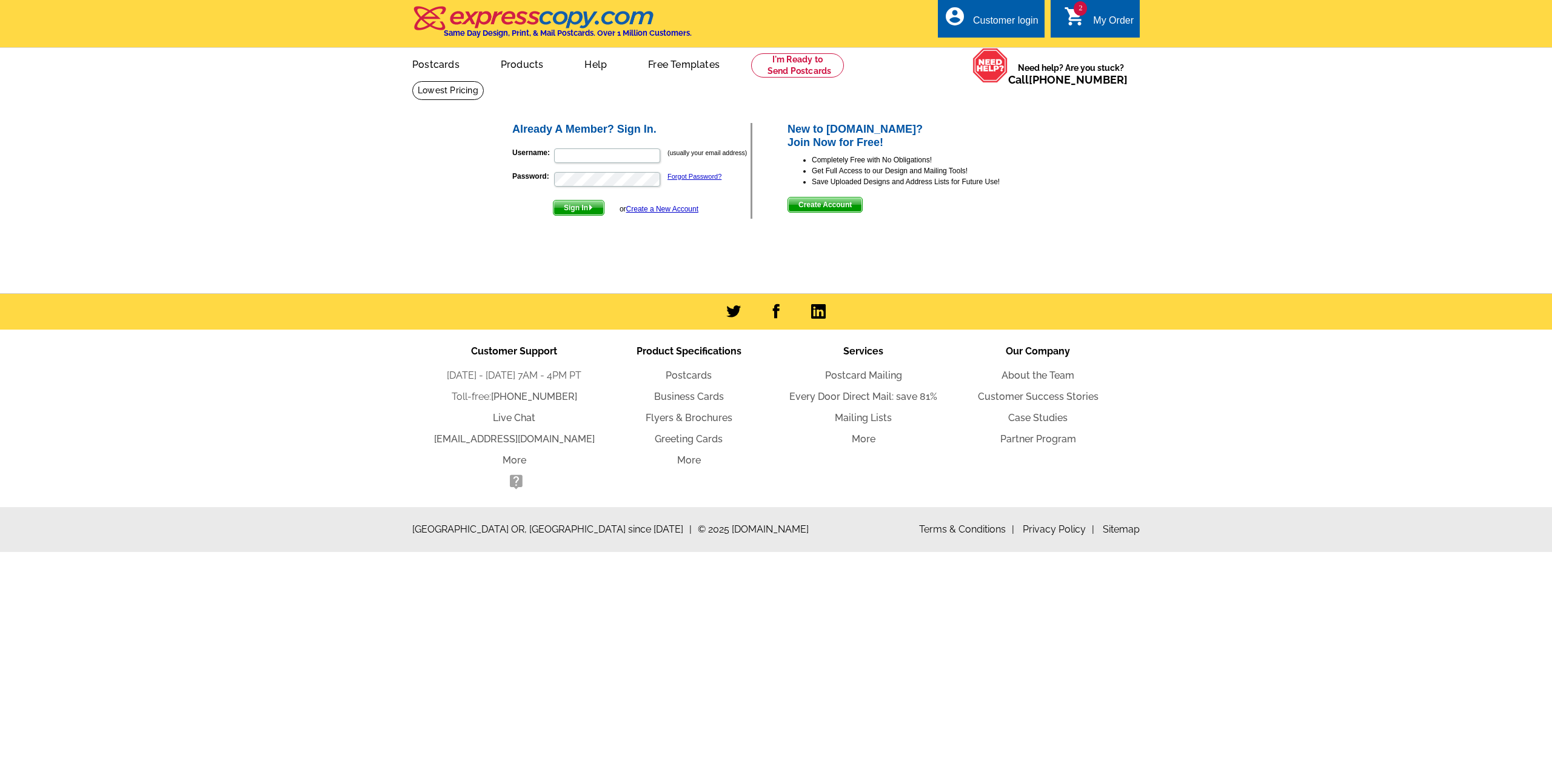
click at [1113, 20] on div "My Order" at bounding box center [1113, 24] width 41 height 17
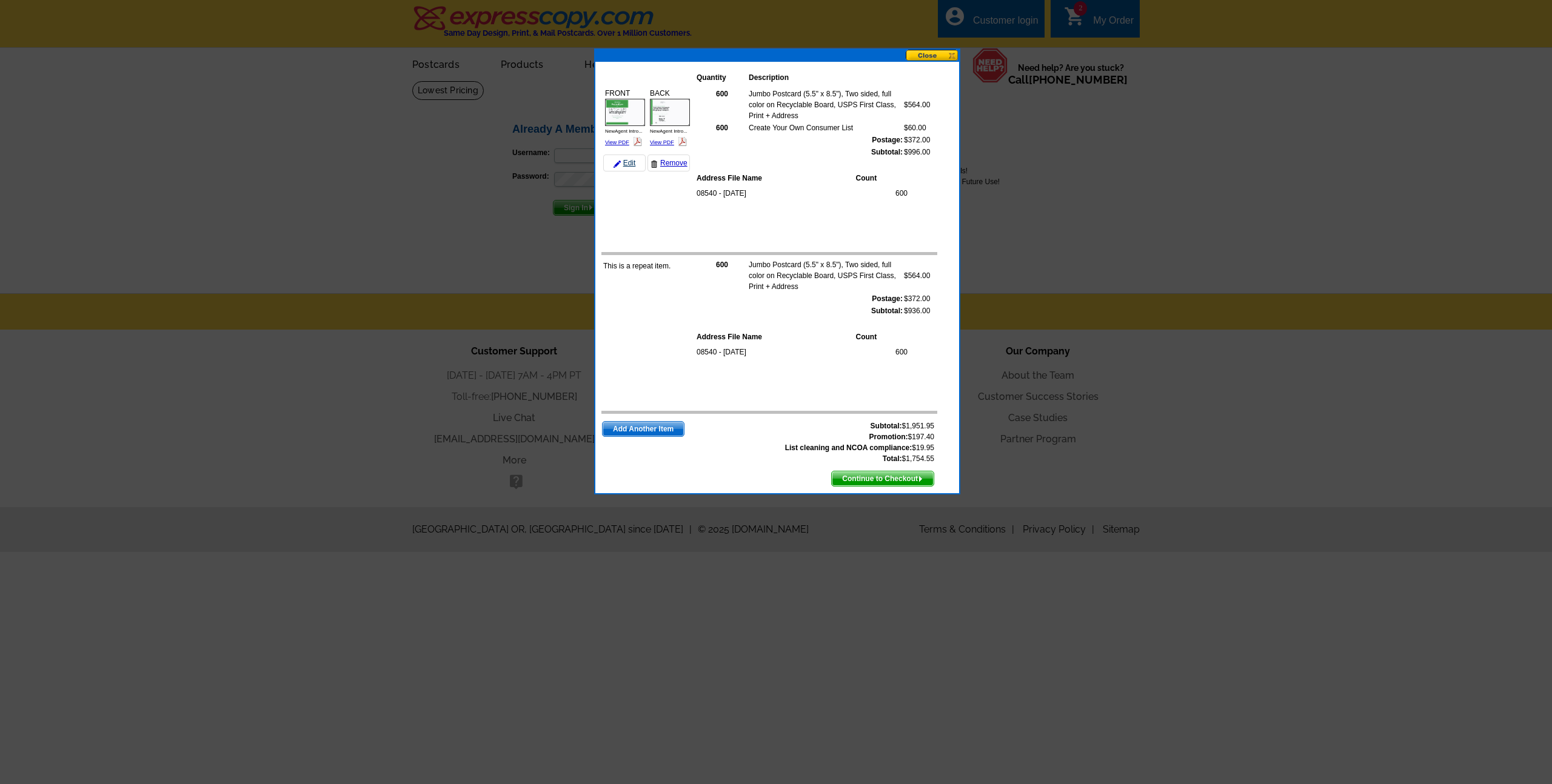
click at [626, 165] on link "Edit" at bounding box center [624, 163] width 42 height 17
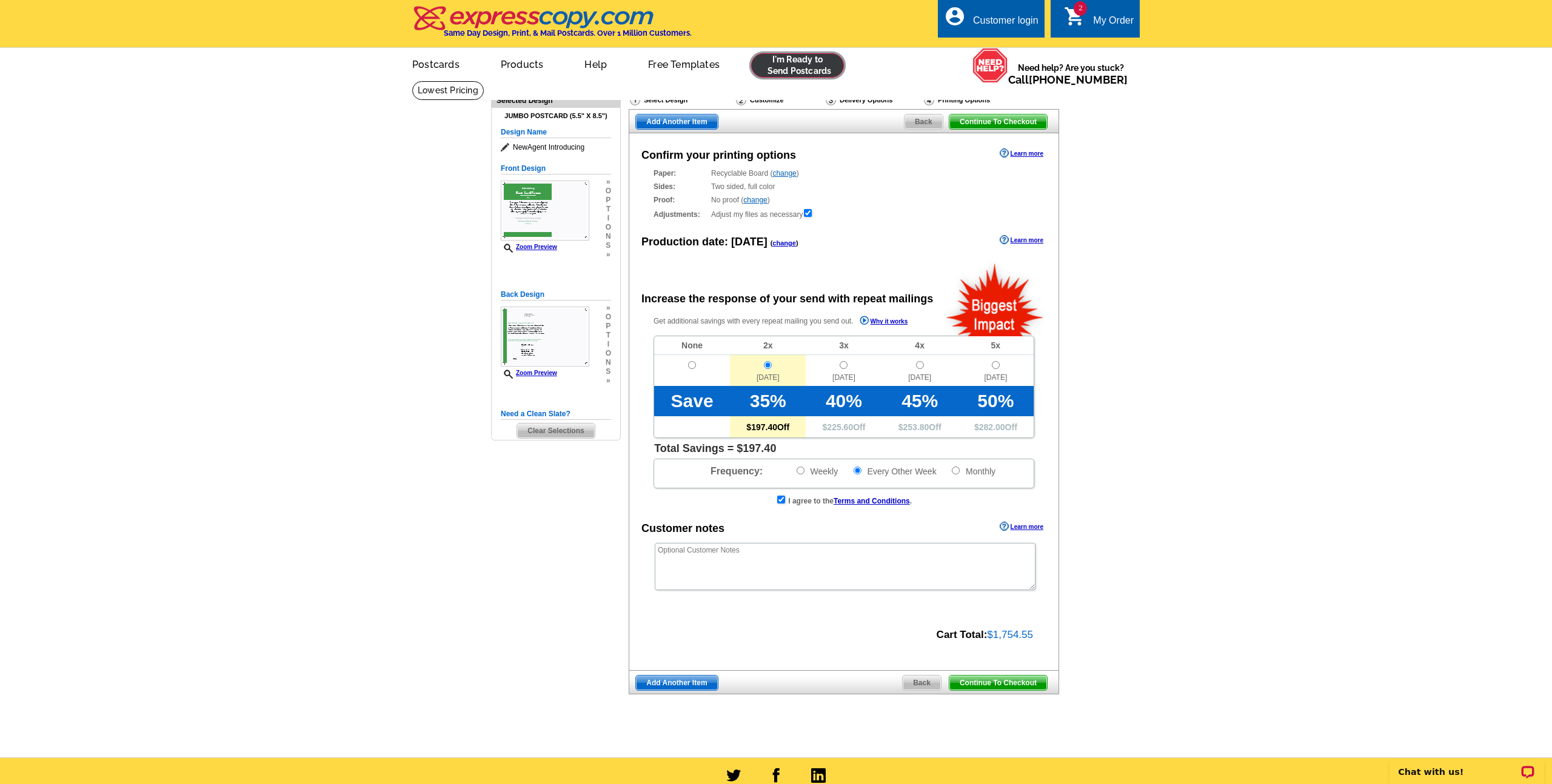
click at [800, 58] on link at bounding box center [797, 66] width 92 height 25
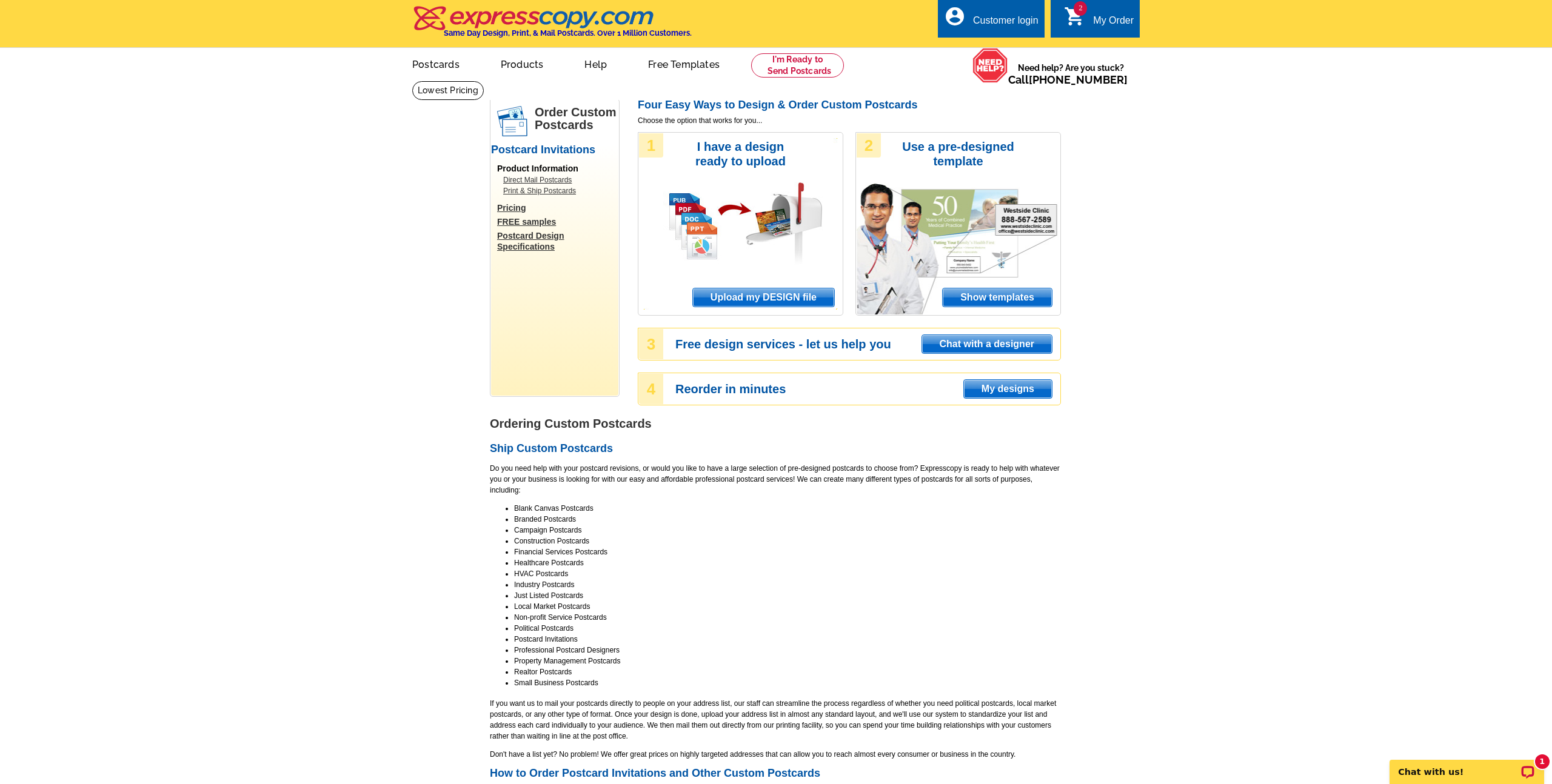
click at [1110, 25] on div "My Order" at bounding box center [1113, 24] width 41 height 17
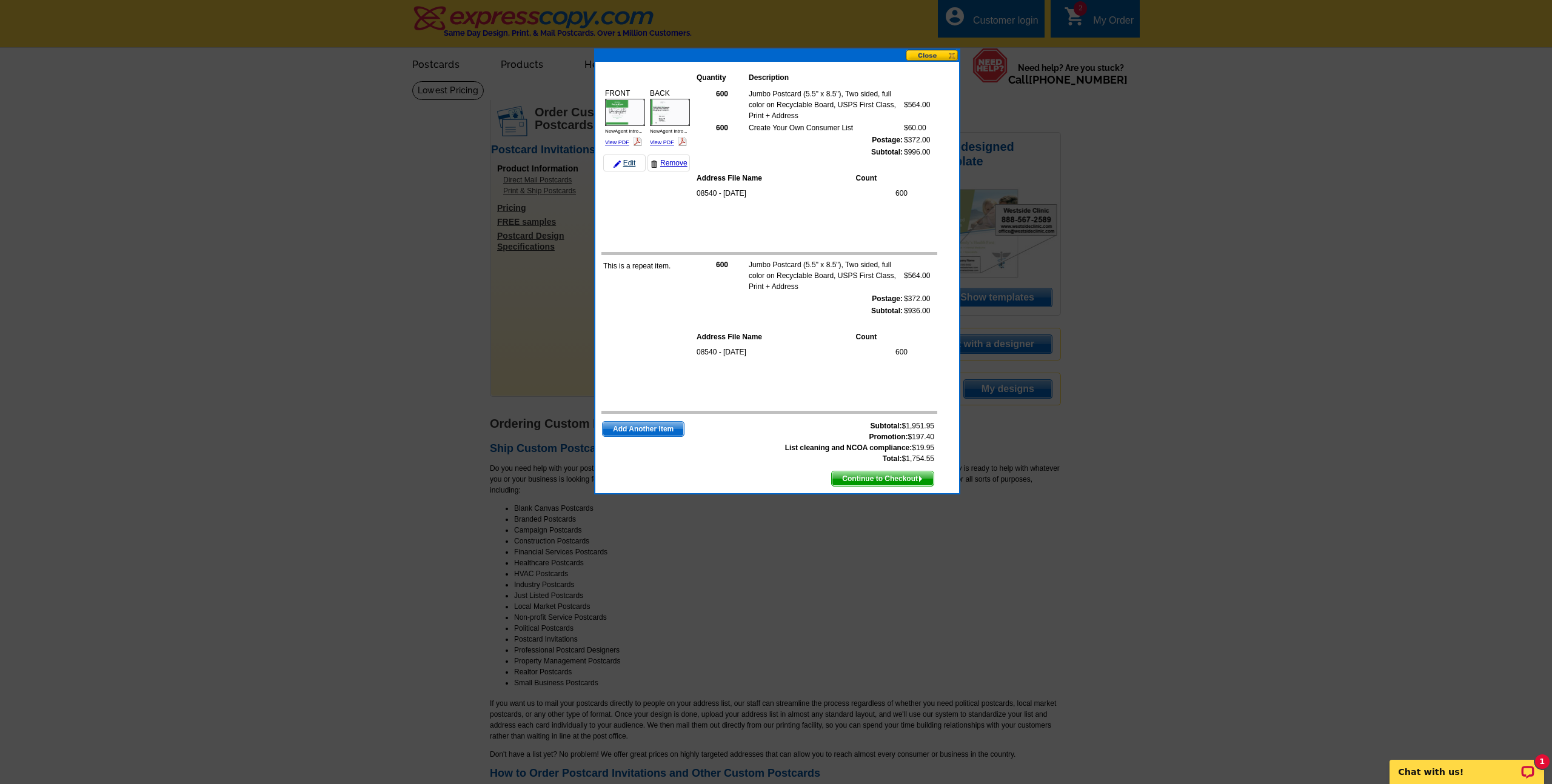
click at [627, 163] on link "Edit" at bounding box center [624, 163] width 42 height 17
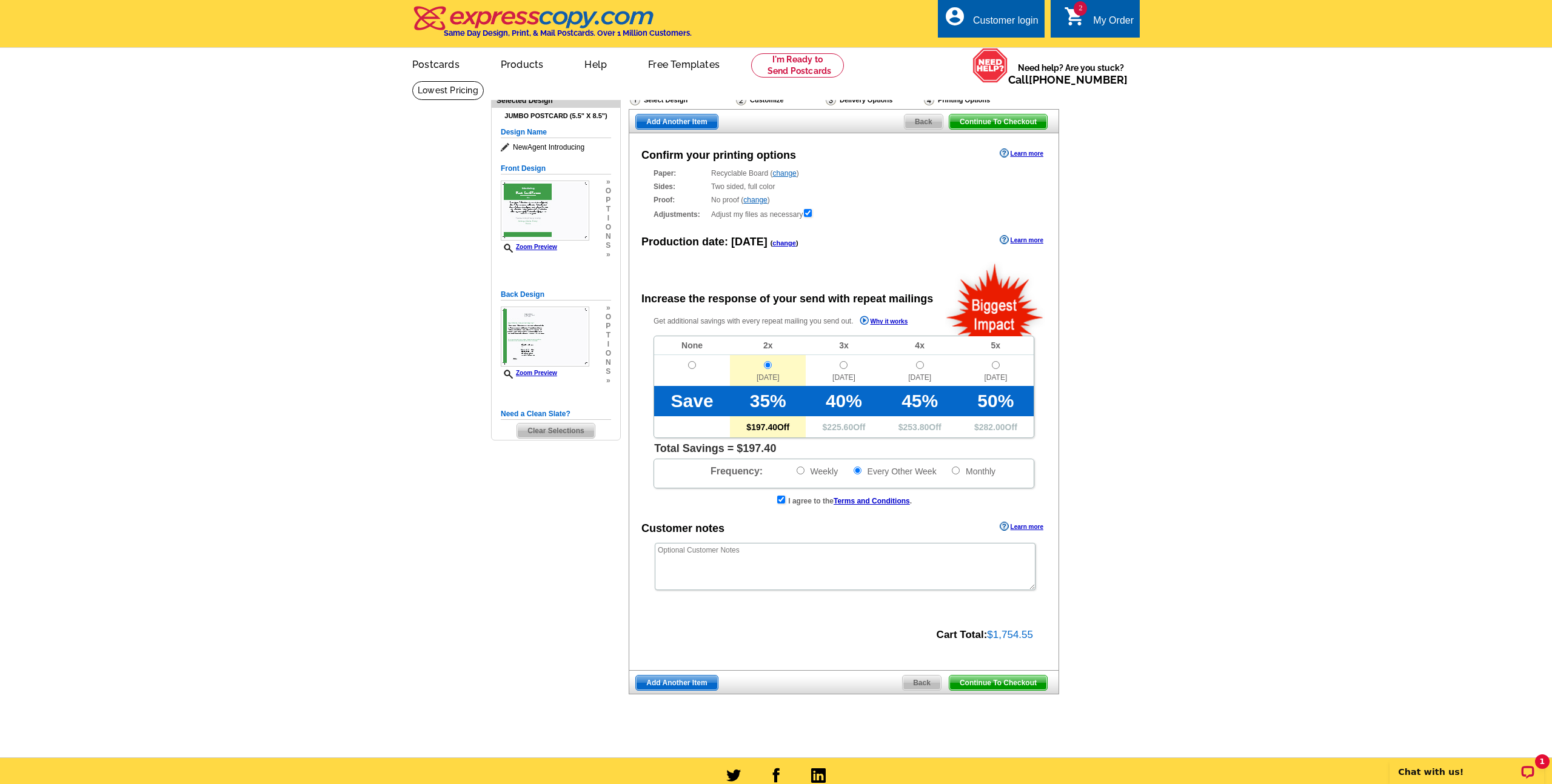
click at [1086, 16] on link "2 shopping_cart My Order" at bounding box center [1099, 21] width 70 height 15
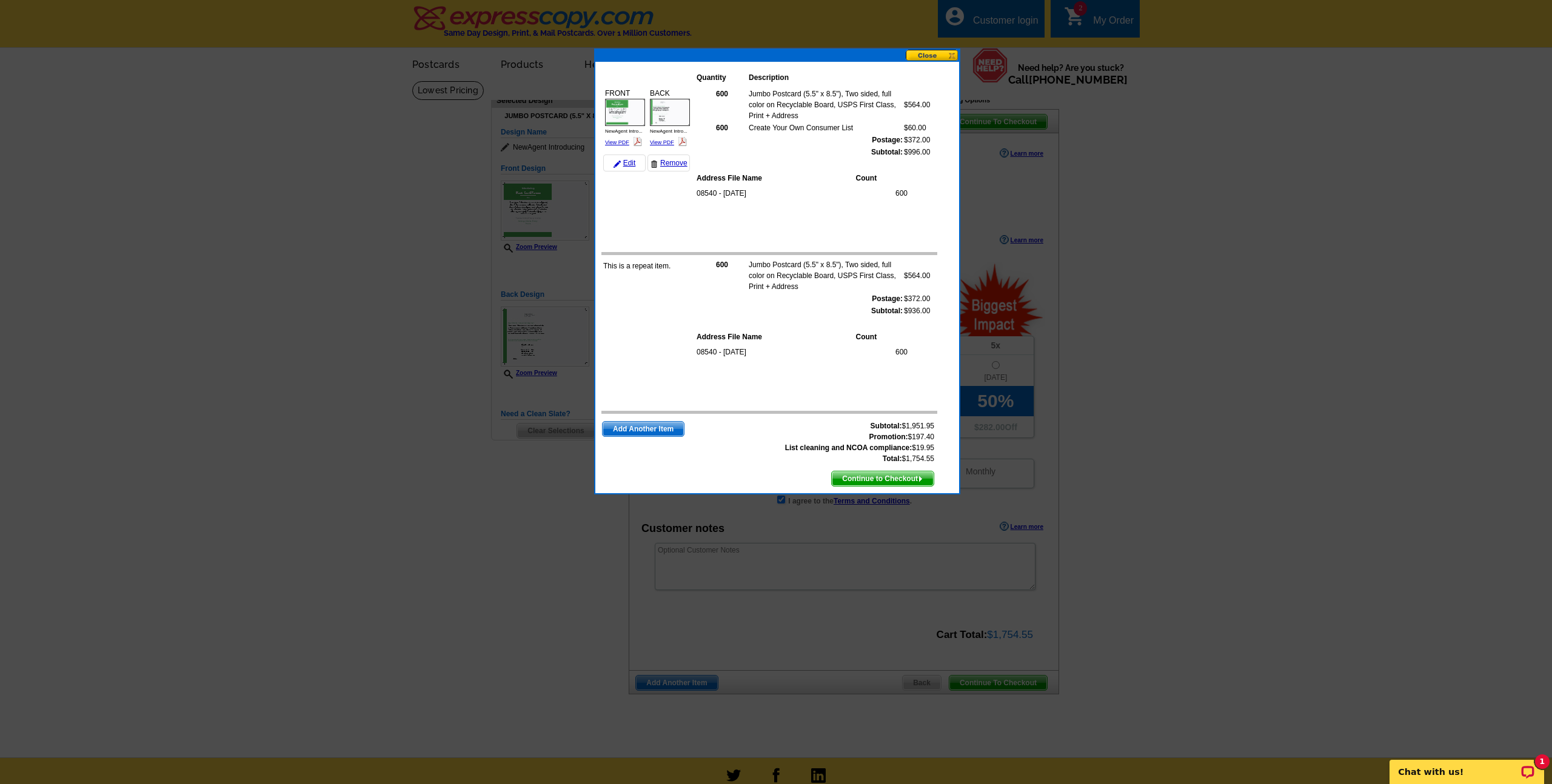
click at [935, 58] on button at bounding box center [932, 56] width 54 height 11
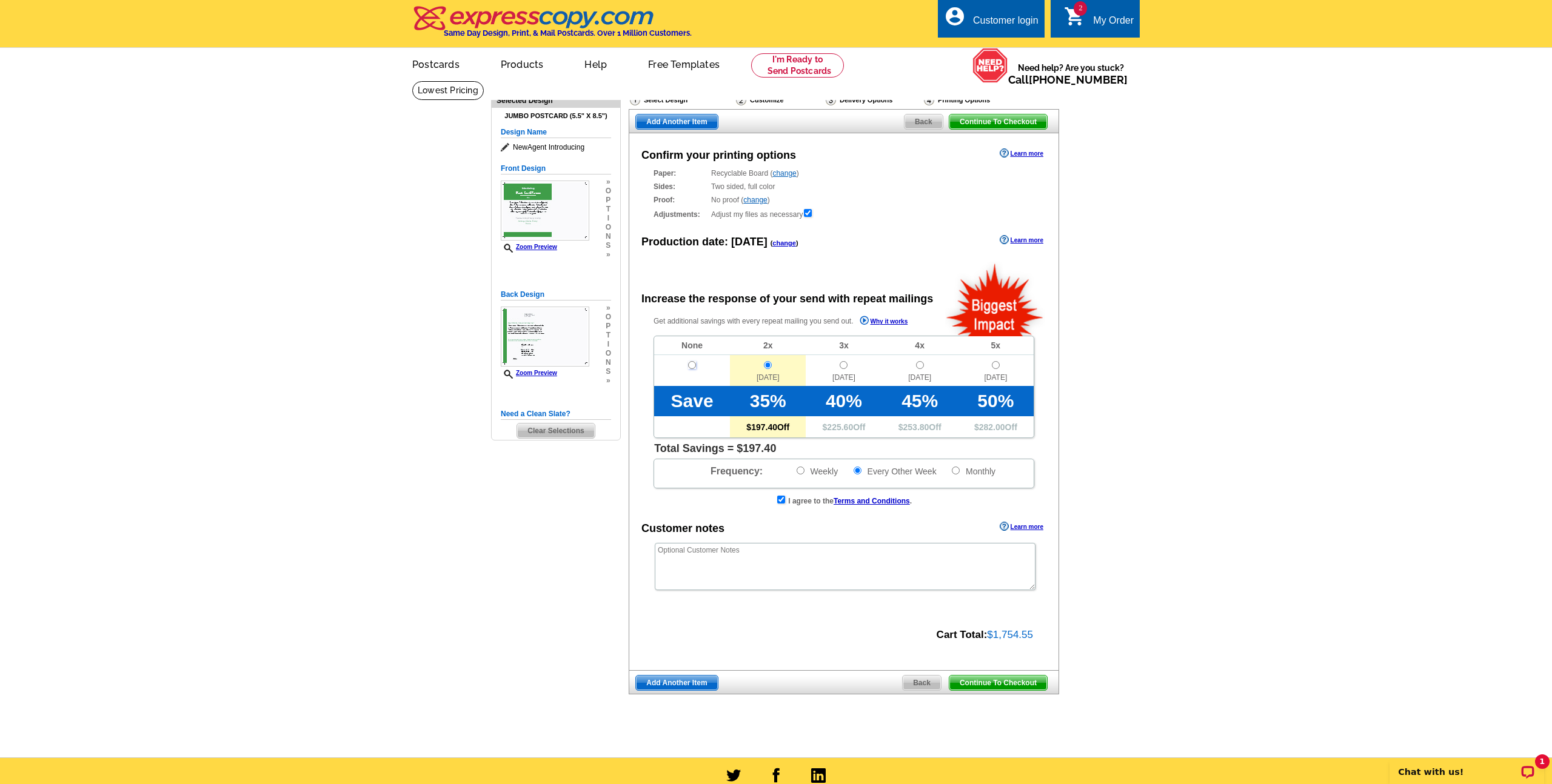
click at [692, 362] on input "radio" at bounding box center [692, 365] width 8 height 8
radio input "true"
radio input "false"
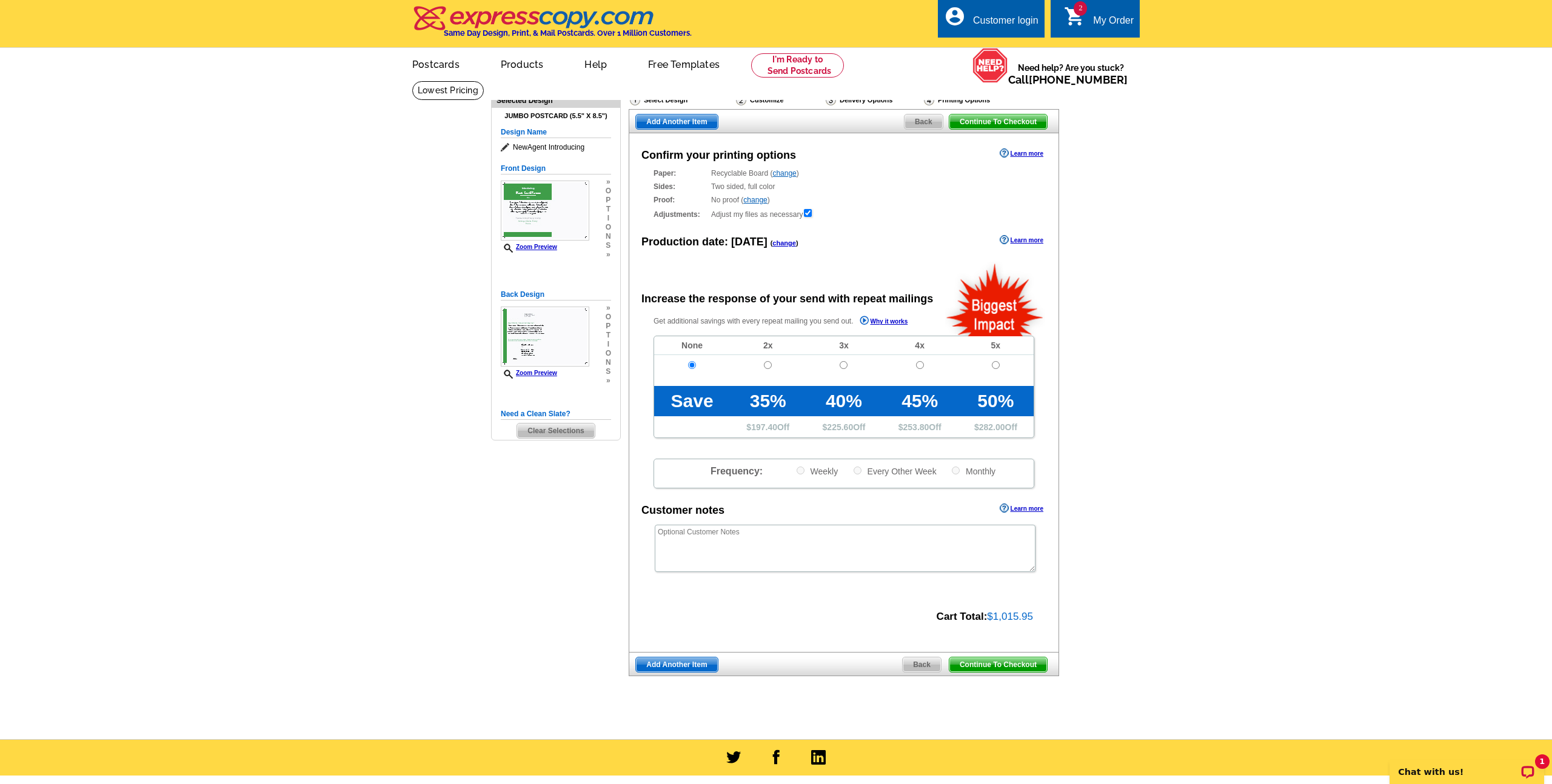
click at [1098, 18] on div "My Order" at bounding box center [1113, 24] width 41 height 17
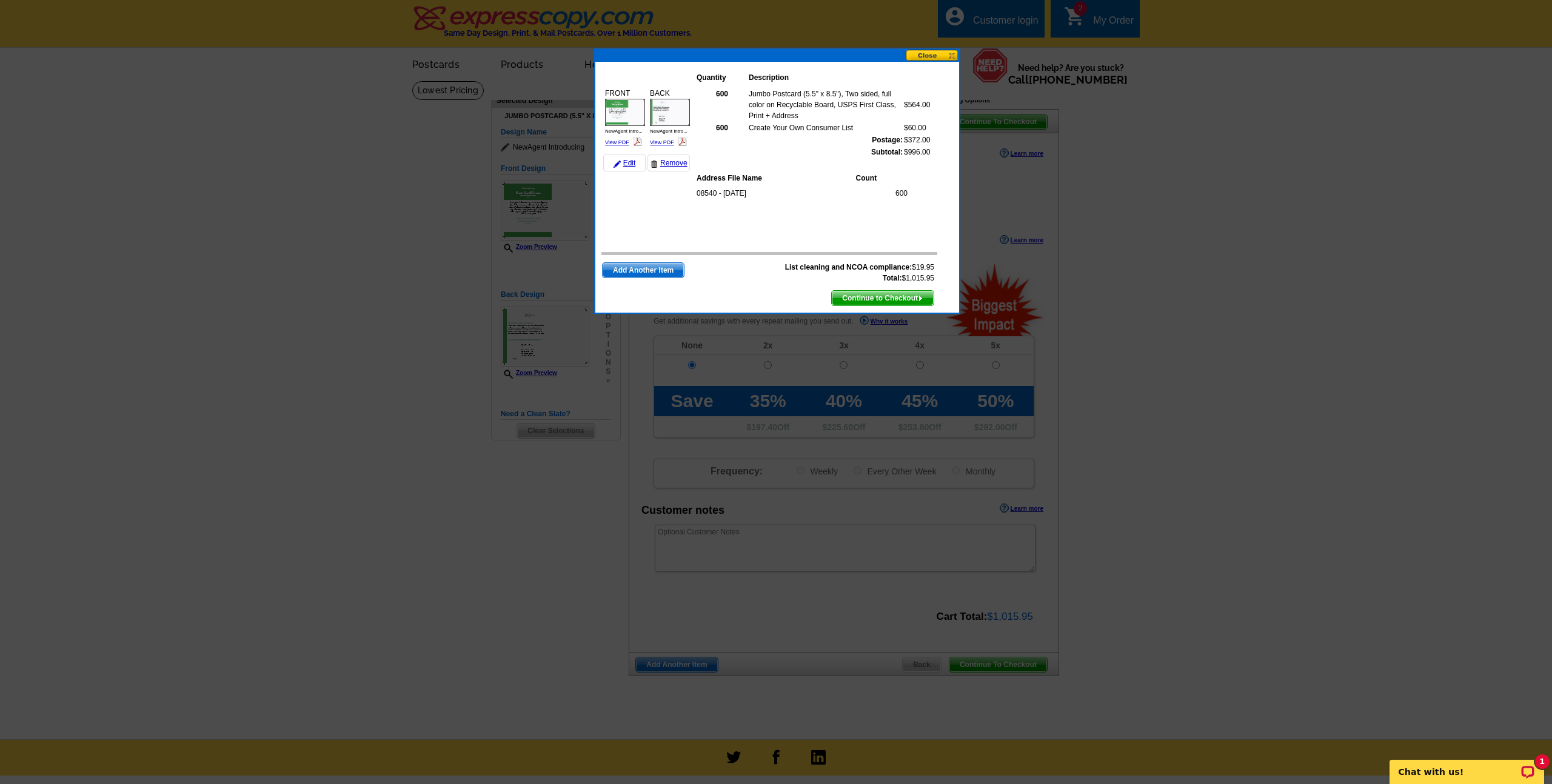
click at [871, 298] on span "Continue to Checkout" at bounding box center [883, 297] width 102 height 14
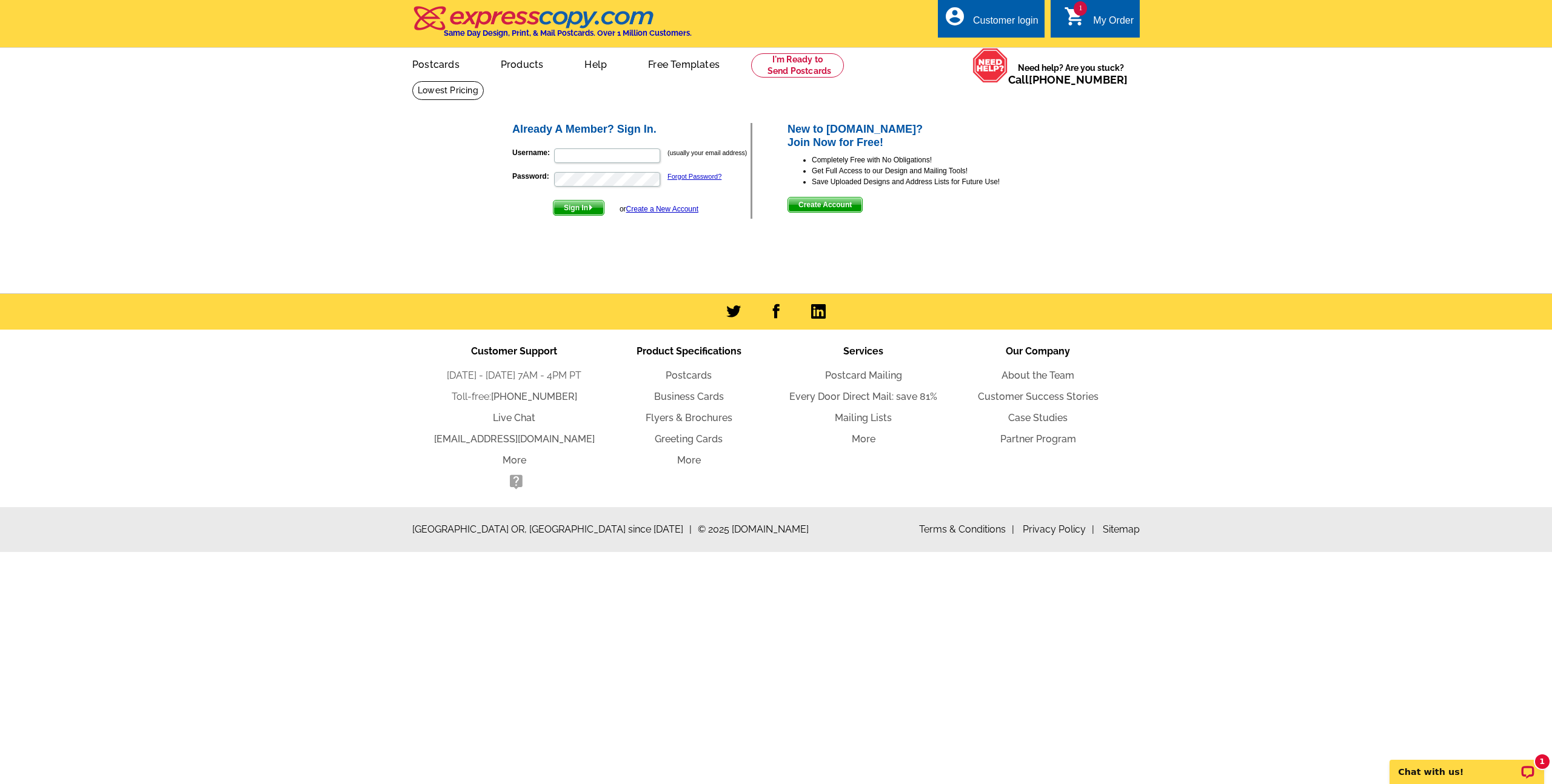
click at [828, 210] on span "Create Account" at bounding box center [825, 204] width 74 height 14
